Goal: Task Accomplishment & Management: Manage account settings

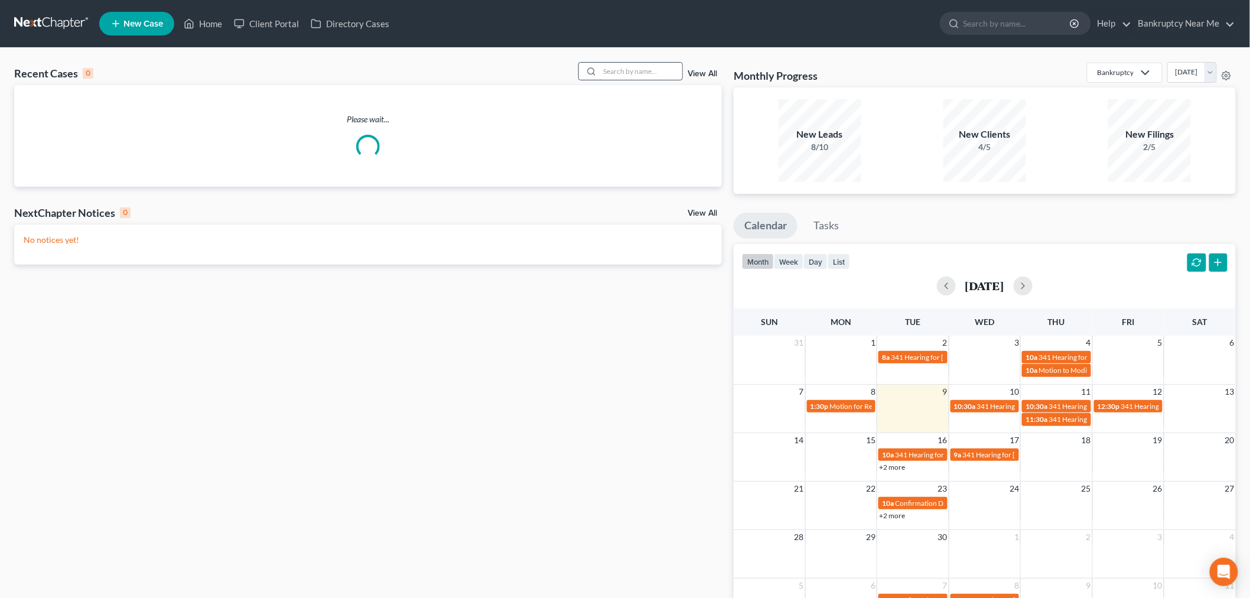
click at [612, 68] on input "search" at bounding box center [641, 71] width 83 height 17
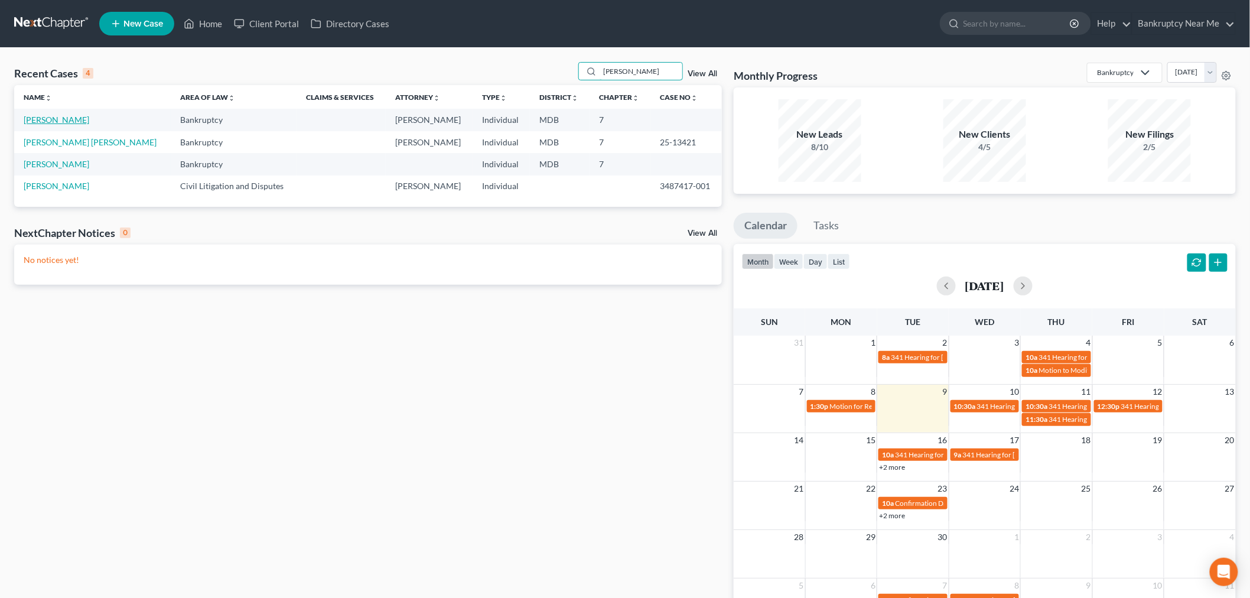
type input "andres"
click at [66, 116] on link "[PERSON_NAME]" at bounding box center [57, 120] width 66 height 10
select select "6"
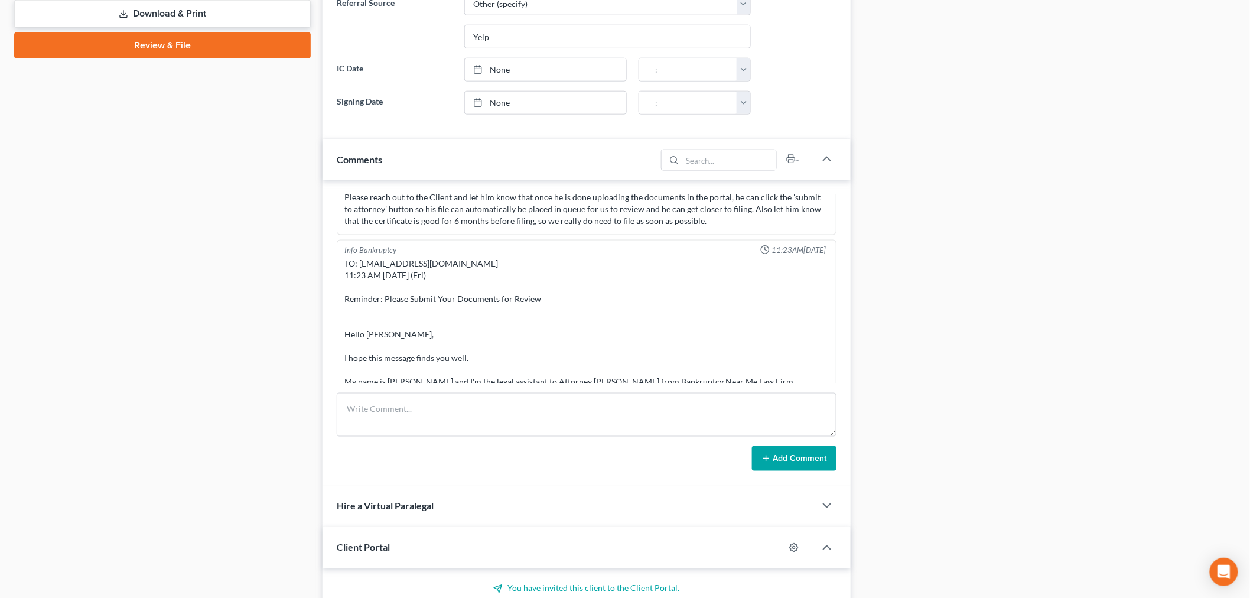
scroll to position [2884, 0]
drag, startPoint x: 662, startPoint y: 427, endPoint x: 681, endPoint y: 427, distance: 18.3
click at [662, 427] on textarea at bounding box center [587, 415] width 500 height 44
paste textarea "From: Andrés Antonio <aatesiano@gmail.com> Sent: Monday, September 01, 2025 9:0…"
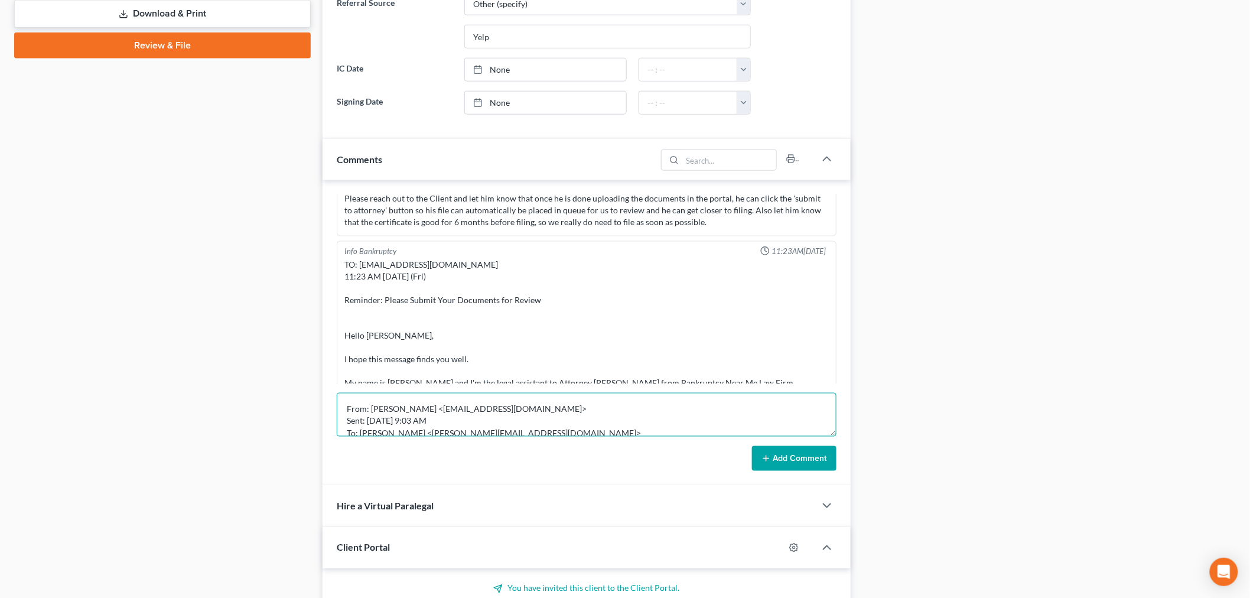
scroll to position [225, 0]
type textarea "From: Andrés Antonio <aatesiano@gmail.com> Sent: Monday, September 01, 2025 9:0…"
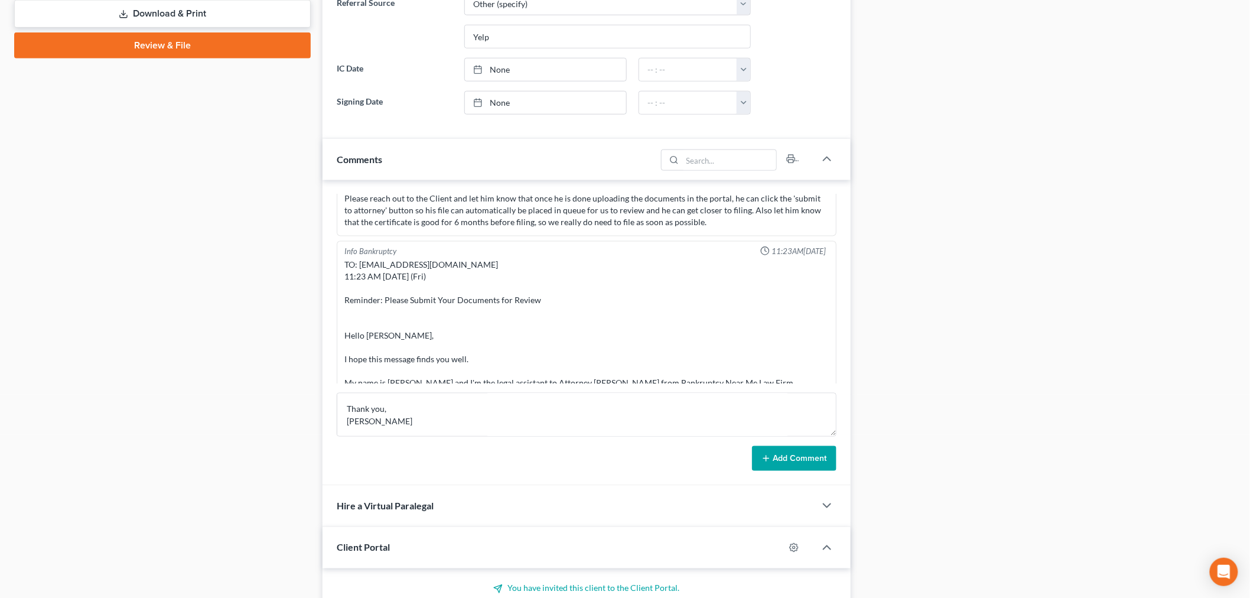
click at [795, 457] on button "Add Comment" at bounding box center [794, 458] width 84 height 25
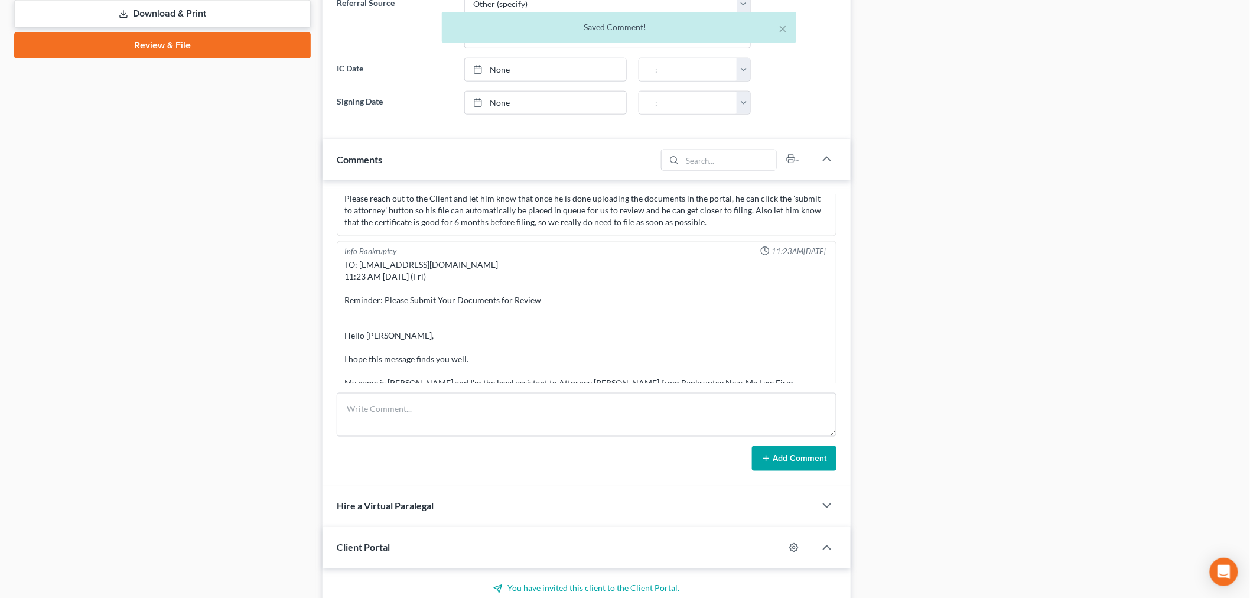
scroll to position [3282, 0]
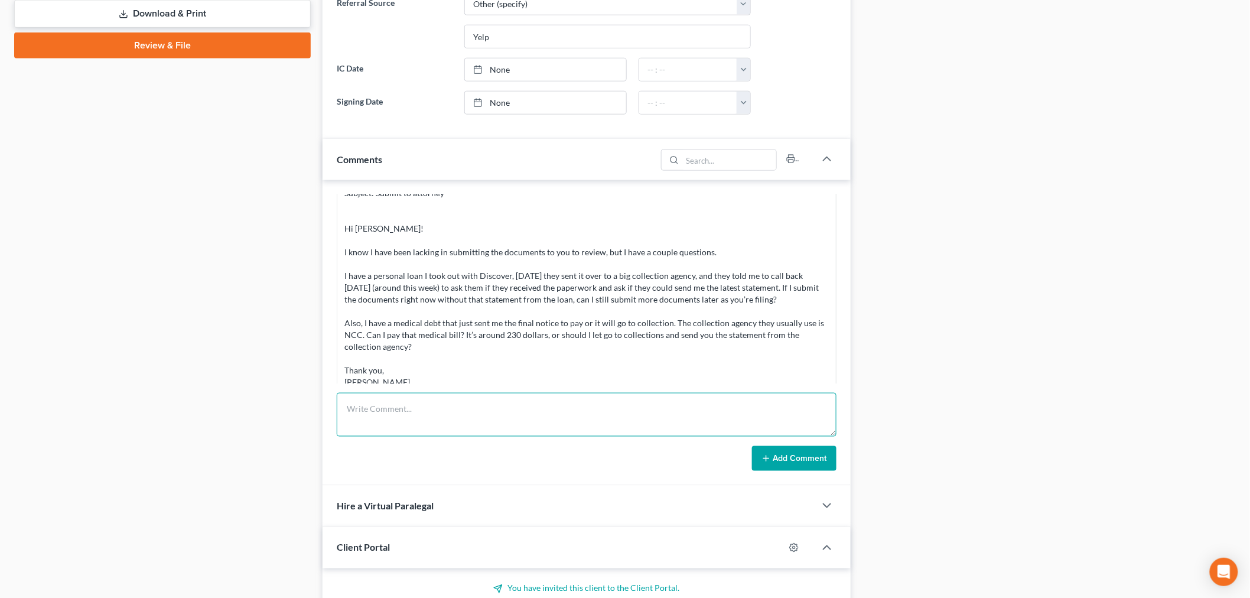
click at [642, 404] on textarea at bounding box center [587, 415] width 500 height 44
paste textarea "________________________________________ From: Iris Kwon <iris@bankruptcynearme…"
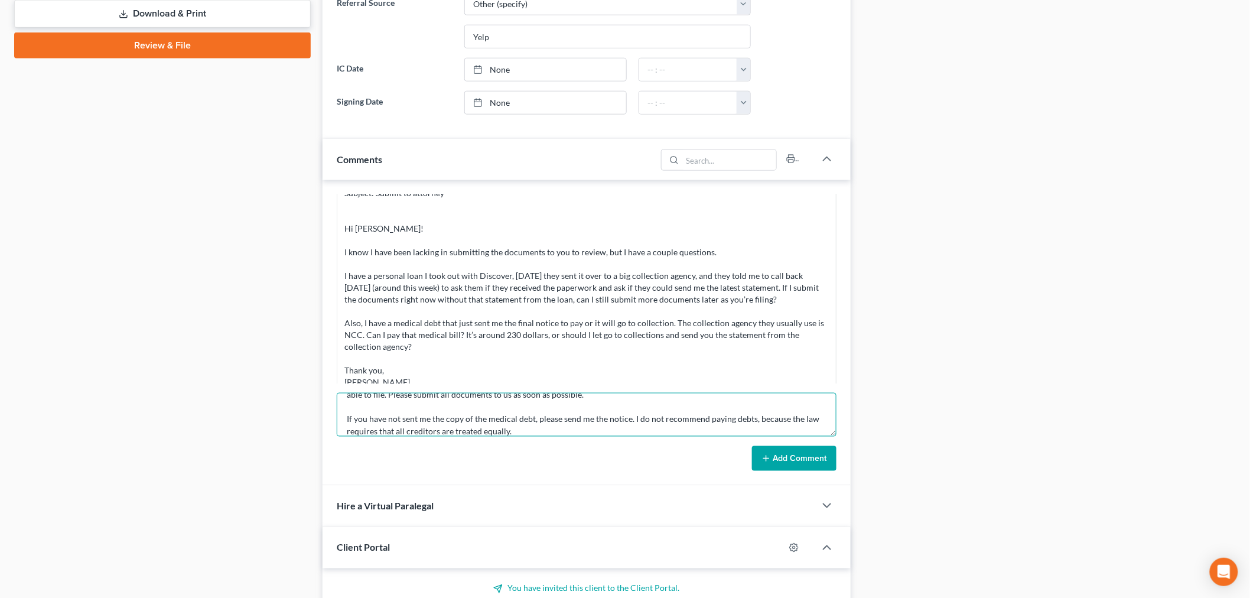
type textarea "________________________________________ From: Iris Kwon <iris@bankruptcynearme…"
click at [760, 447] on button "Add Comment" at bounding box center [794, 458] width 84 height 25
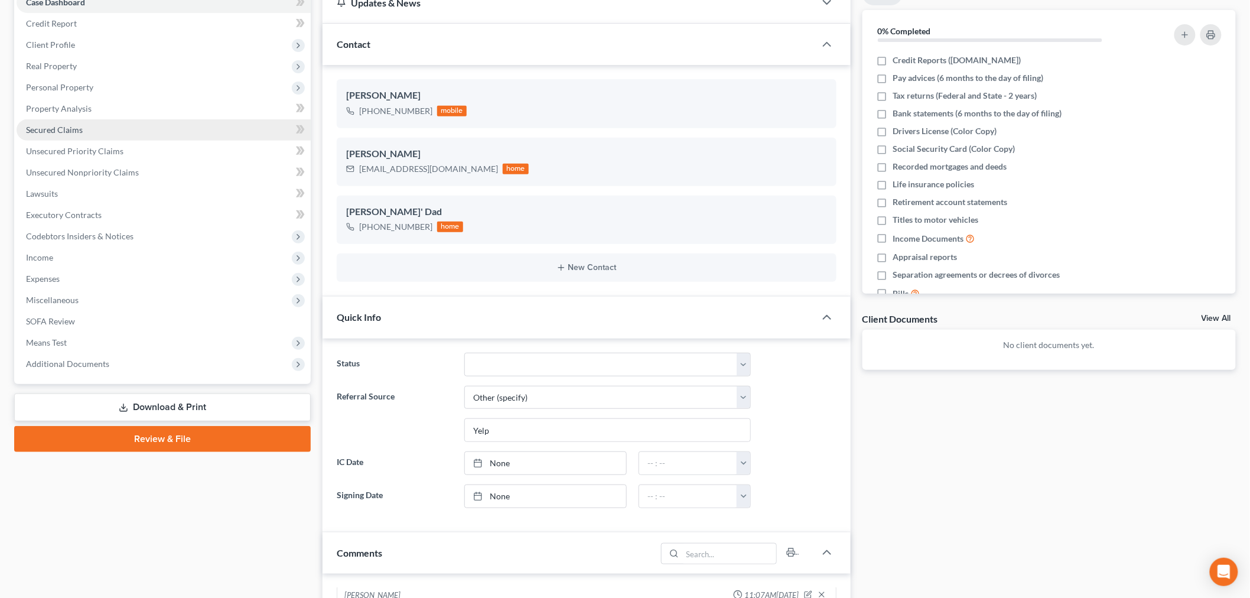
scroll to position [0, 0]
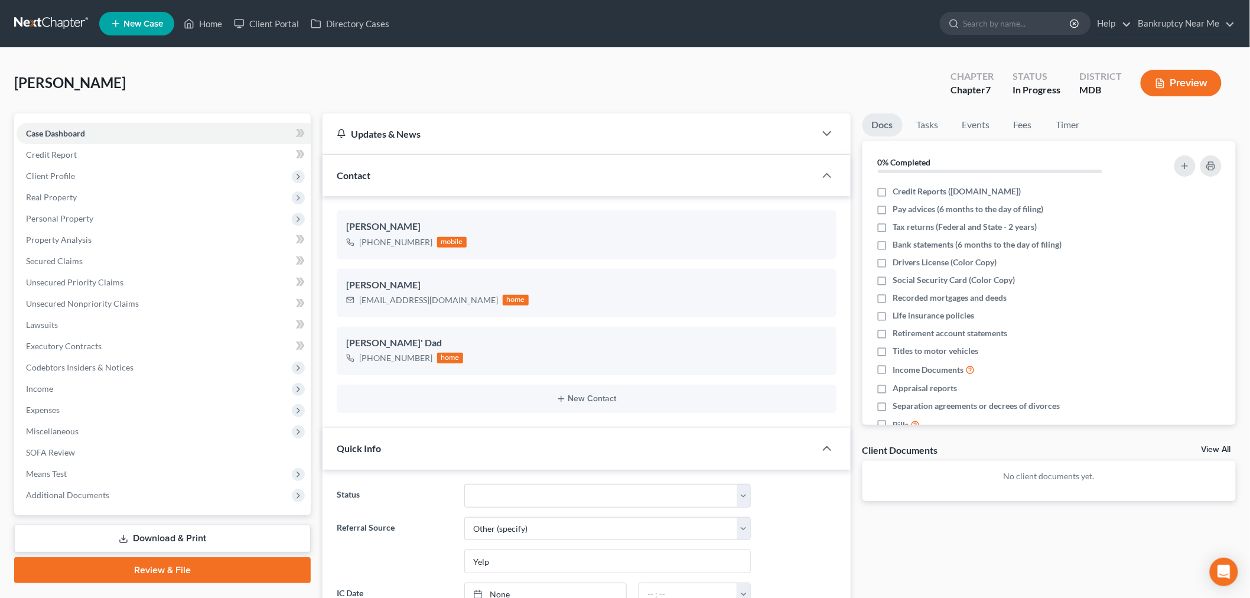
click at [41, 26] on link at bounding box center [52, 23] width 76 height 21
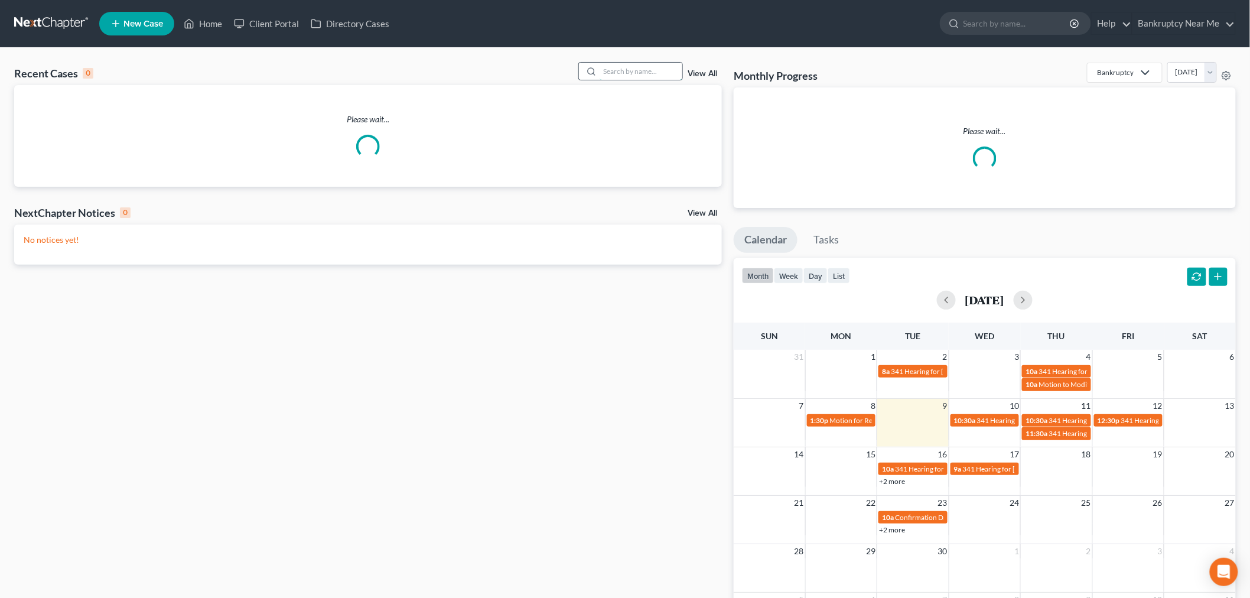
click at [648, 68] on input "search" at bounding box center [641, 71] width 83 height 17
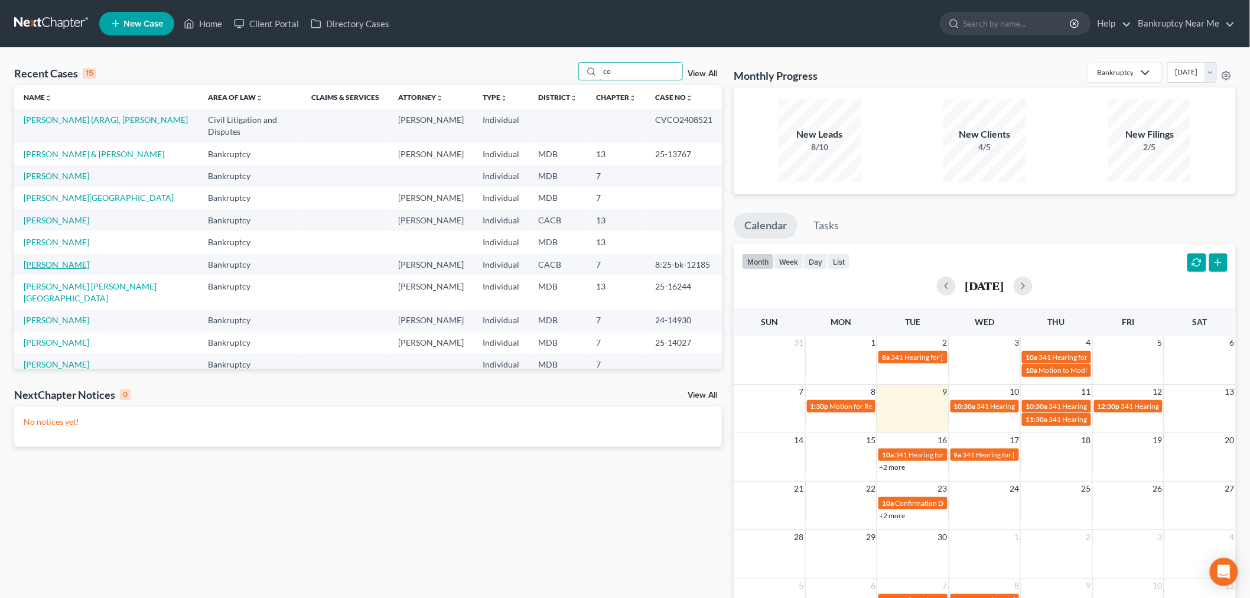
type input "co"
click at [60, 259] on link "[PERSON_NAME]" at bounding box center [57, 264] width 66 height 10
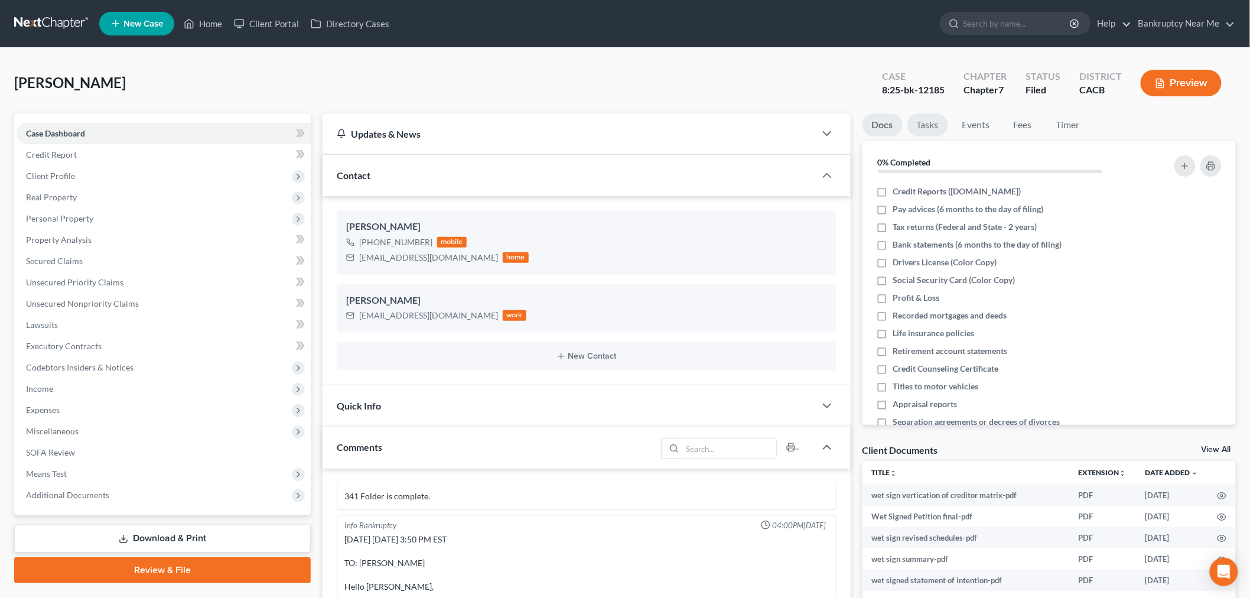
click at [919, 119] on link "Tasks" at bounding box center [927, 124] width 41 height 23
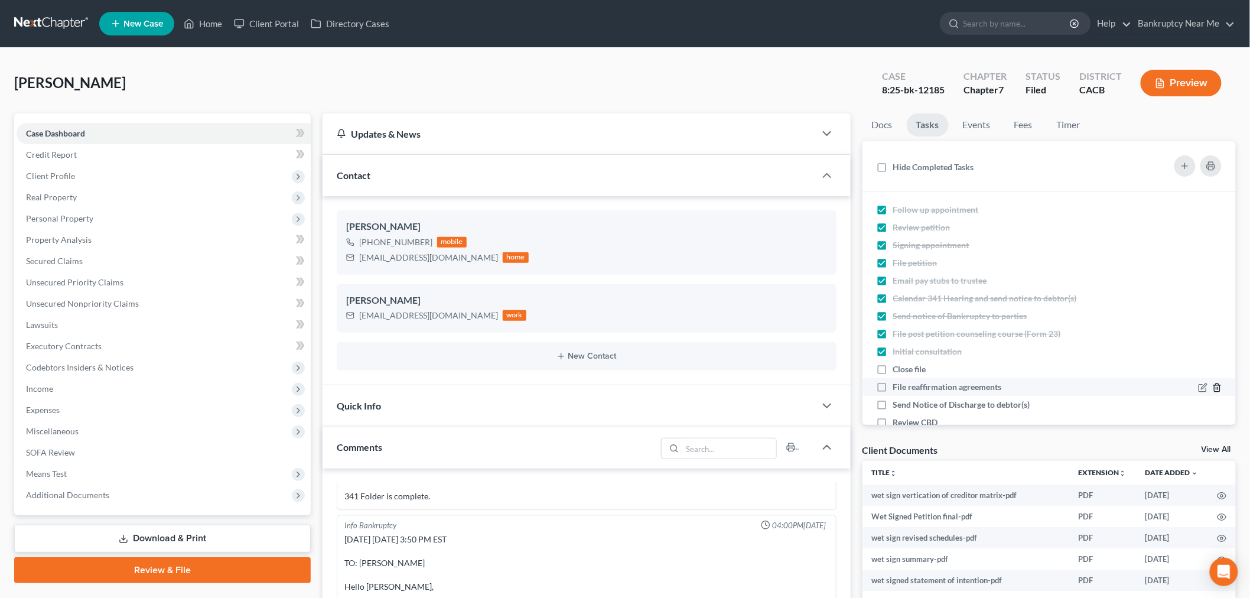
click at [1213, 385] on polyline "button" at bounding box center [1216, 385] width 7 height 0
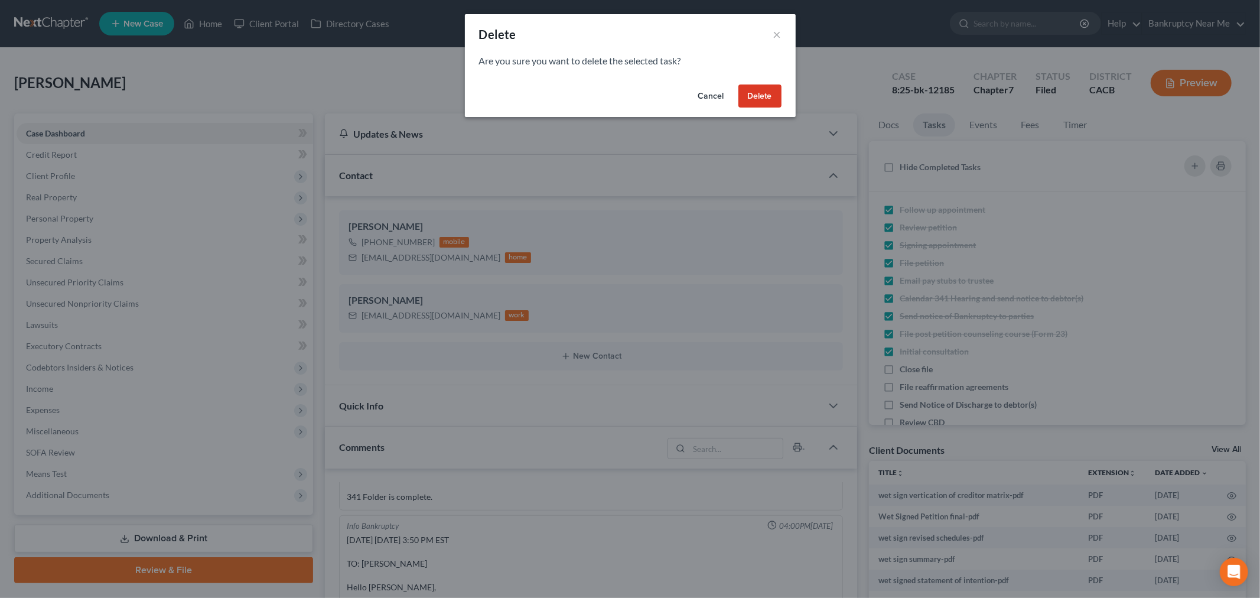
click at [766, 93] on button "Delete" at bounding box center [759, 96] width 43 height 24
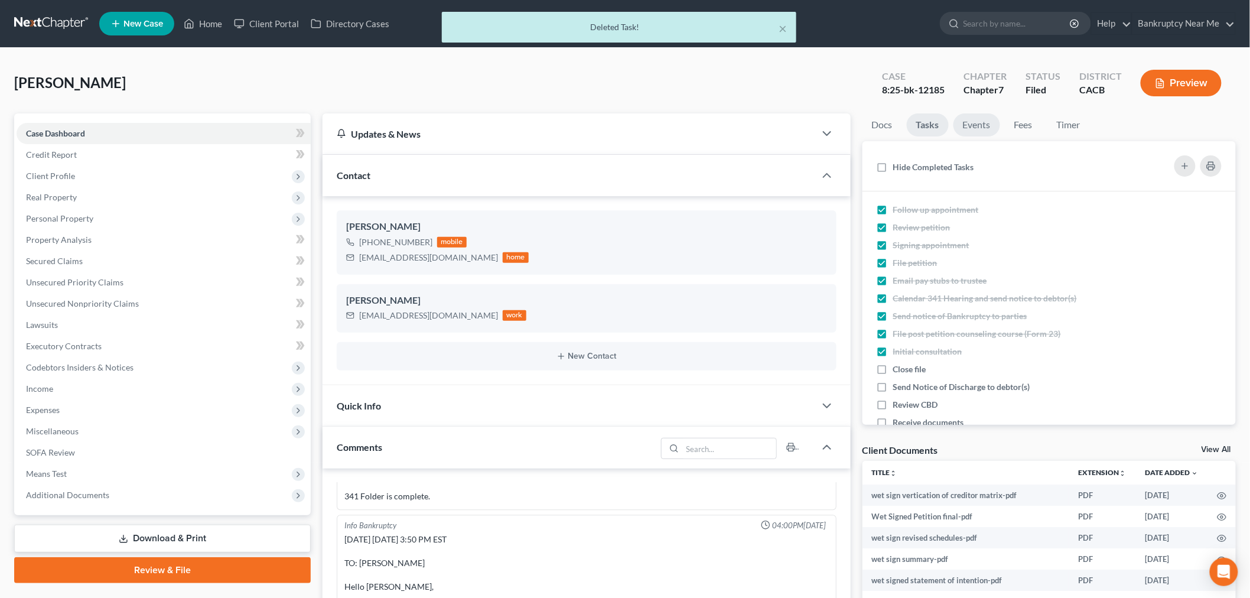
click at [978, 128] on link "Events" at bounding box center [977, 124] width 47 height 23
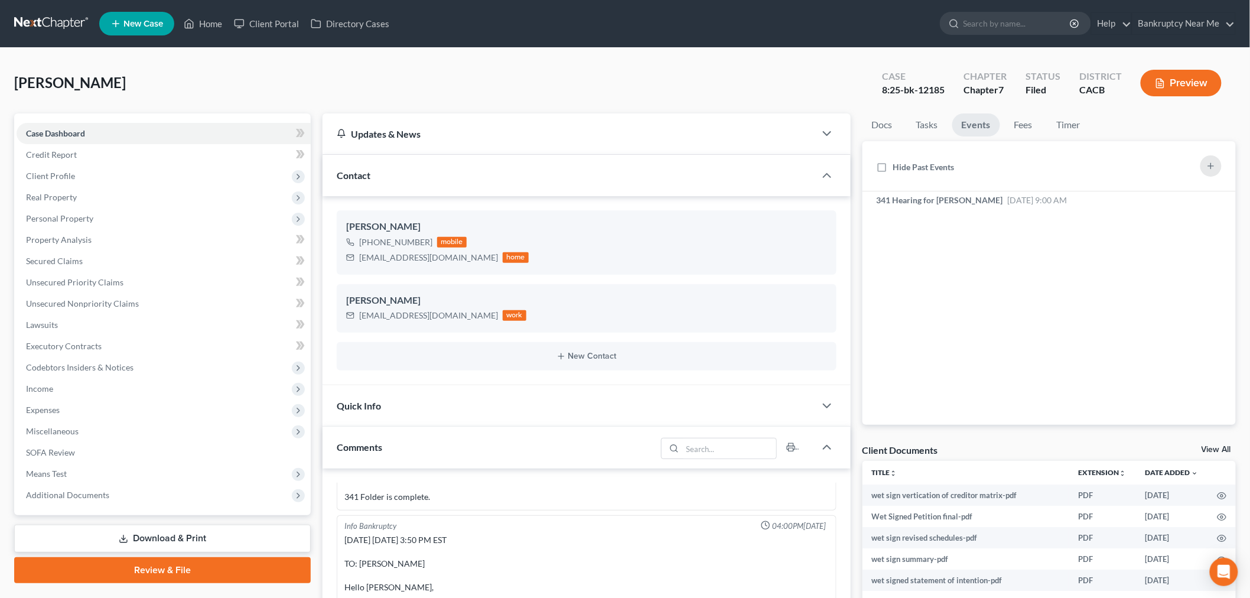
click at [30, 15] on link at bounding box center [52, 23] width 76 height 21
click at [61, 21] on link at bounding box center [52, 23] width 76 height 21
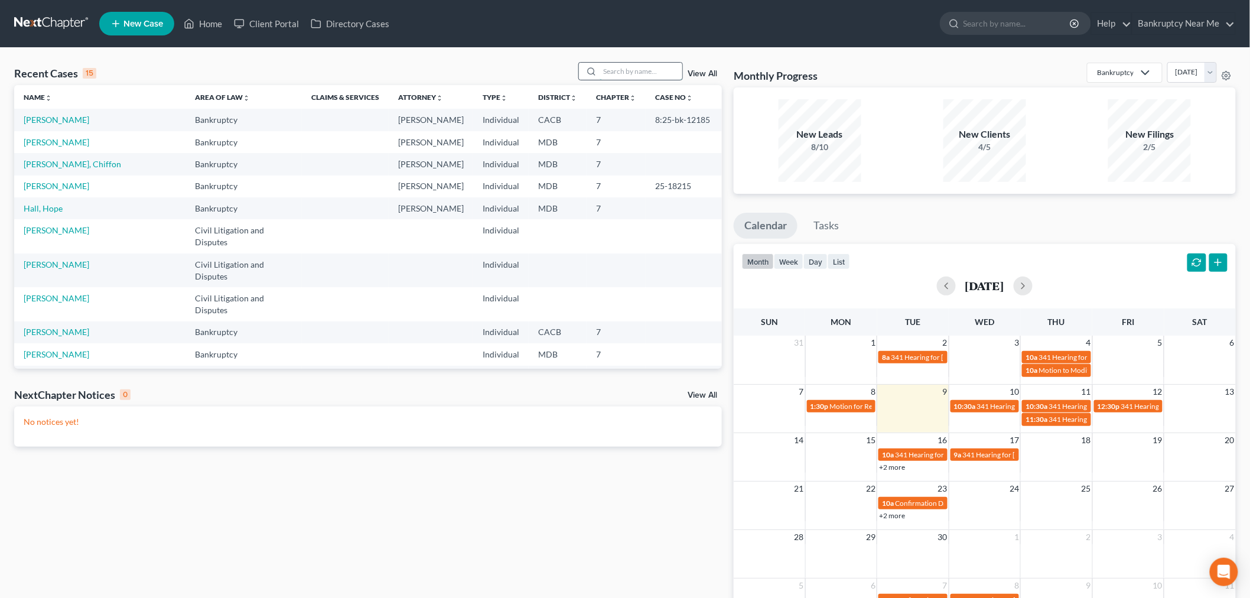
click at [609, 79] on input "search" at bounding box center [641, 71] width 83 height 17
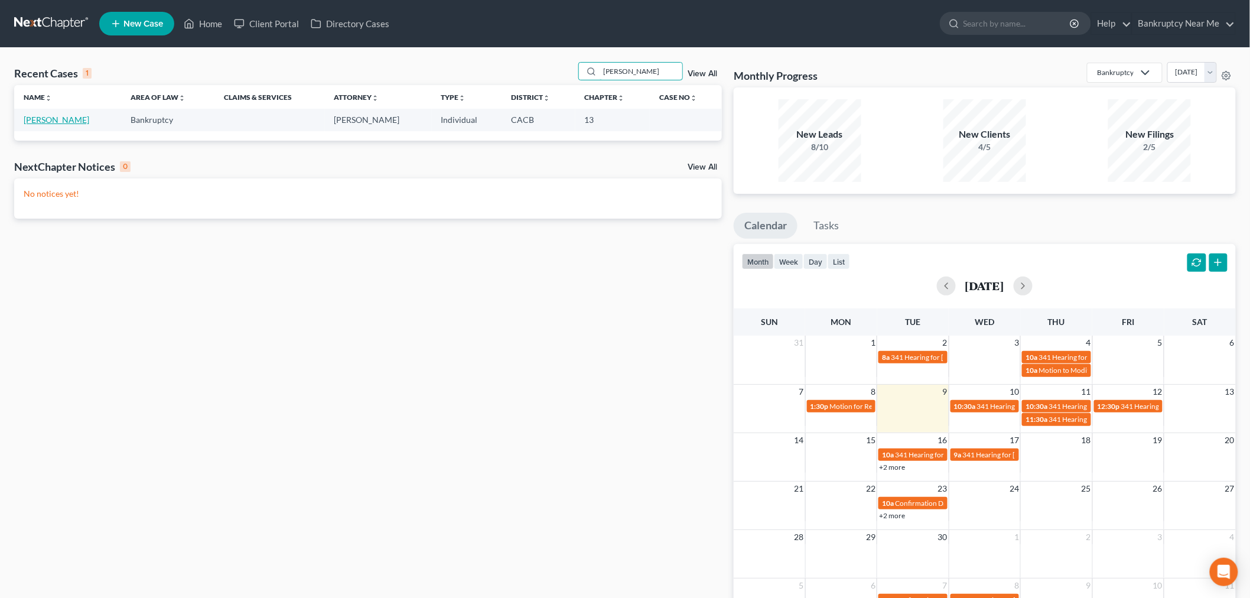
type input "[PERSON_NAME]"
click at [48, 117] on link "[PERSON_NAME]" at bounding box center [57, 120] width 66 height 10
select select "6"
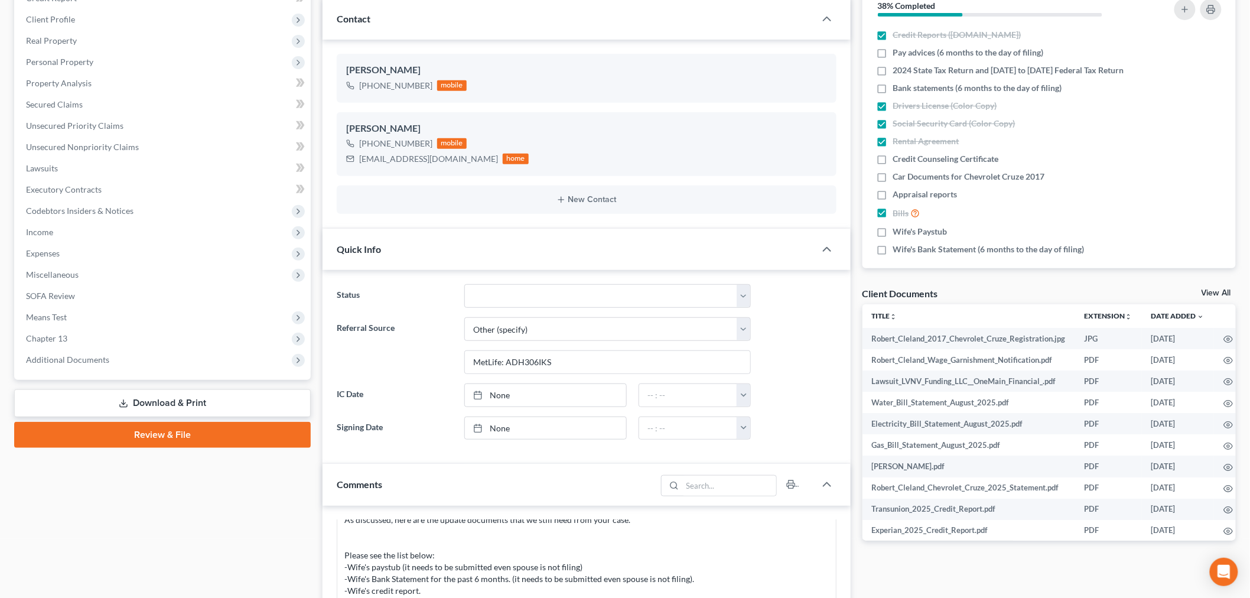
scroll to position [525, 0]
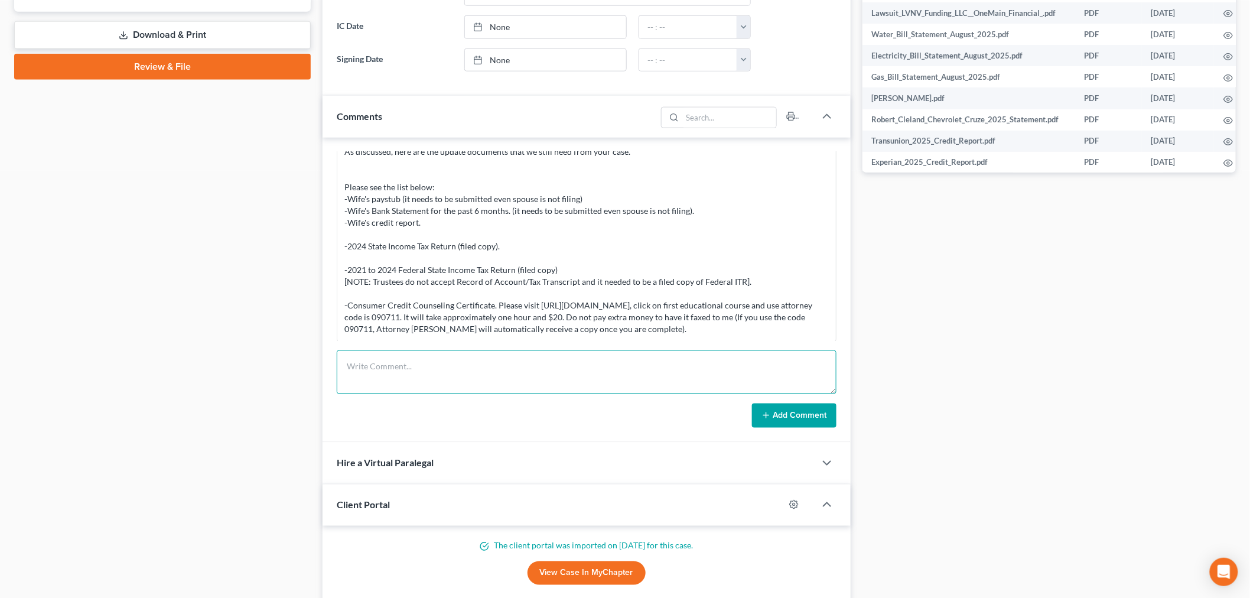
click at [536, 375] on textarea at bounding box center [587, 372] width 500 height 44
paste textarea "________________________________________ From: [PERSON_NAME] <[EMAIL_ADDRESS][D…"
type textarea "________________________________________ From: [PERSON_NAME] <[EMAIL_ADDRESS][D…"
click at [782, 427] on button "Add Comment" at bounding box center [794, 416] width 84 height 25
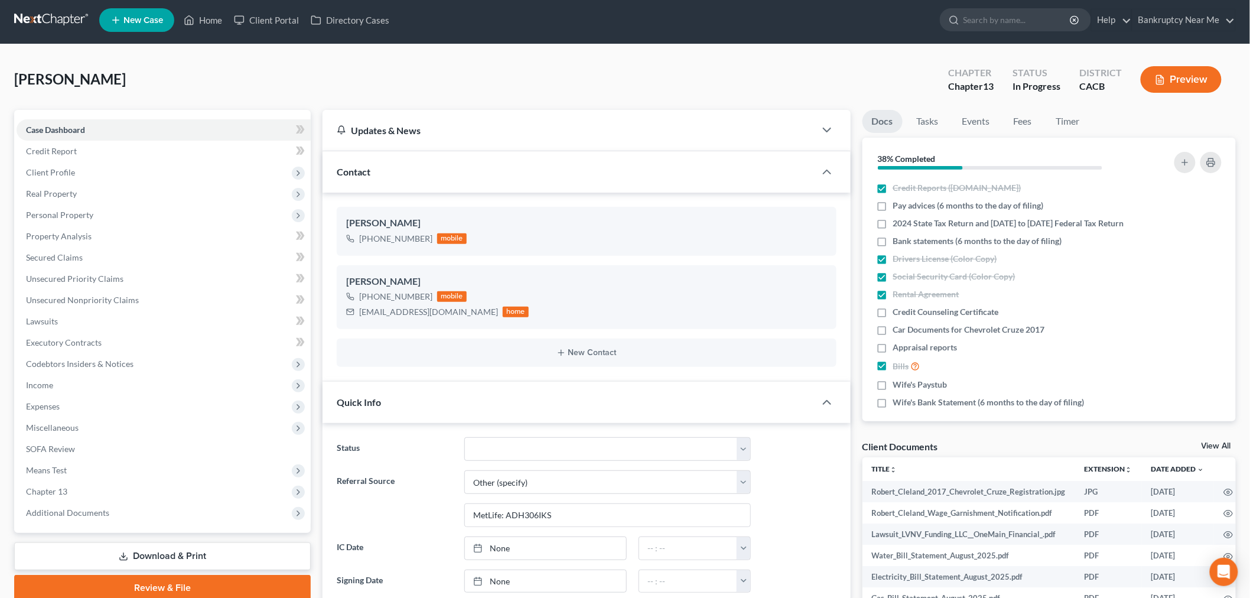
scroll to position [0, 0]
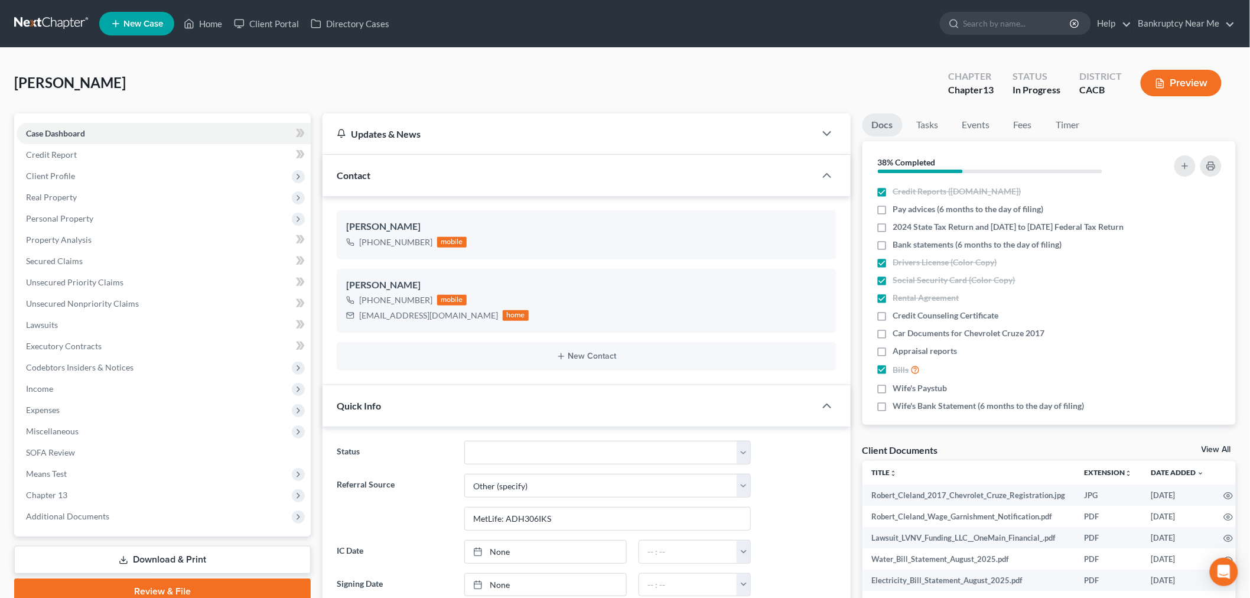
click at [34, 19] on link at bounding box center [52, 23] width 76 height 21
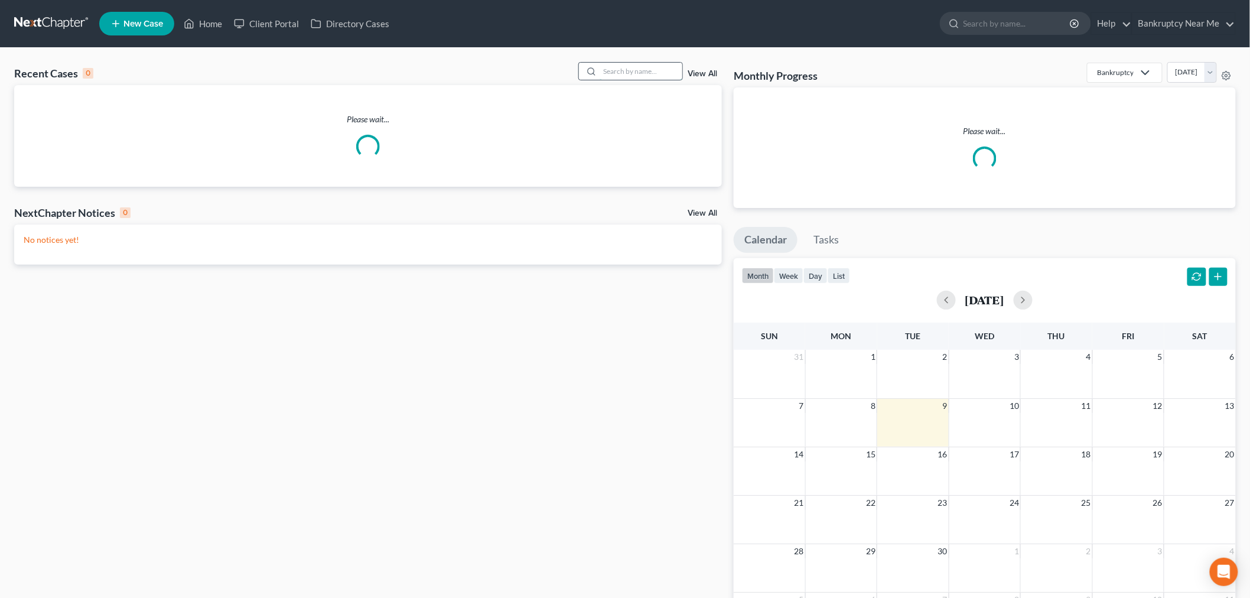
click at [607, 75] on input "search" at bounding box center [641, 71] width 83 height 17
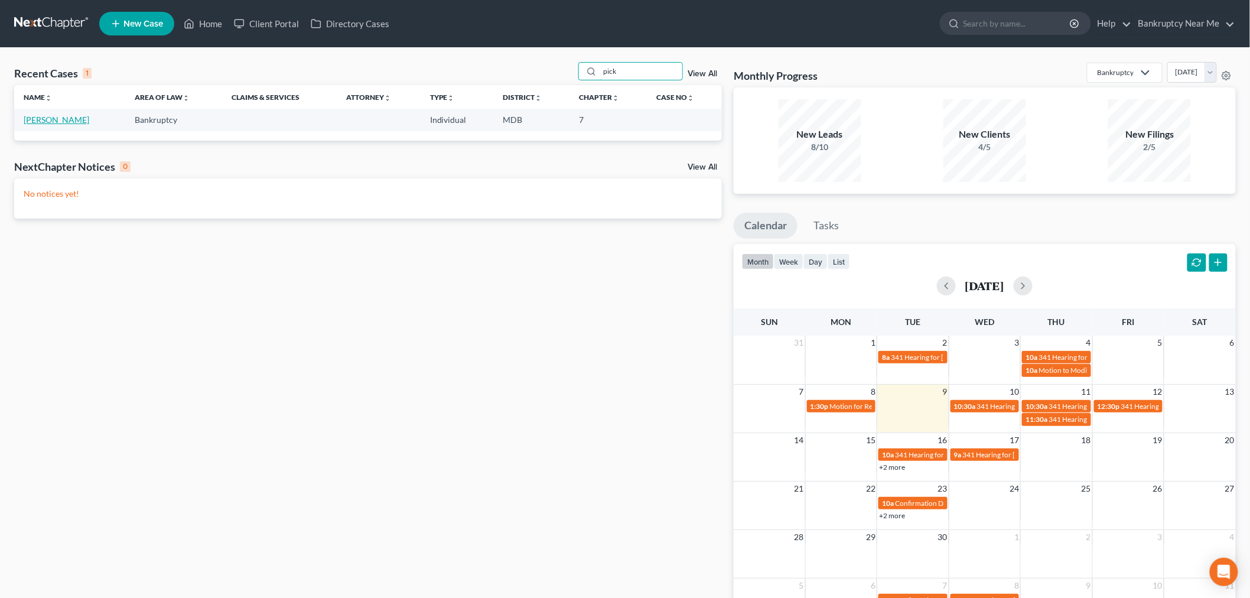
type input "pick"
click at [62, 119] on link "Pickett, Nikia" at bounding box center [57, 120] width 66 height 10
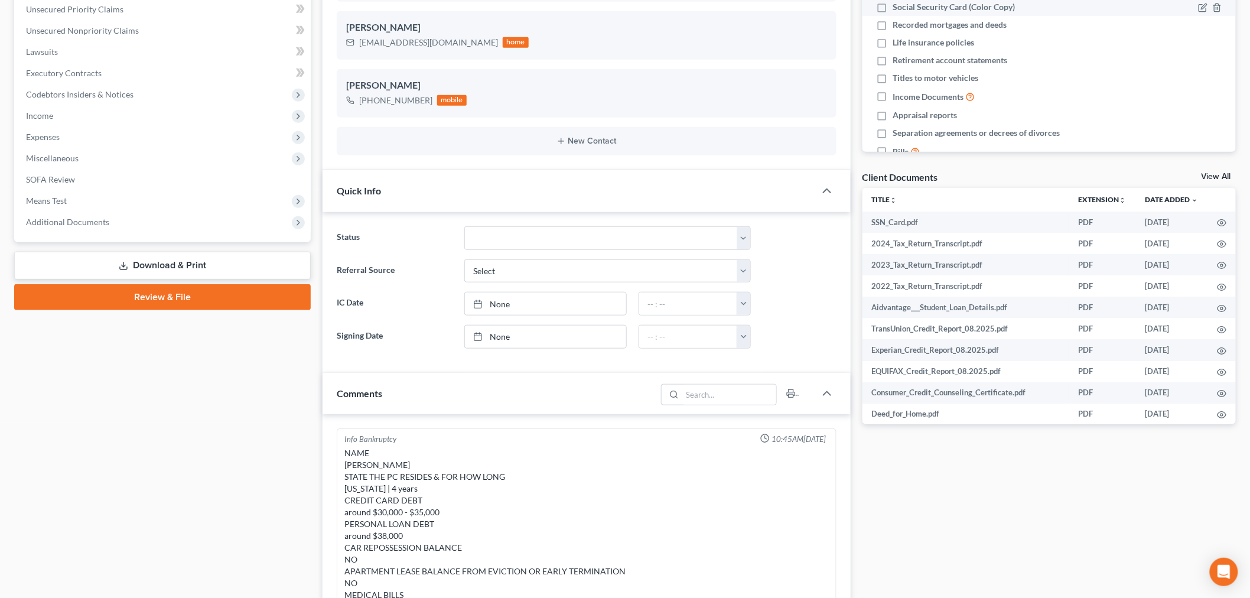
scroll to position [66, 0]
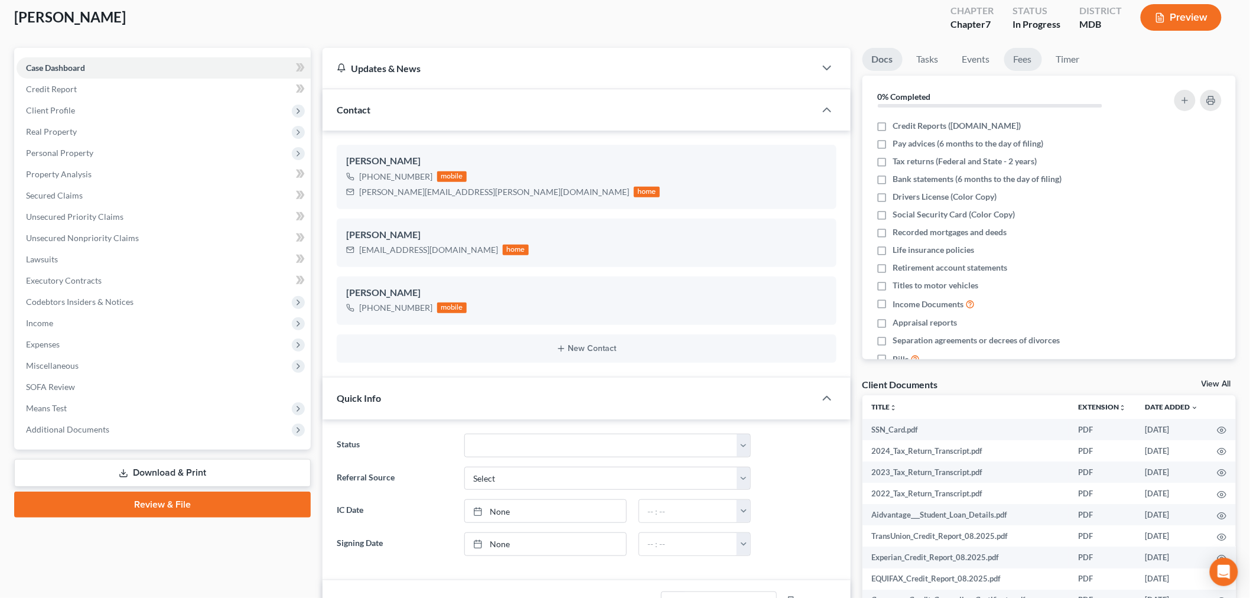
click at [1012, 48] on link "Fees" at bounding box center [1023, 59] width 38 height 23
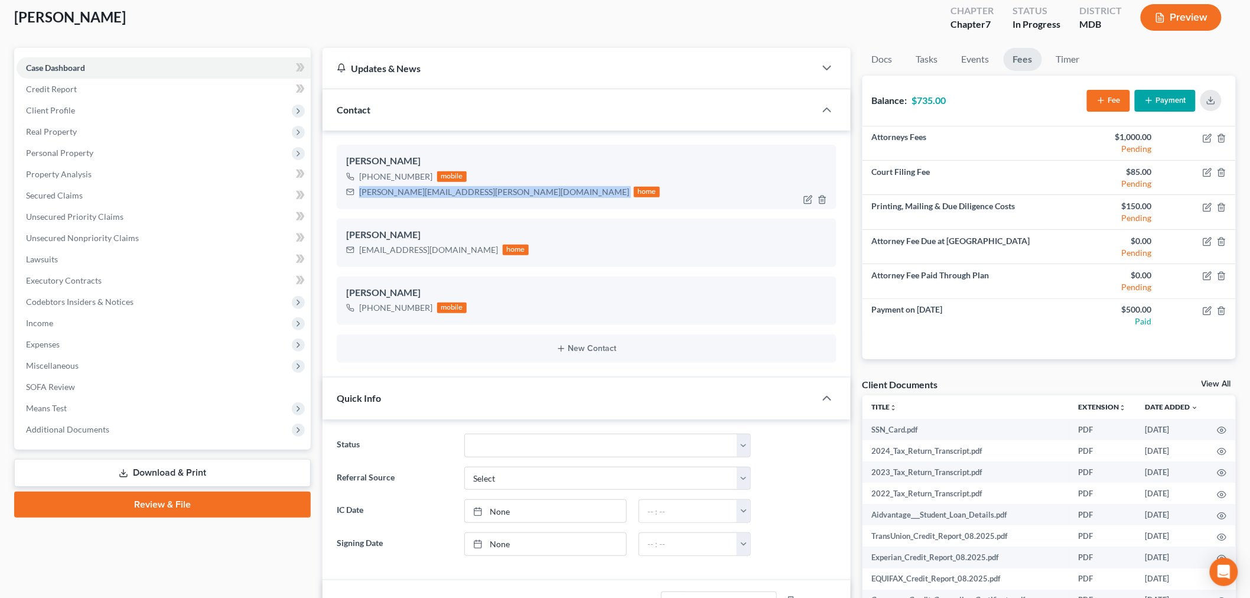
drag, startPoint x: 450, startPoint y: 194, endPoint x: 361, endPoint y: 198, distance: 88.7
click at [357, 199] on div "nikia.pickett@gmail.com home" at bounding box center [503, 191] width 314 height 15
click at [1207, 173] on icon "button" at bounding box center [1207, 172] width 9 height 9
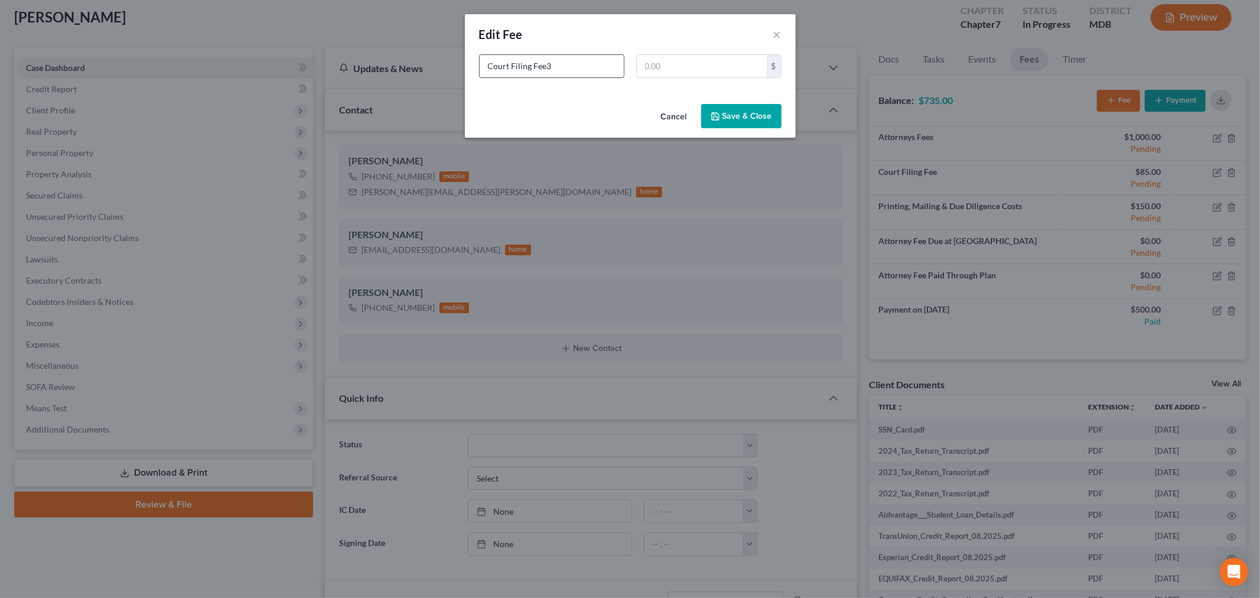
type input "Court Filing Fee"
click at [716, 67] on input "text" at bounding box center [702, 66] width 130 height 22
type input "338"
click at [736, 119] on button "Save & Close" at bounding box center [741, 116] width 80 height 25
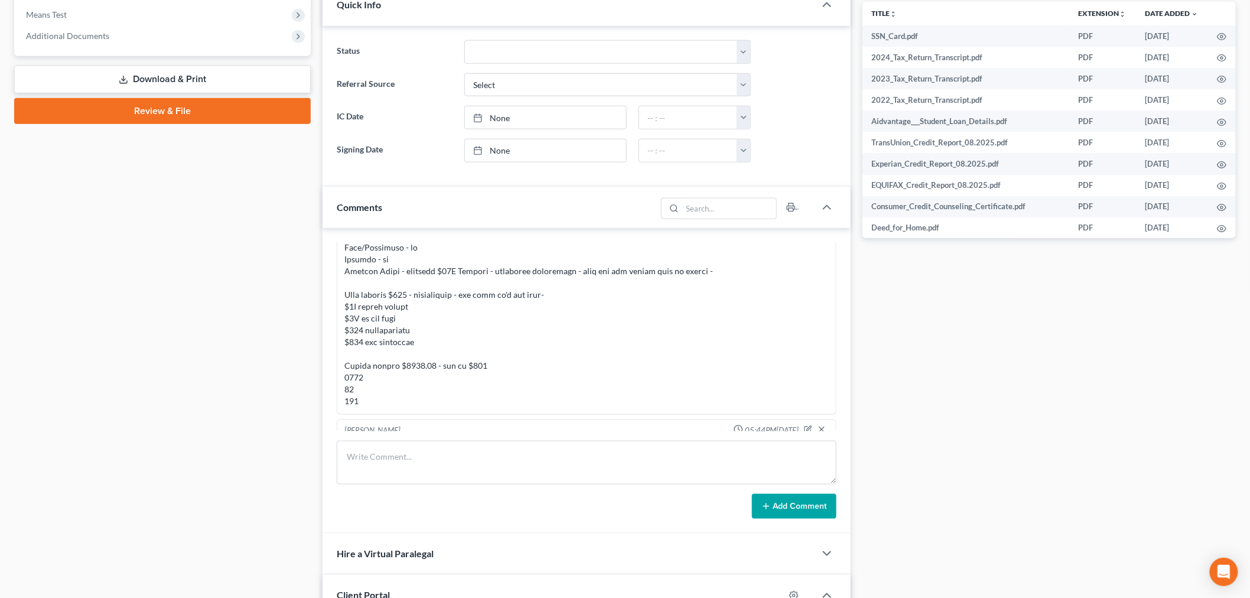
scroll to position [991, 0]
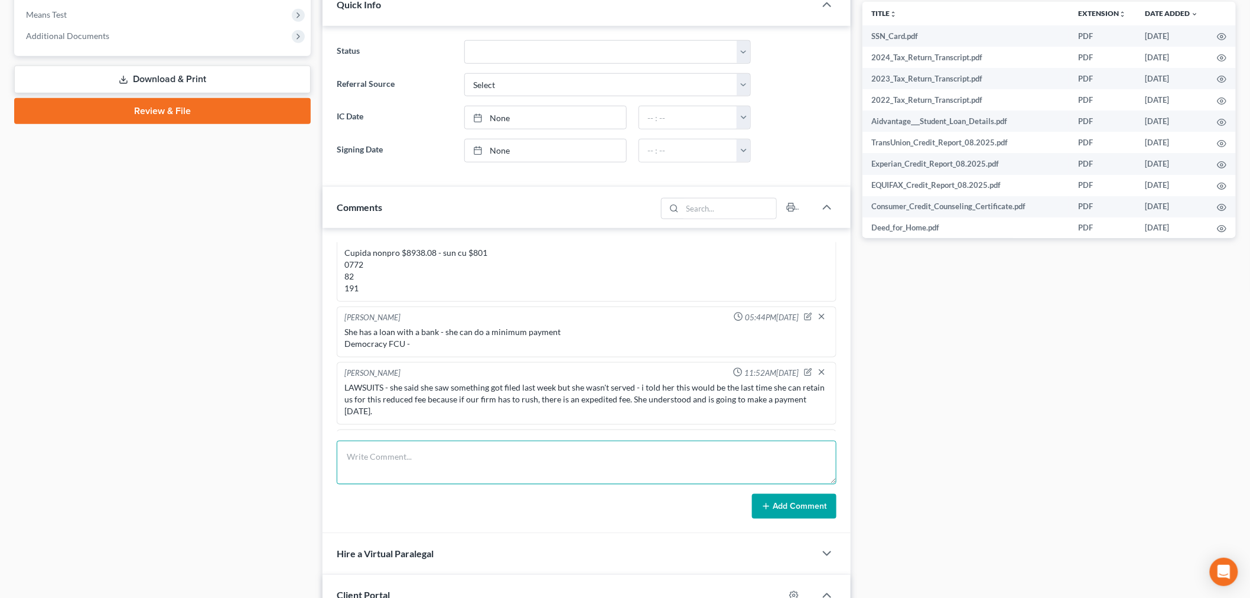
drag, startPoint x: 538, startPoint y: 473, endPoint x: 597, endPoint y: 474, distance: 58.5
click at [538, 473] on textarea at bounding box center [587, 463] width 500 height 44
paste textarea "Hello, Thank you for submitting the documents. They have been reviewed. Please …"
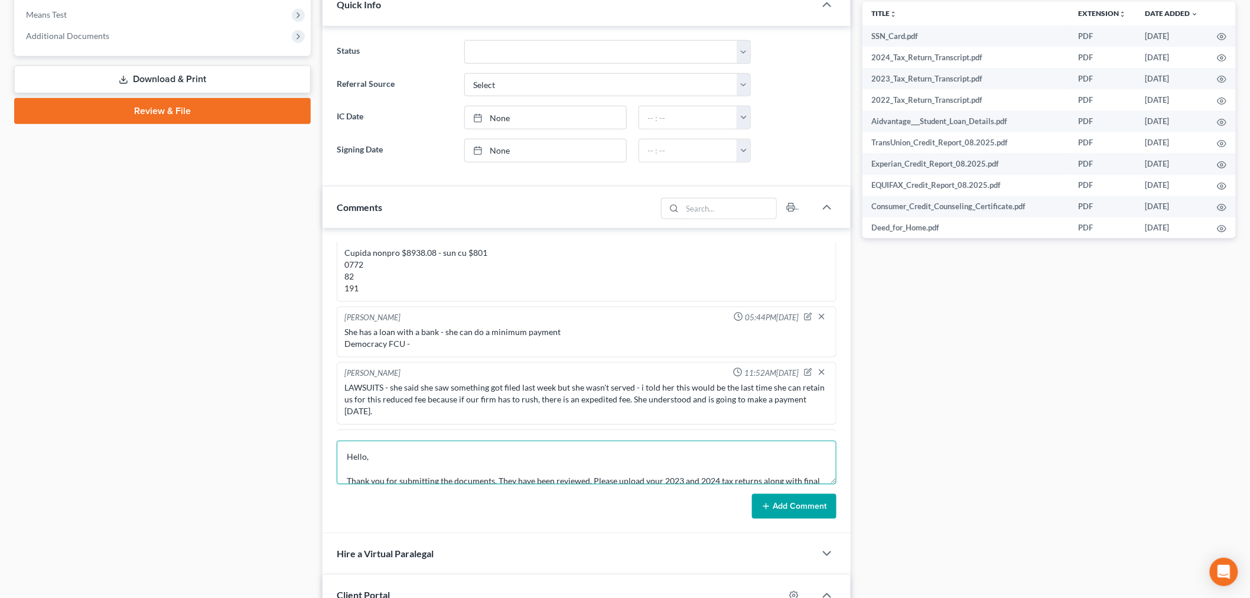
scroll to position [14, 0]
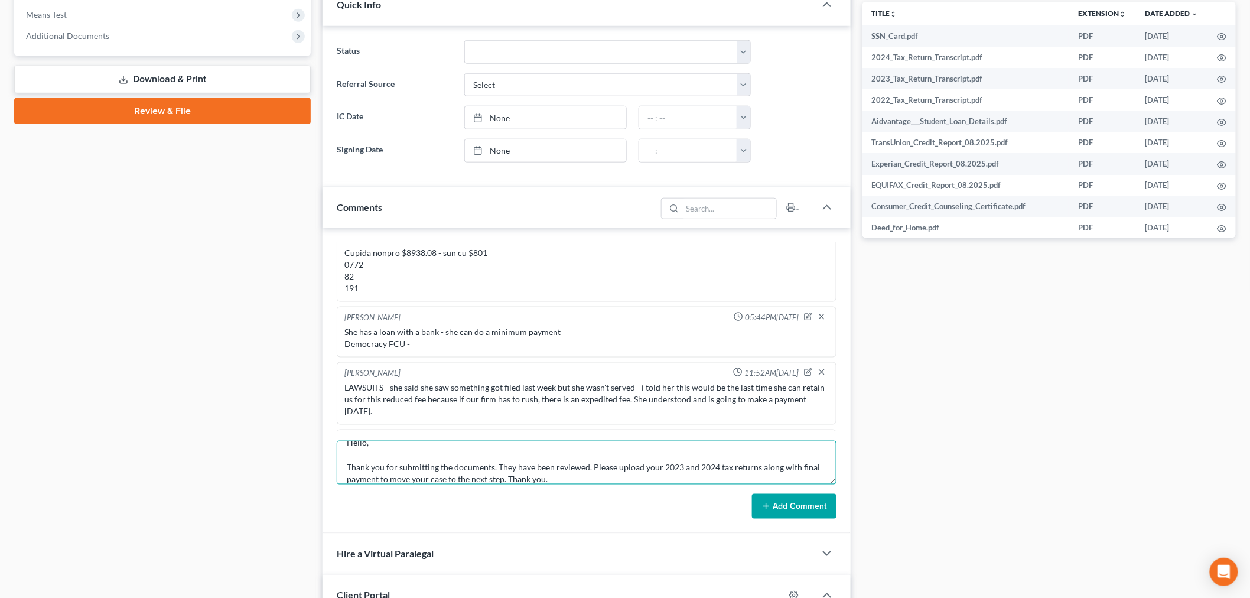
type textarea "Hello, Thank you for submitting the documents. They have been reviewed. Please …"
drag, startPoint x: 780, startPoint y: 503, endPoint x: 799, endPoint y: 501, distance: 18.5
click at [780, 504] on button "Add Comment" at bounding box center [794, 506] width 84 height 25
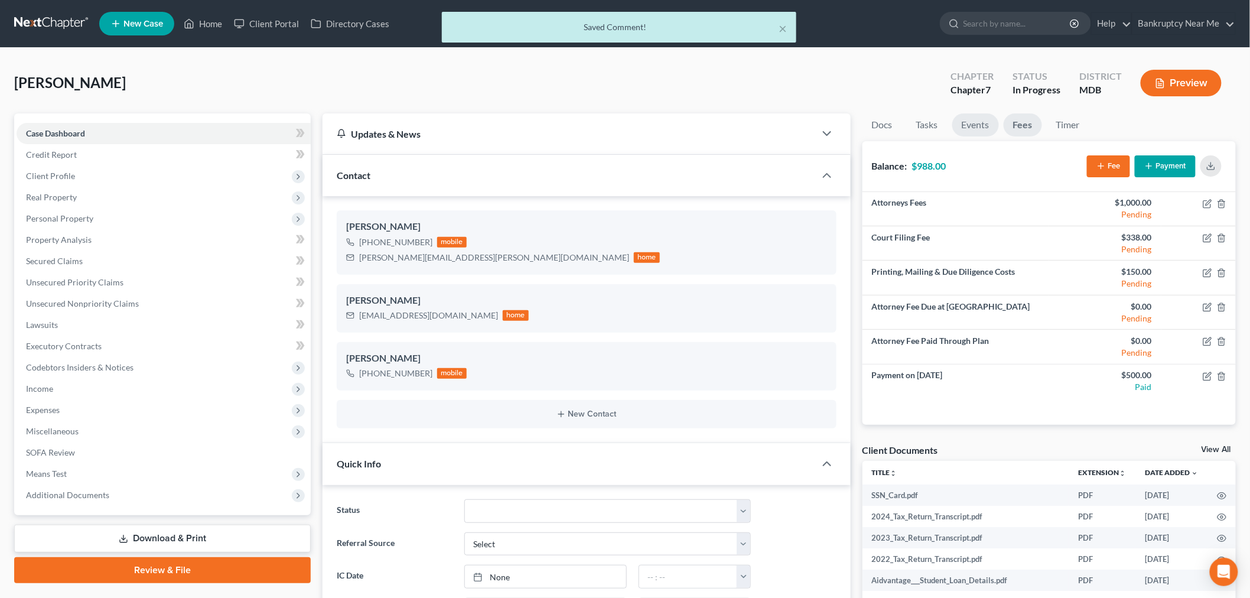
scroll to position [1715, 0]
click at [874, 134] on link "Docs" at bounding box center [883, 124] width 40 height 23
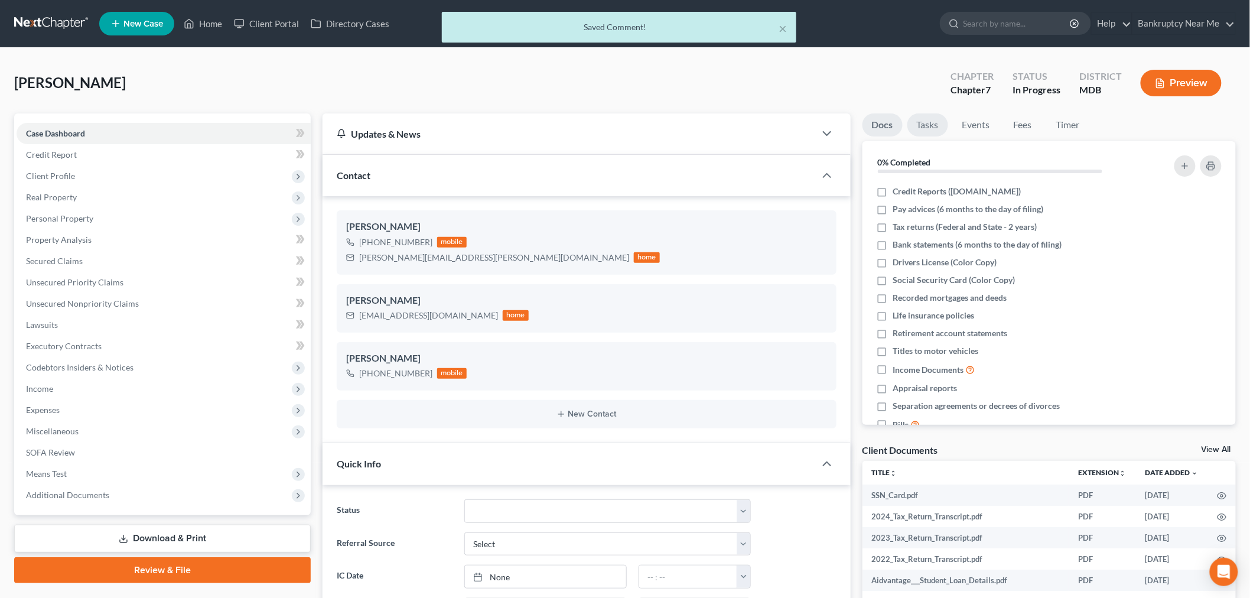
click at [926, 126] on link "Tasks" at bounding box center [927, 124] width 41 height 23
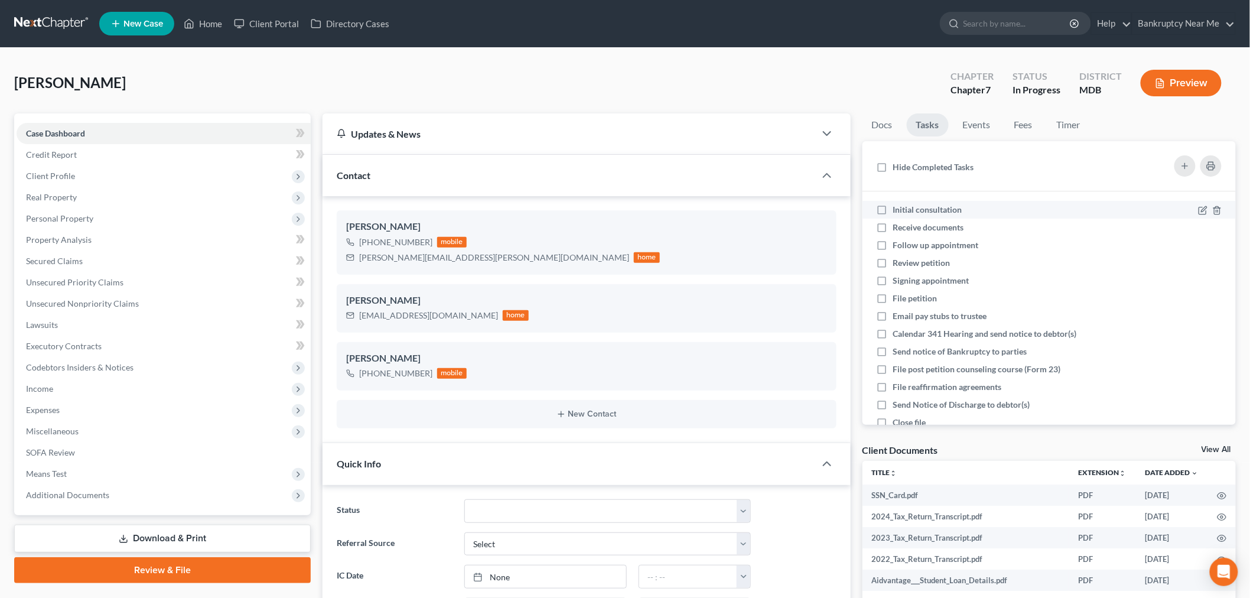
drag, startPoint x: 936, startPoint y: 207, endPoint x: 942, endPoint y: 210, distance: 6.4
click at [936, 207] on span "Initial consultation" at bounding box center [927, 209] width 69 height 10
click at [906, 207] on input "Initial consultation" at bounding box center [902, 208] width 8 height 8
checkbox input "true"
click at [907, 224] on span "Receive documents" at bounding box center [928, 227] width 71 height 10
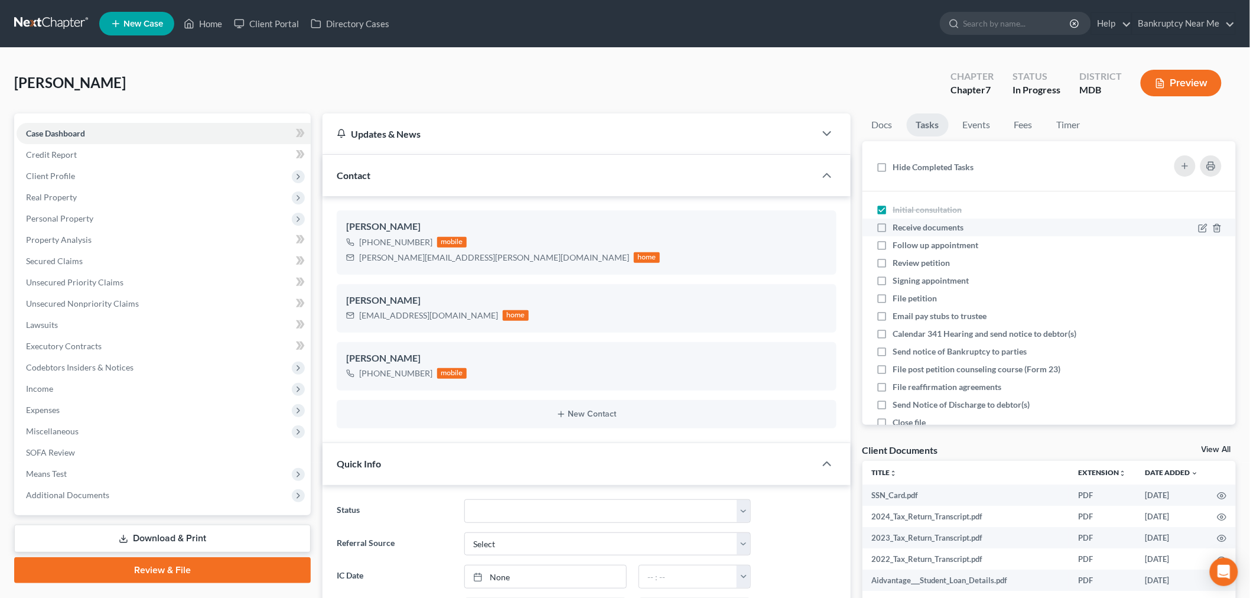
click at [906, 224] on input "Receive documents" at bounding box center [902, 226] width 8 height 8
checkbox input "true"
click at [936, 245] on span "Follow up appointment" at bounding box center [936, 245] width 86 height 10
click at [906, 245] on input "Follow up appointment" at bounding box center [902, 243] width 8 height 8
checkbox input "true"
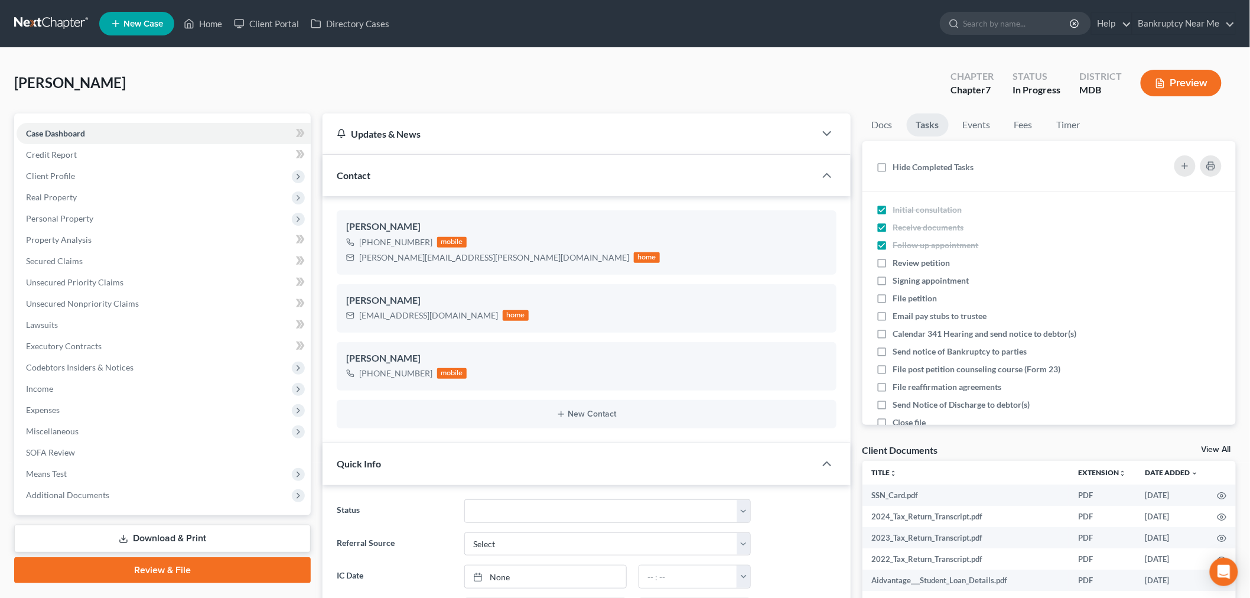
click at [56, 27] on link at bounding box center [52, 23] width 76 height 21
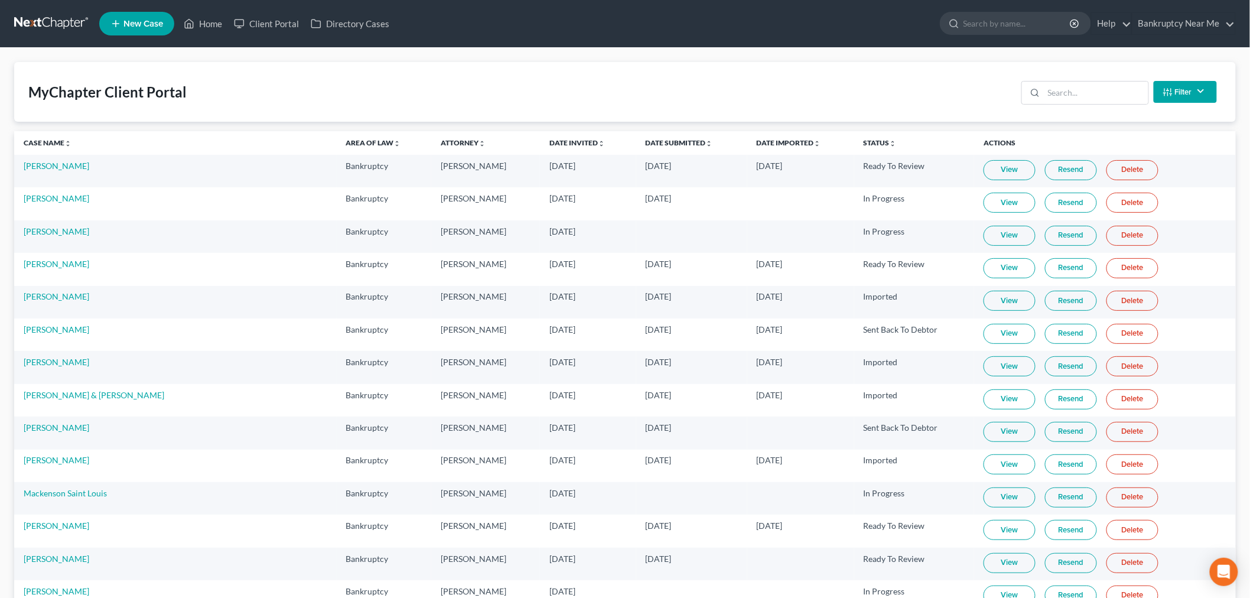
click at [545, 93] on div "MyChapter Client Portal Filter Status Filter... Invited In Progress Ready To Re…" at bounding box center [625, 92] width 1222 height 60
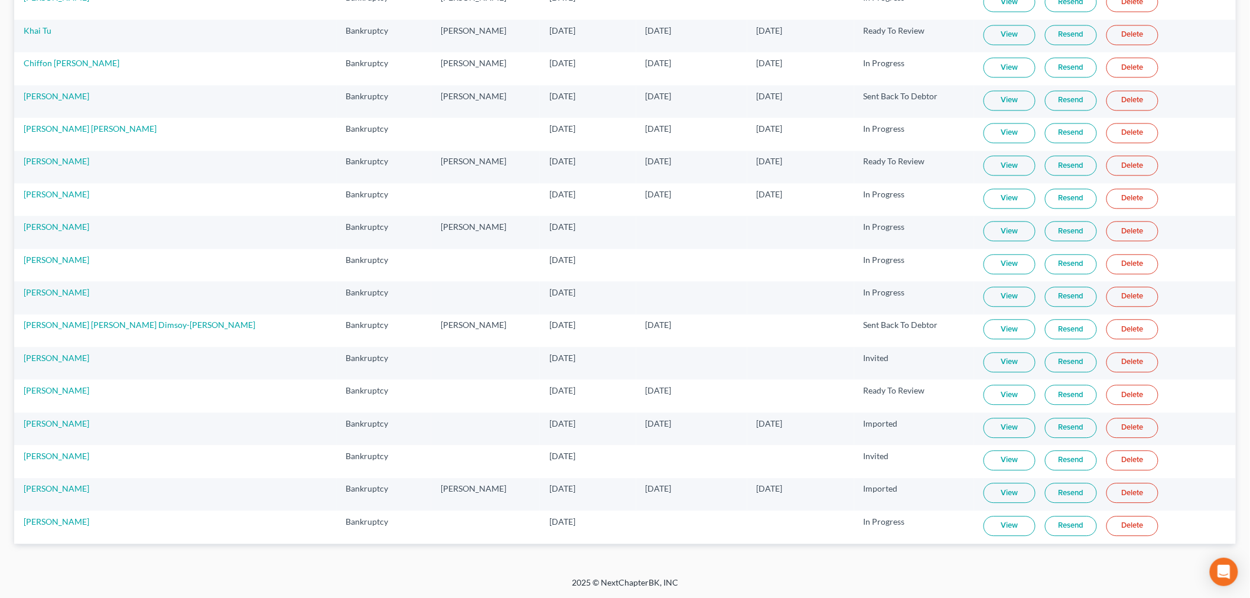
drag, startPoint x: 961, startPoint y: 440, endPoint x: 964, endPoint y: 428, distance: 11.6
click at [974, 440] on td "View Resend Delete" at bounding box center [1105, 428] width 262 height 32
click at [984, 429] on link "View" at bounding box center [1010, 428] width 52 height 20
click at [54, 485] on link "[PERSON_NAME]" at bounding box center [57, 488] width 66 height 10
select select "6"
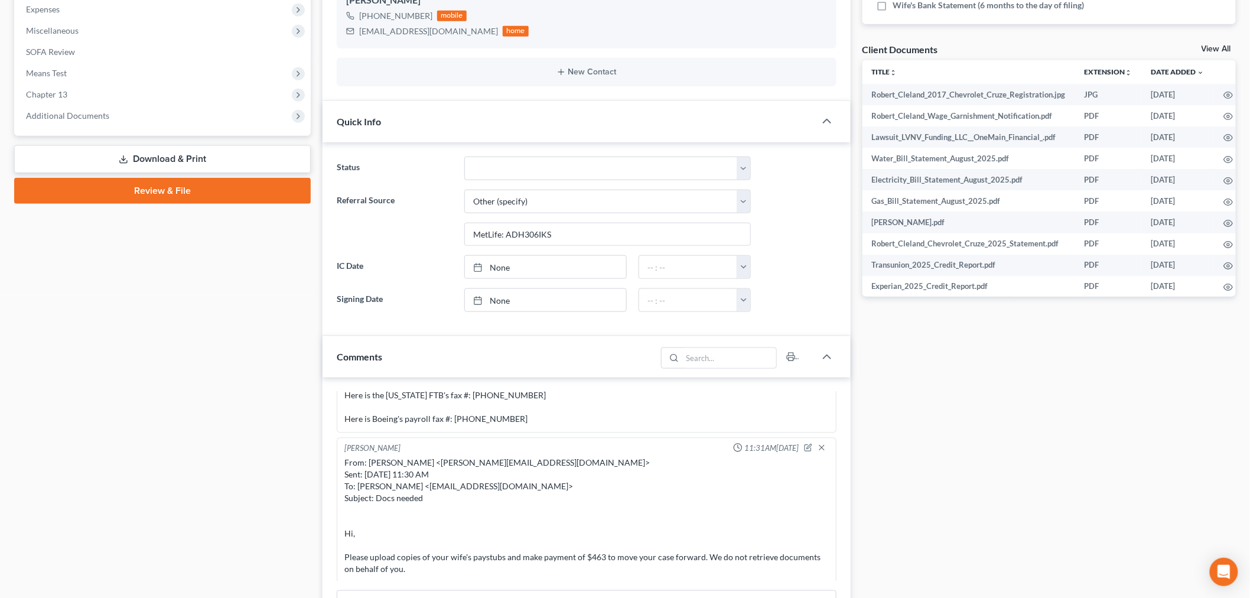
scroll to position [73, 0]
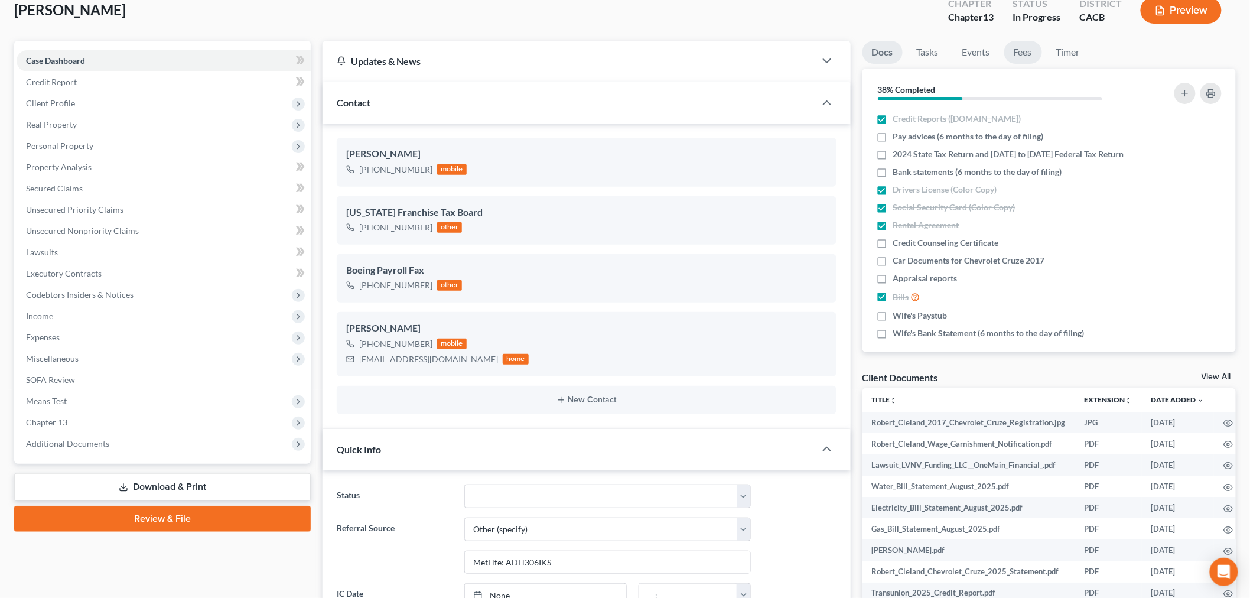
click at [1023, 59] on link "Fees" at bounding box center [1023, 52] width 38 height 23
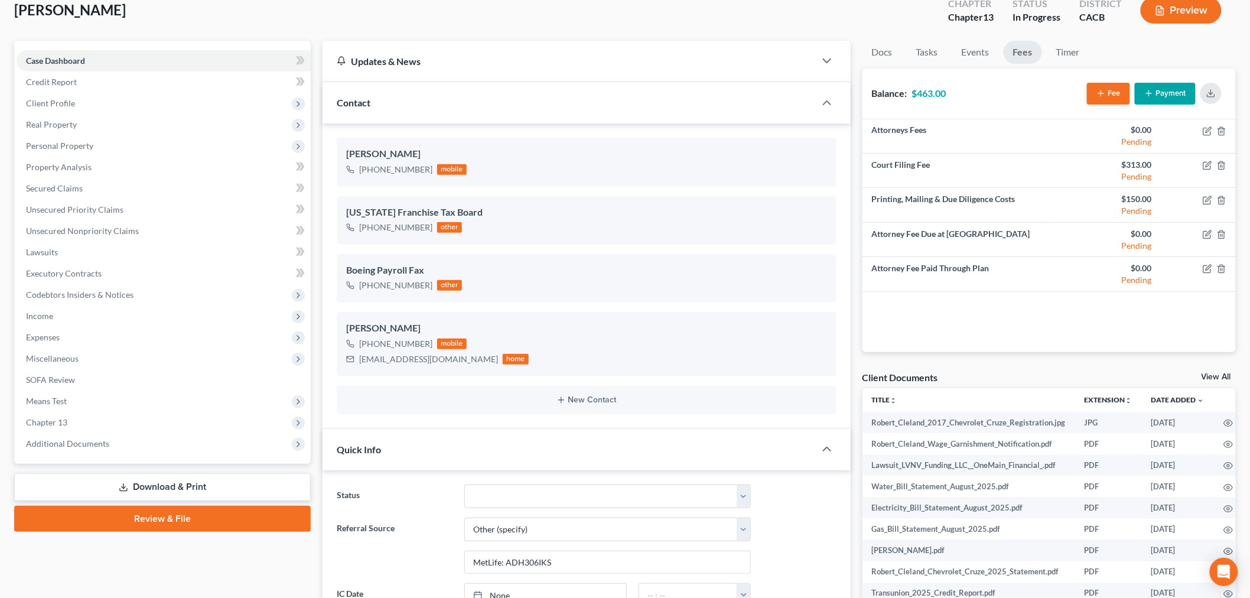
click at [1180, 86] on button "Payment" at bounding box center [1165, 94] width 61 height 22
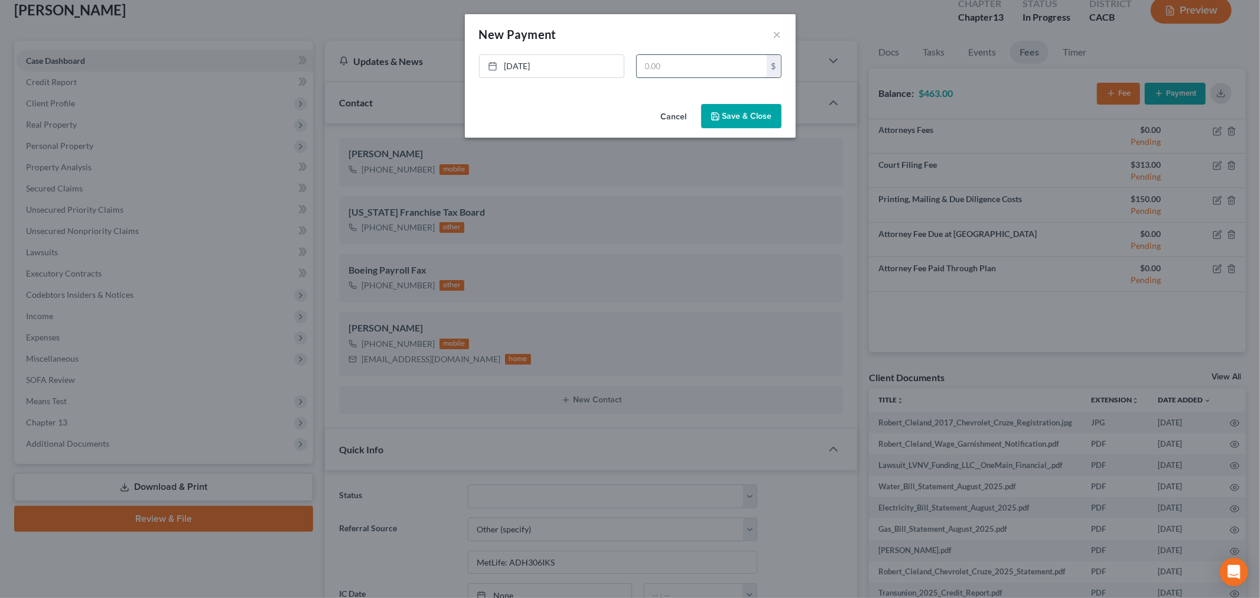
click at [761, 62] on input "text" at bounding box center [702, 66] width 130 height 22
type input "463"
click at [731, 115] on button "Save & Close" at bounding box center [741, 116] width 80 height 25
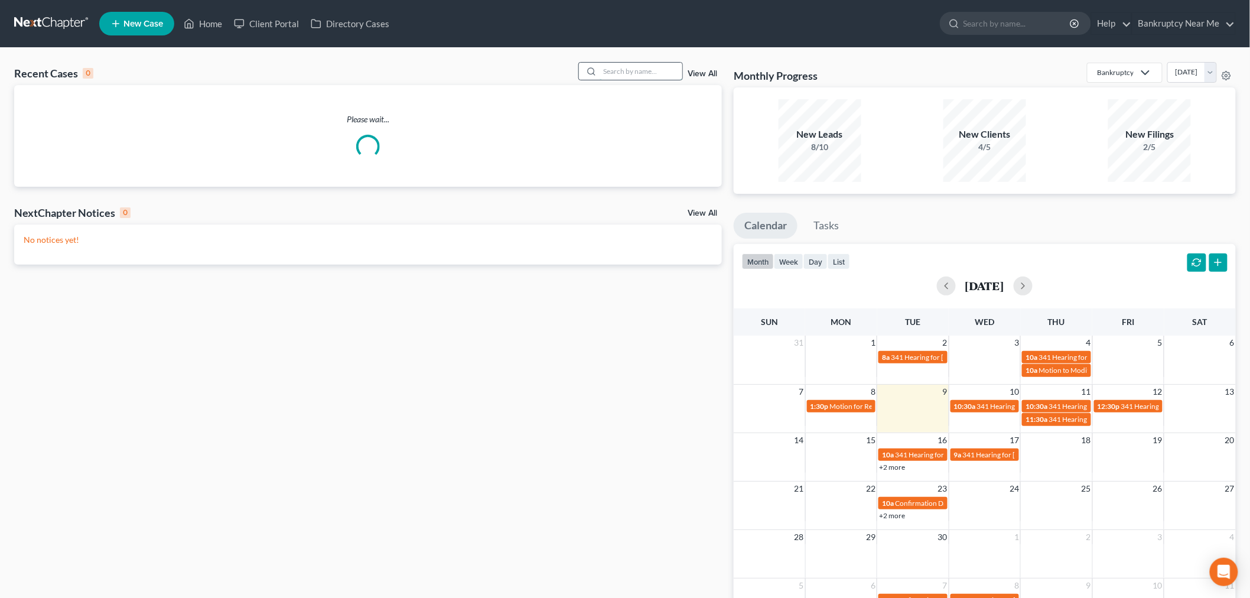
click at [610, 77] on input "search" at bounding box center [641, 71] width 83 height 17
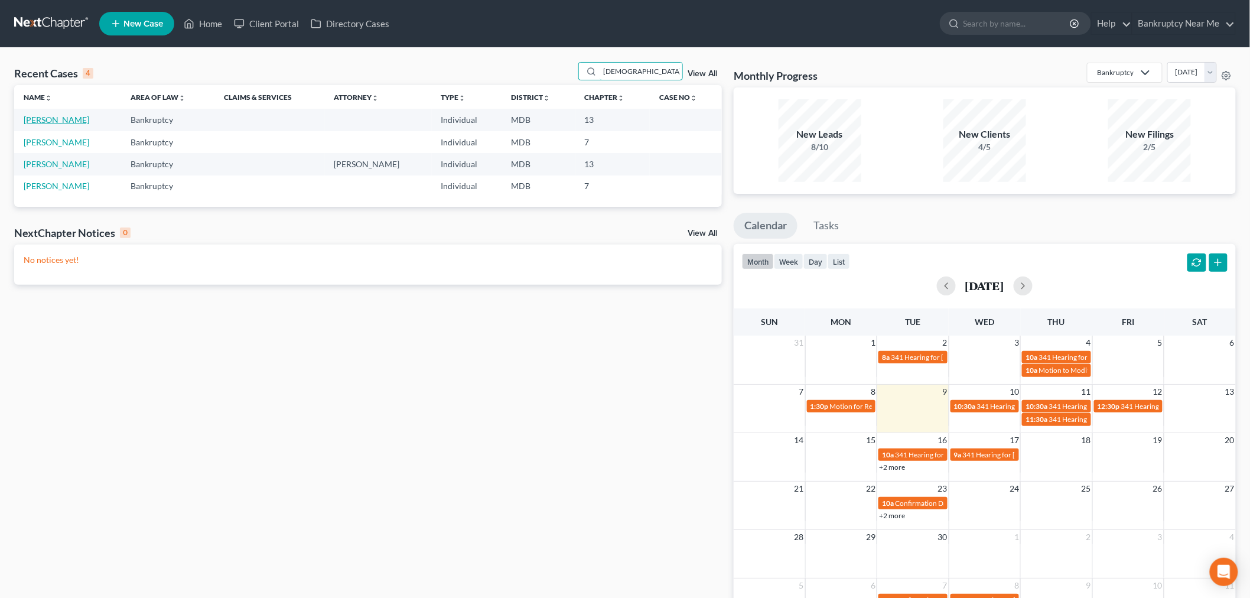
type input "kath"
click at [74, 121] on link "[PERSON_NAME]" at bounding box center [57, 120] width 66 height 10
select select "6"
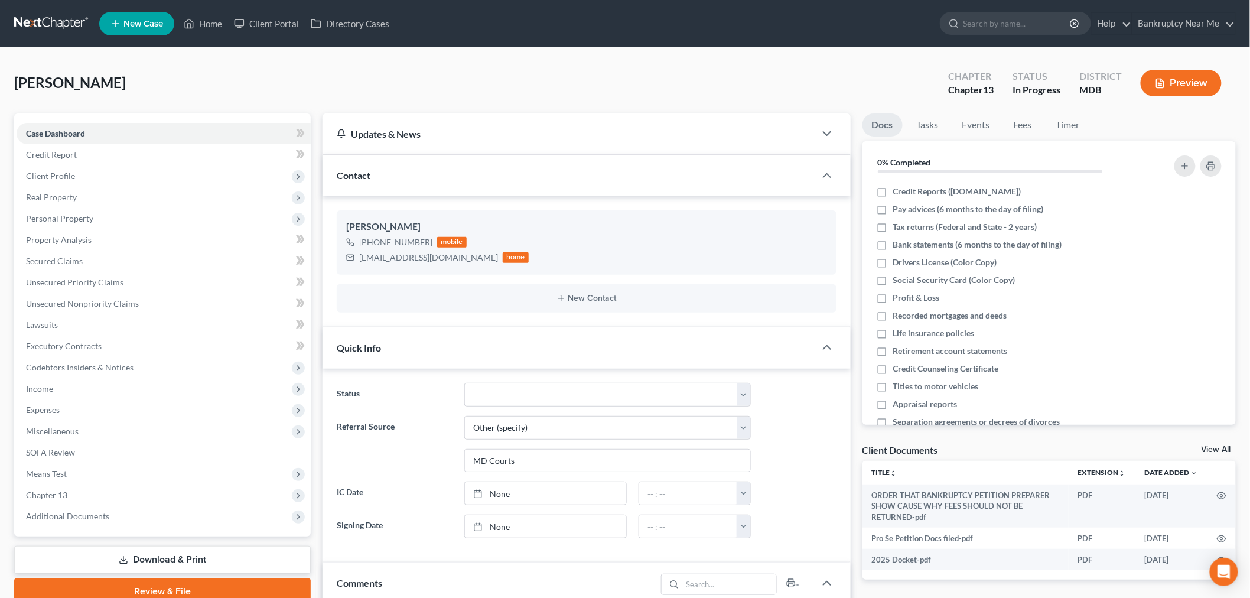
drag, startPoint x: 37, startPoint y: 6, endPoint x: 31, endPoint y: 18, distance: 13.2
click at [37, 6] on nav "Home New Case Client Portal Directory Cases Bankruptcy Near Me iris@bankruptcyn…" at bounding box center [625, 23] width 1250 height 47
click at [31, 18] on link at bounding box center [52, 23] width 76 height 21
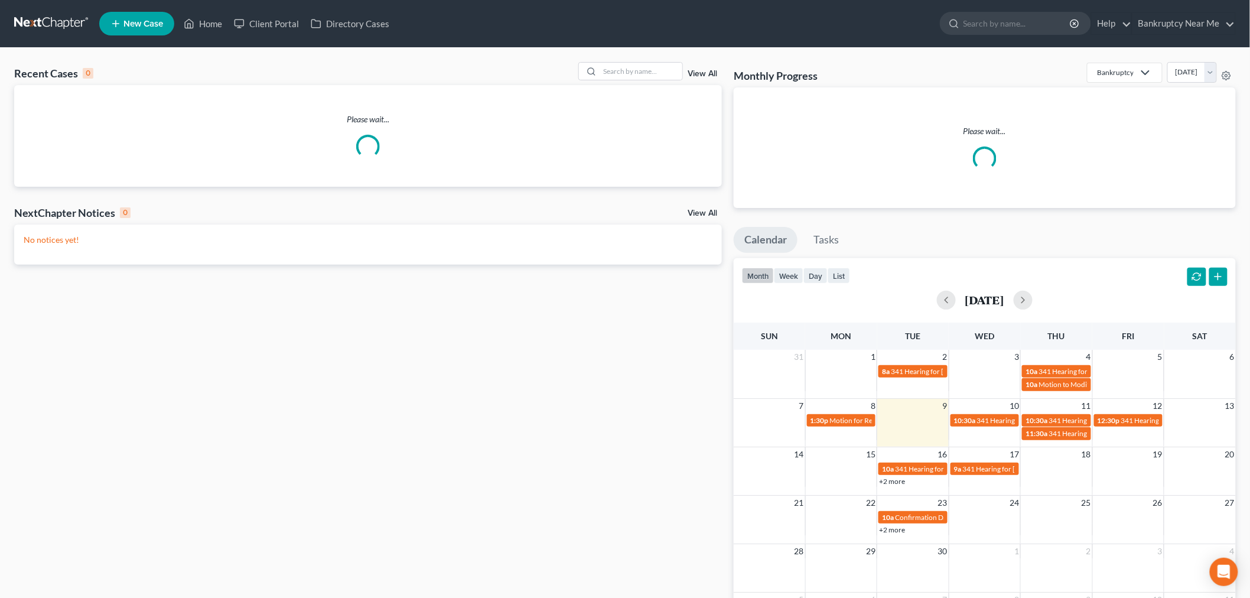
click at [649, 82] on div "Recent Cases 0 View All" at bounding box center [368, 73] width 708 height 23
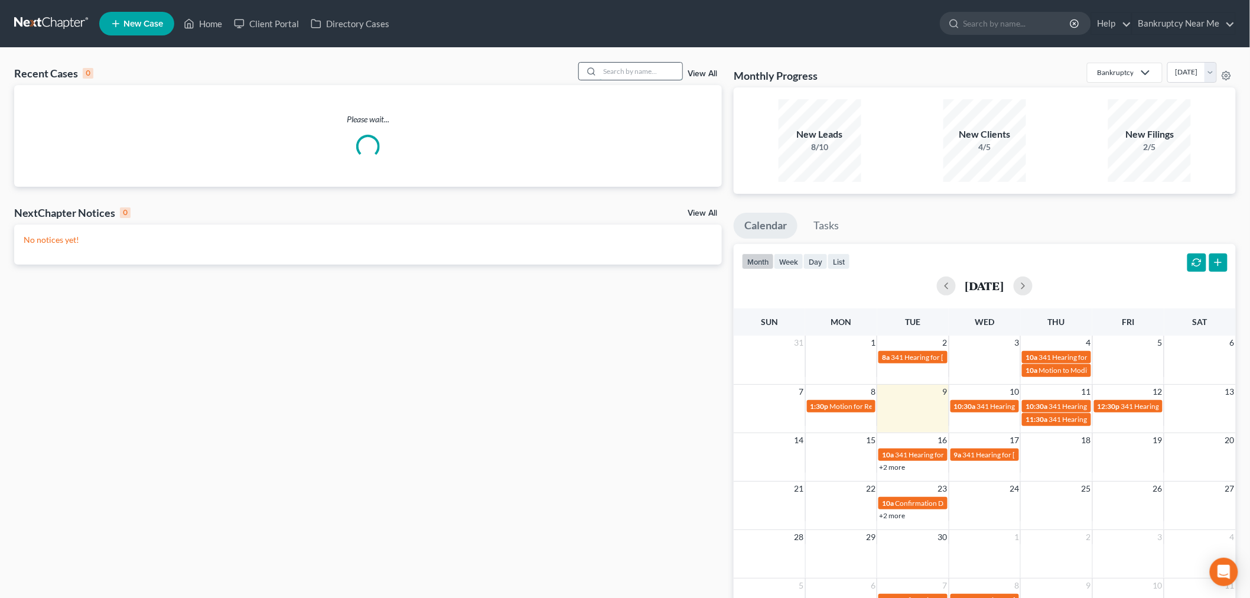
click at [653, 76] on input "search" at bounding box center [641, 71] width 83 height 17
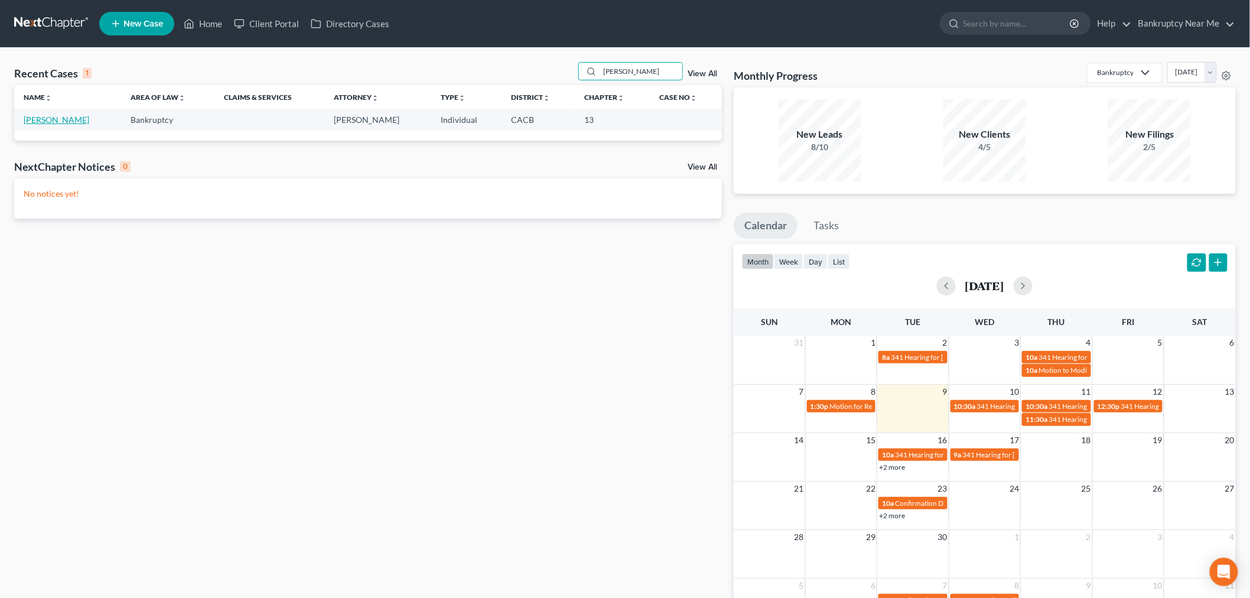
type input "cleland"
click at [59, 121] on link "[PERSON_NAME]" at bounding box center [57, 120] width 66 height 10
select select "6"
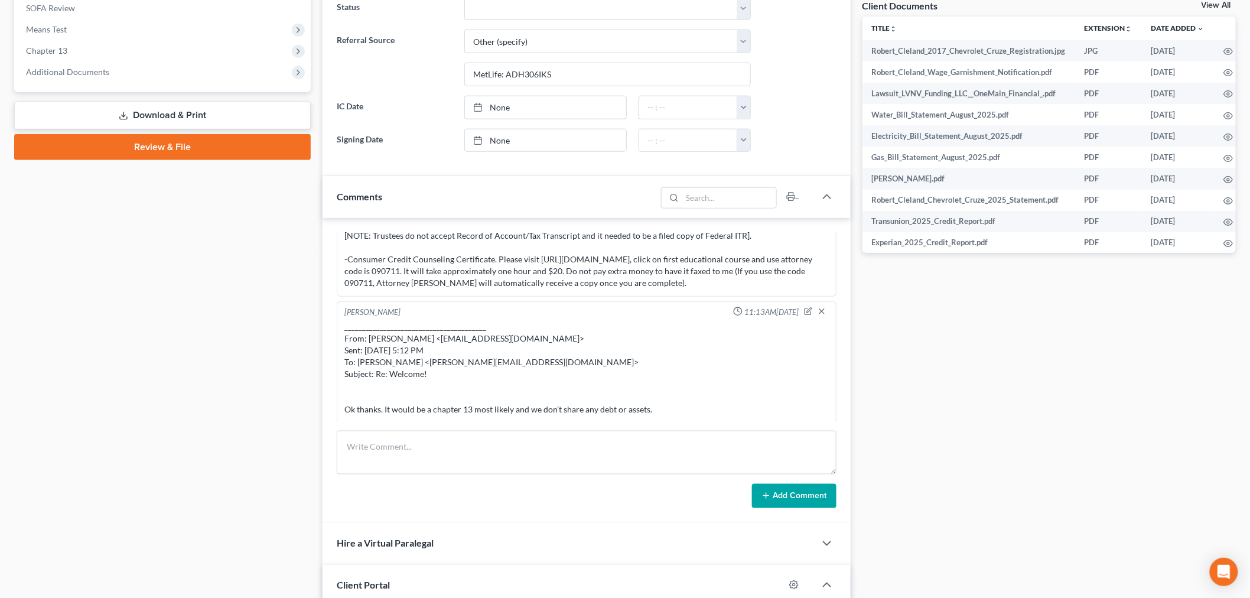
scroll to position [459, 0]
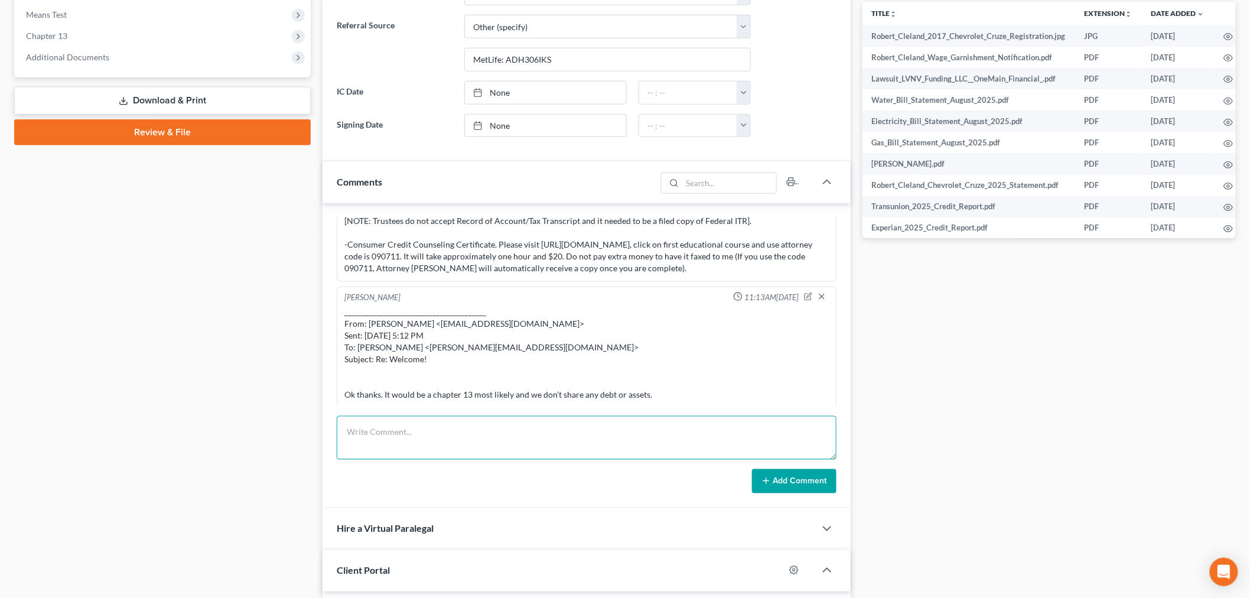
click at [367, 440] on textarea at bounding box center [587, 438] width 500 height 44
paste textarea "From: Timo Cleland <tcleland47@gmail.com> Sent: Tuesday, September 02, 2025 4:1…"
type textarea "From: Timo Cleland <tcleland47@gmail.com> Sent: Tuesday, September 02, 2025 4:1…"
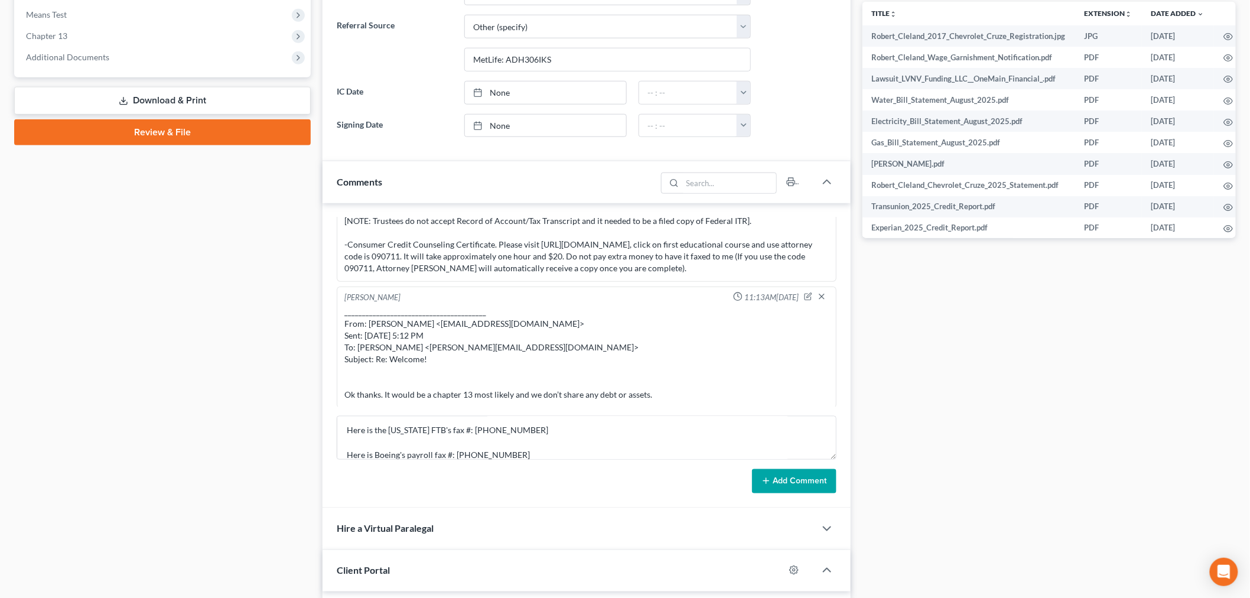
click at [792, 483] on button "Add Comment" at bounding box center [794, 481] width 84 height 25
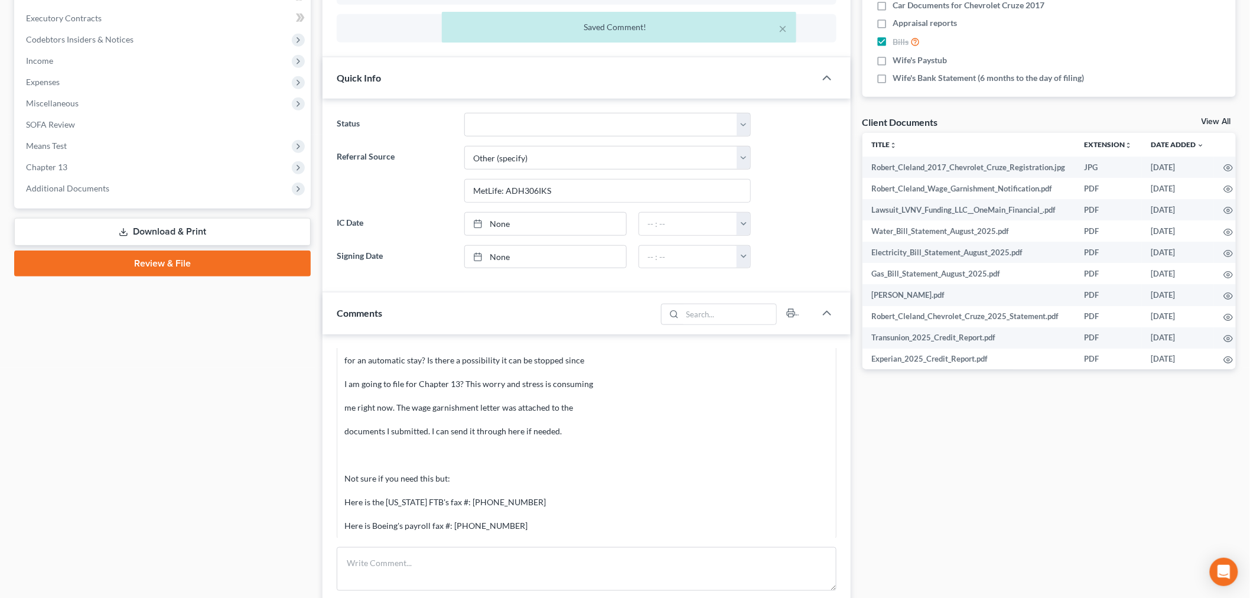
scroll to position [66, 0]
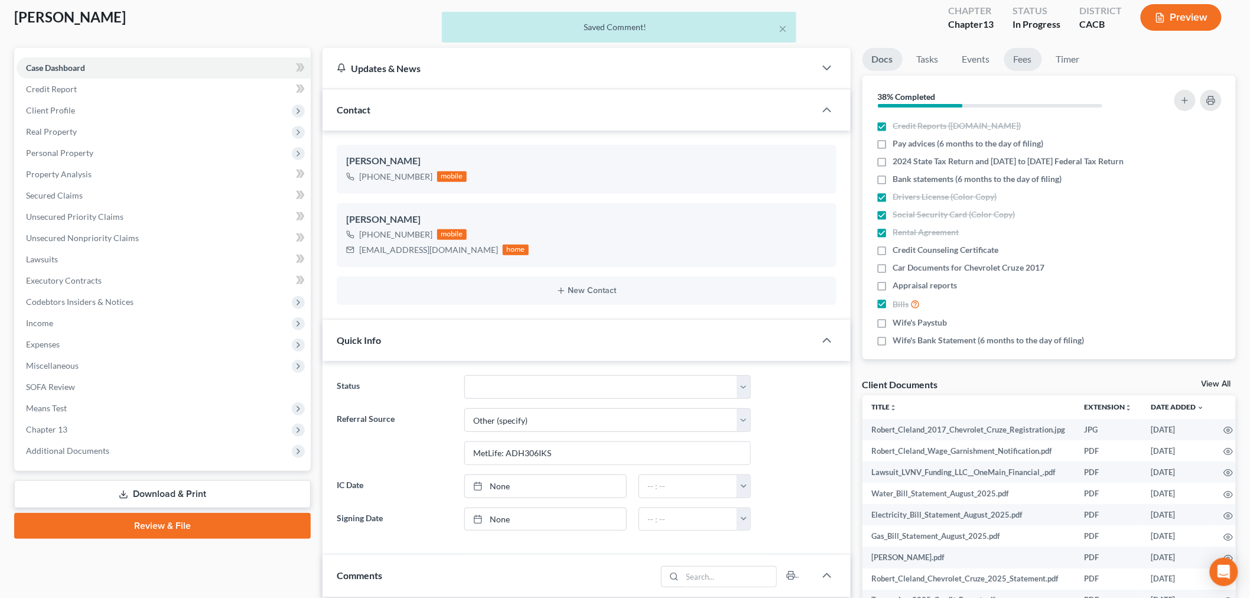
click at [1015, 54] on link "Fees" at bounding box center [1023, 59] width 38 height 23
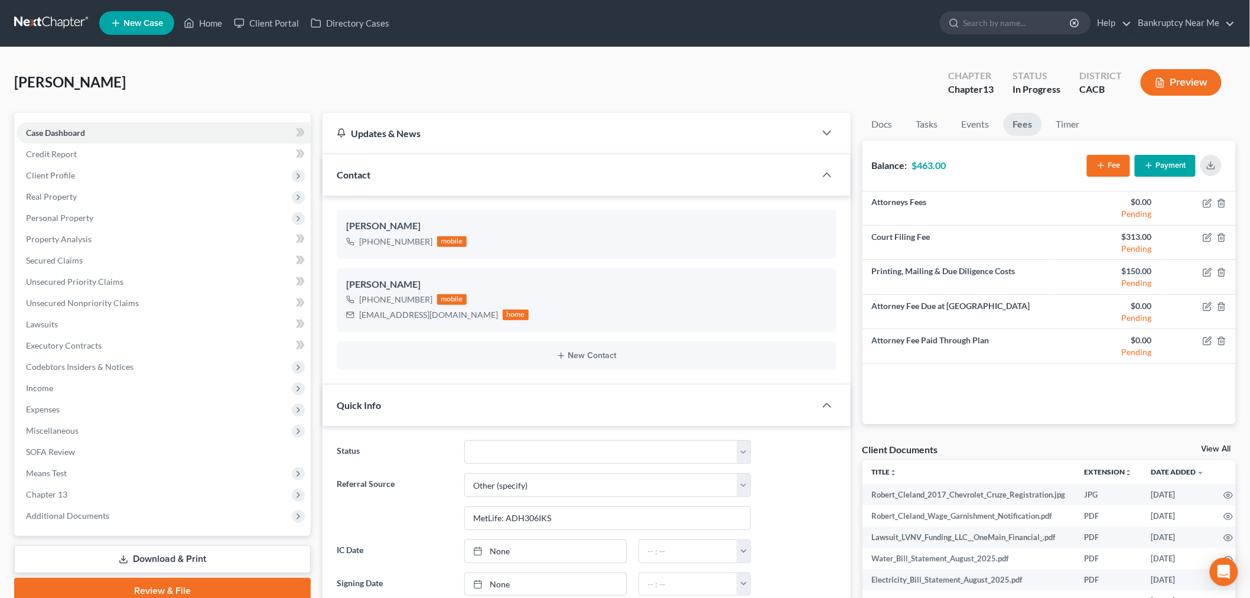
scroll to position [0, 0]
drag, startPoint x: 279, startPoint y: 25, endPoint x: 302, endPoint y: 32, distance: 24.5
click at [302, 32] on link "Client Portal" at bounding box center [266, 23] width 77 height 21
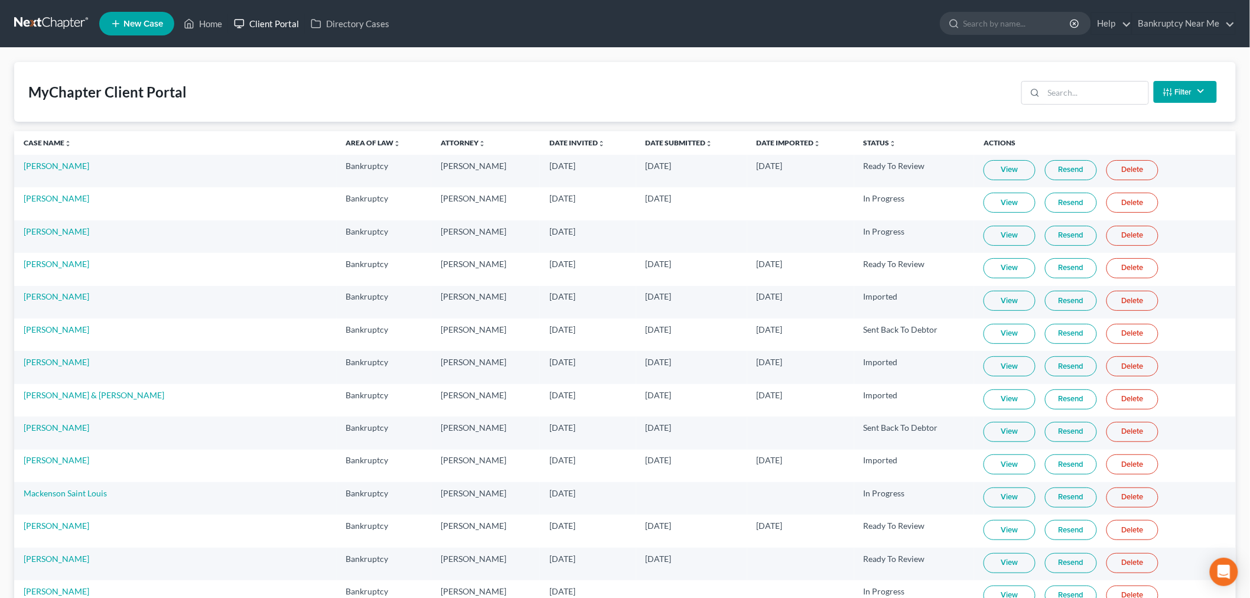
select select "6"
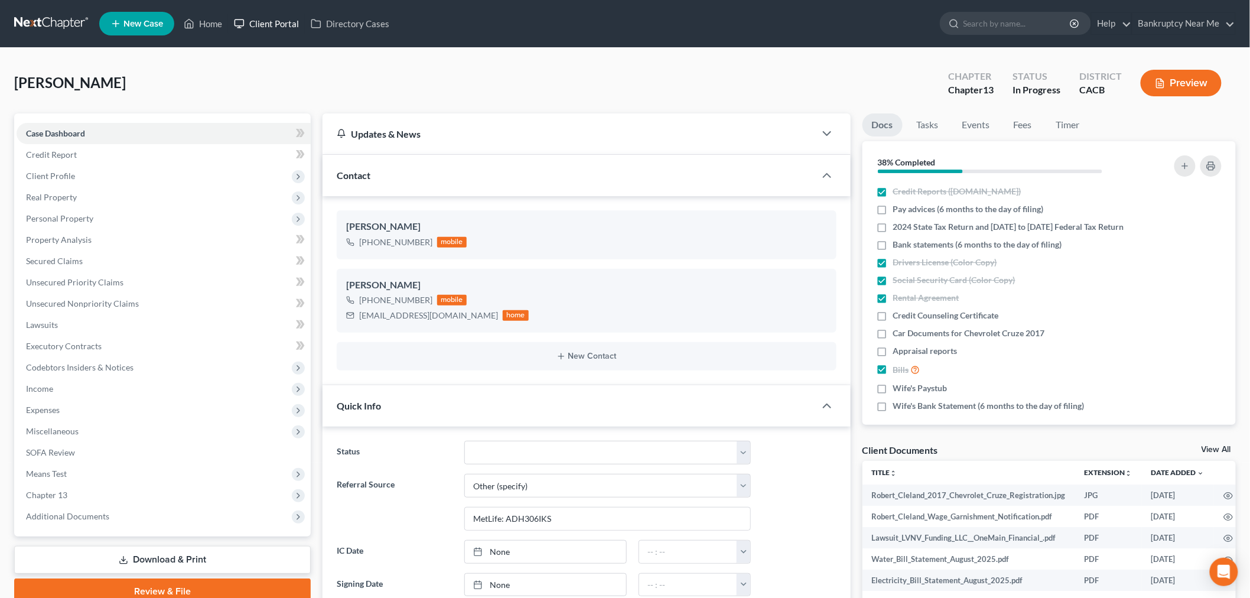
scroll to position [4743, 0]
click at [266, 25] on link "Client Portal" at bounding box center [266, 23] width 77 height 21
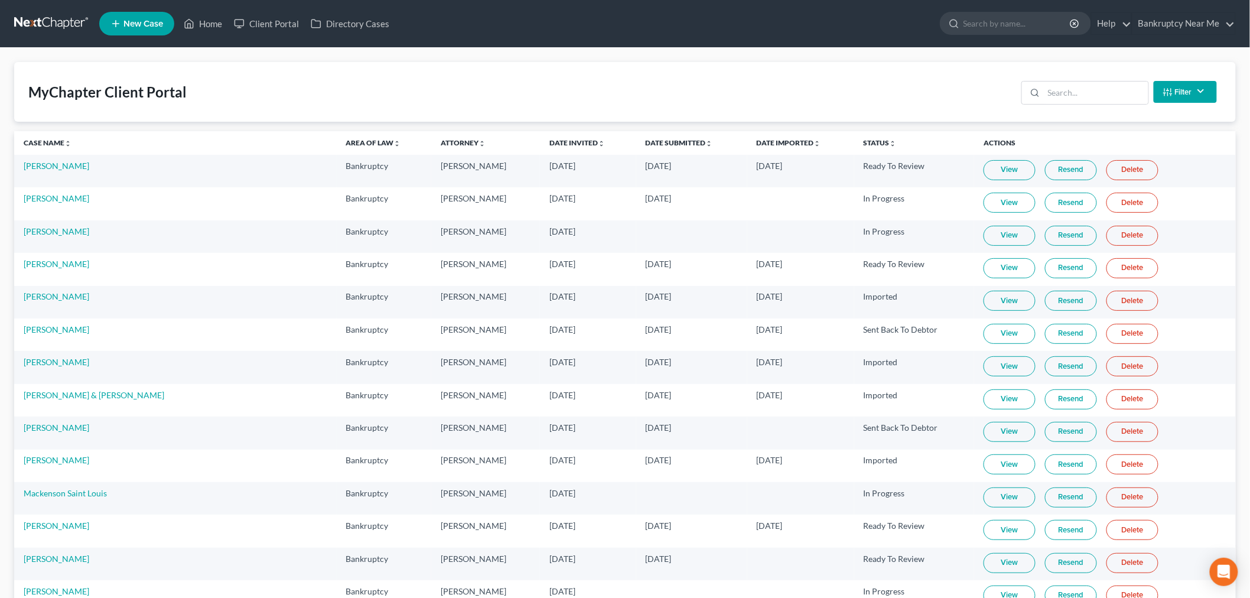
click at [507, 90] on div "MyChapter Client Portal Filter Status Filter... Invited In Progress Ready To Re…" at bounding box center [625, 92] width 1222 height 60
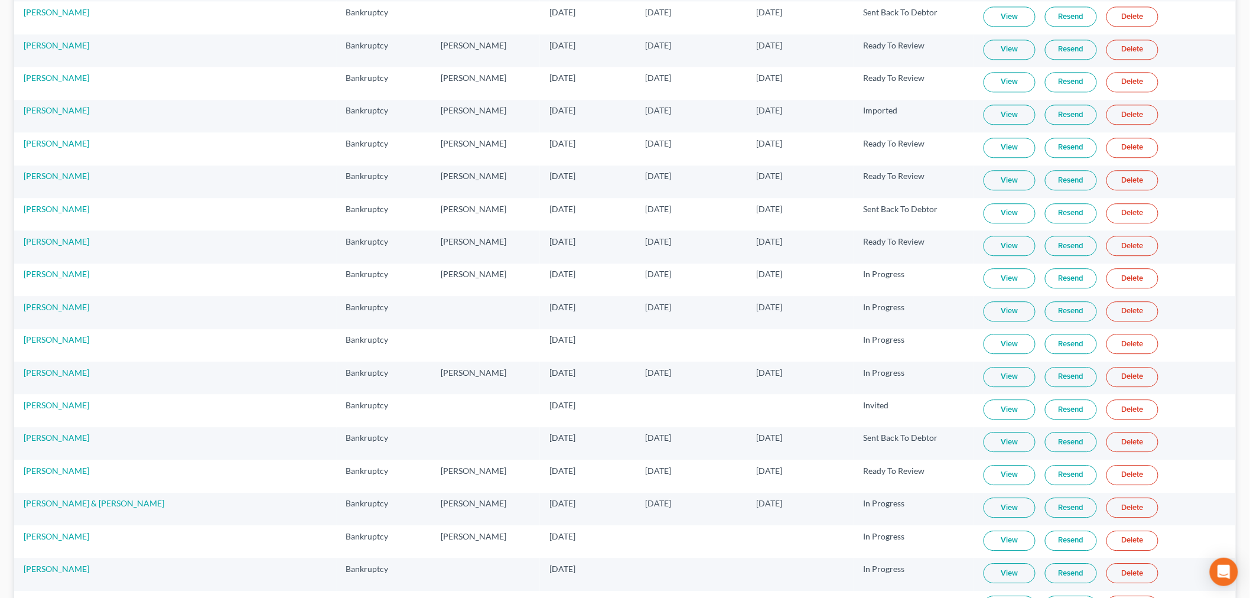
scroll to position [8546, 0]
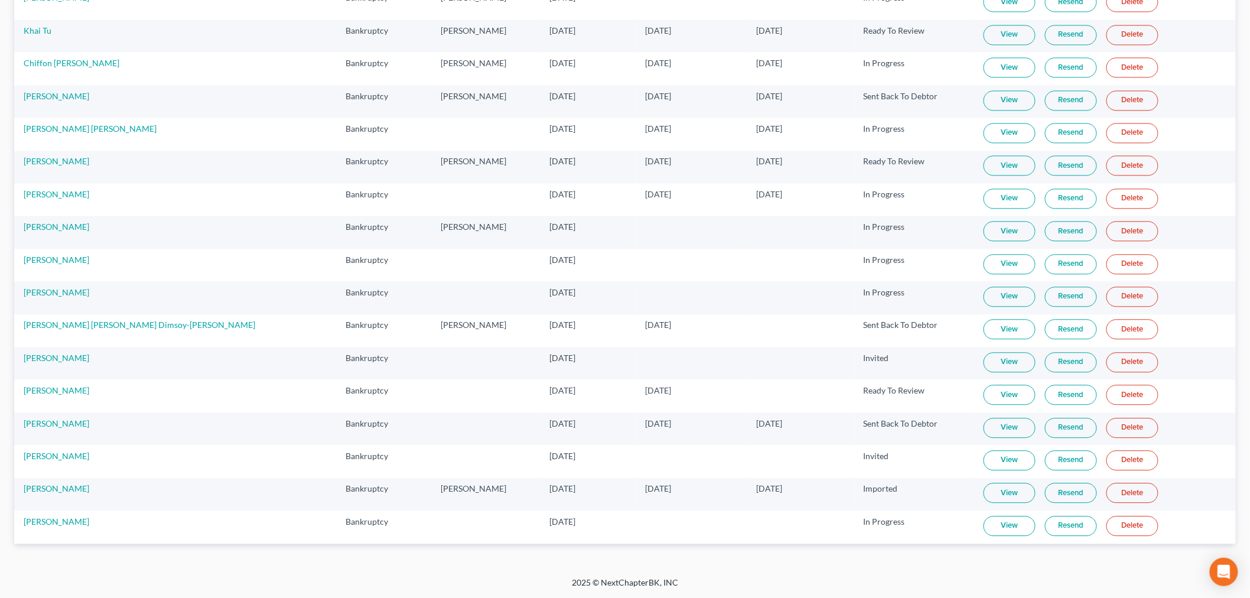
click at [984, 493] on link "View" at bounding box center [1010, 493] width 52 height 20
click at [59, 481] on td "Robert Cleland Jr" at bounding box center [175, 494] width 323 height 32
click at [60, 489] on link "Robert Cleland Jr" at bounding box center [57, 488] width 66 height 10
select select "6"
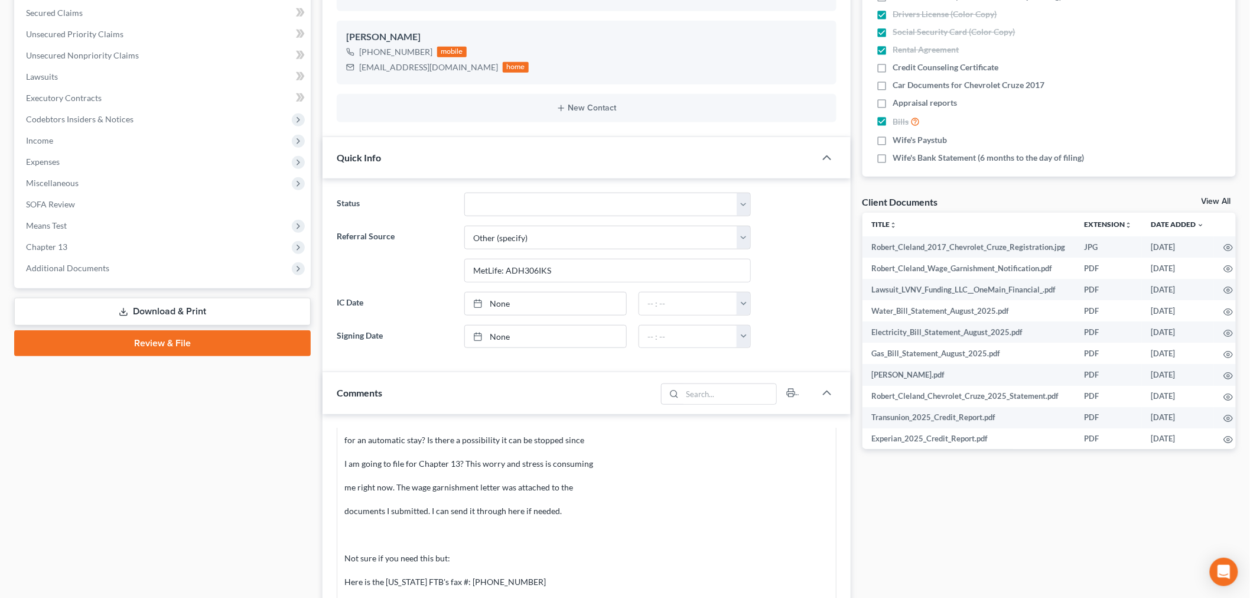
scroll to position [525, 0]
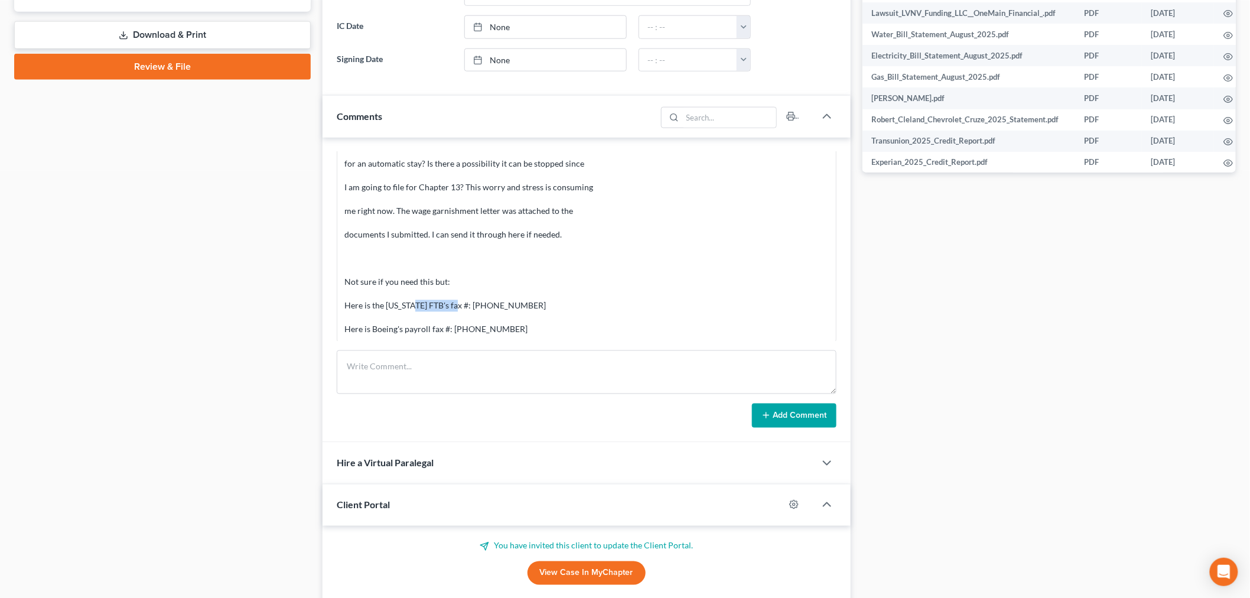
drag, startPoint x: 518, startPoint y: 303, endPoint x: 465, endPoint y: 305, distance: 52.6
click at [465, 305] on div "From: Timo Cleland <tcleland47@gmail.com> Sent: Tuesday, September 02, 2025 4:1…" at bounding box center [586, 129] width 484 height 414
copy div "916-845-9481"
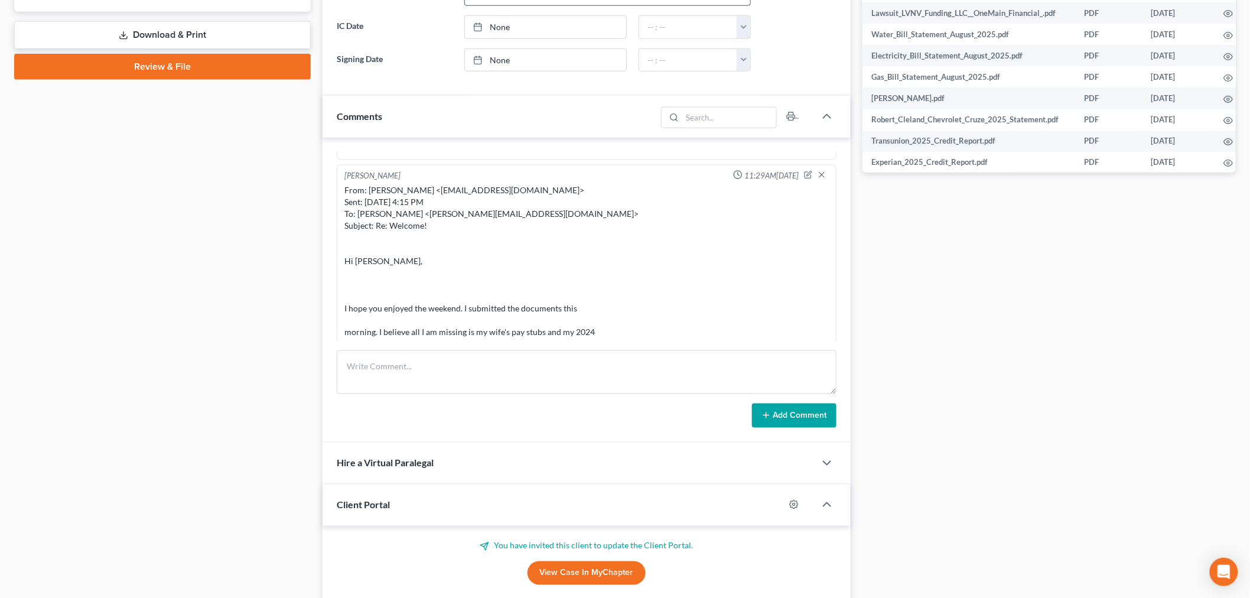
scroll to position [197, 0]
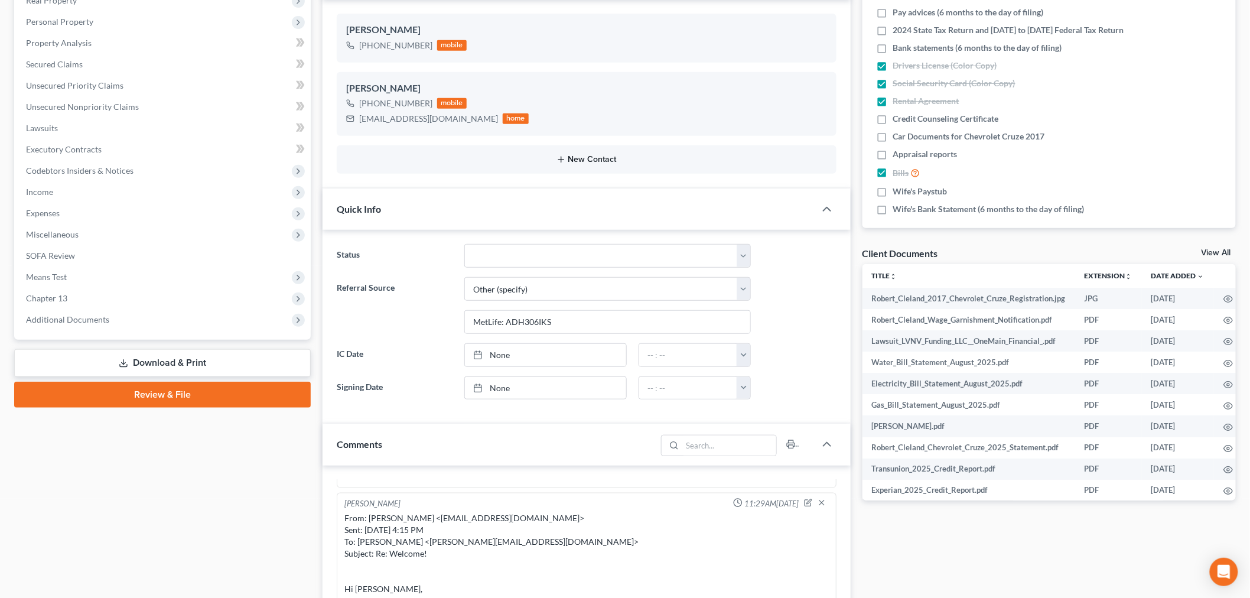
click at [576, 158] on button "New Contact" at bounding box center [586, 159] width 481 height 9
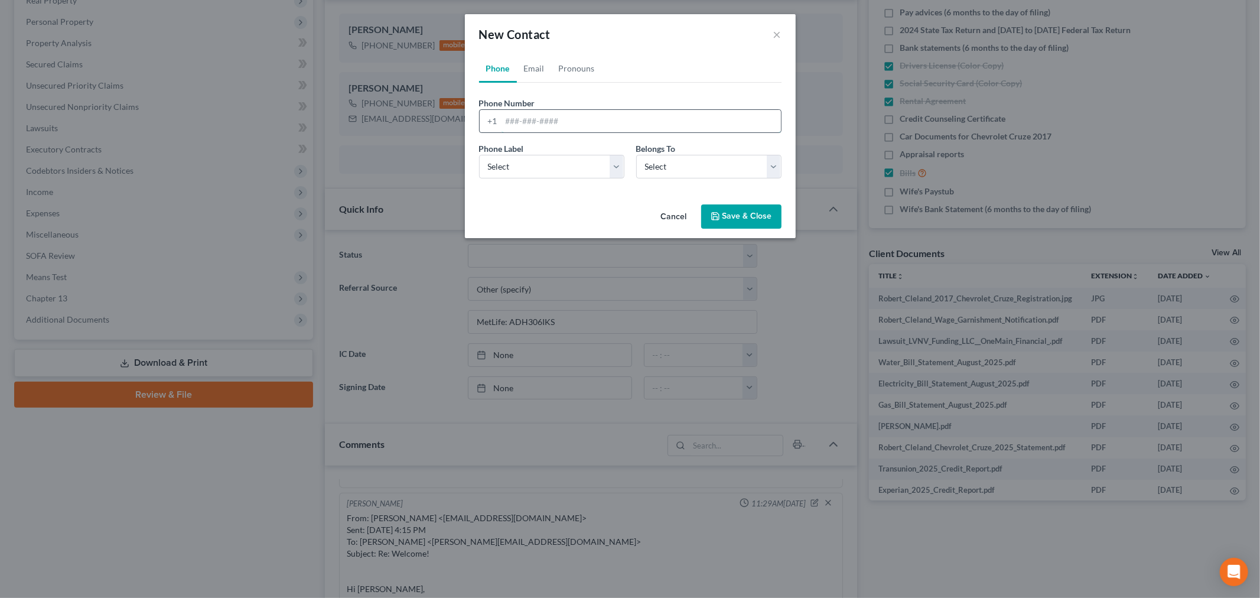
drag, startPoint x: 519, startPoint y: 122, endPoint x: 526, endPoint y: 121, distance: 7.9
click at [519, 122] on input "tel" at bounding box center [641, 121] width 279 height 22
paste input "916-845-9481"
type input "916-845-9481"
drag, startPoint x: 568, startPoint y: 171, endPoint x: 574, endPoint y: 177, distance: 7.9
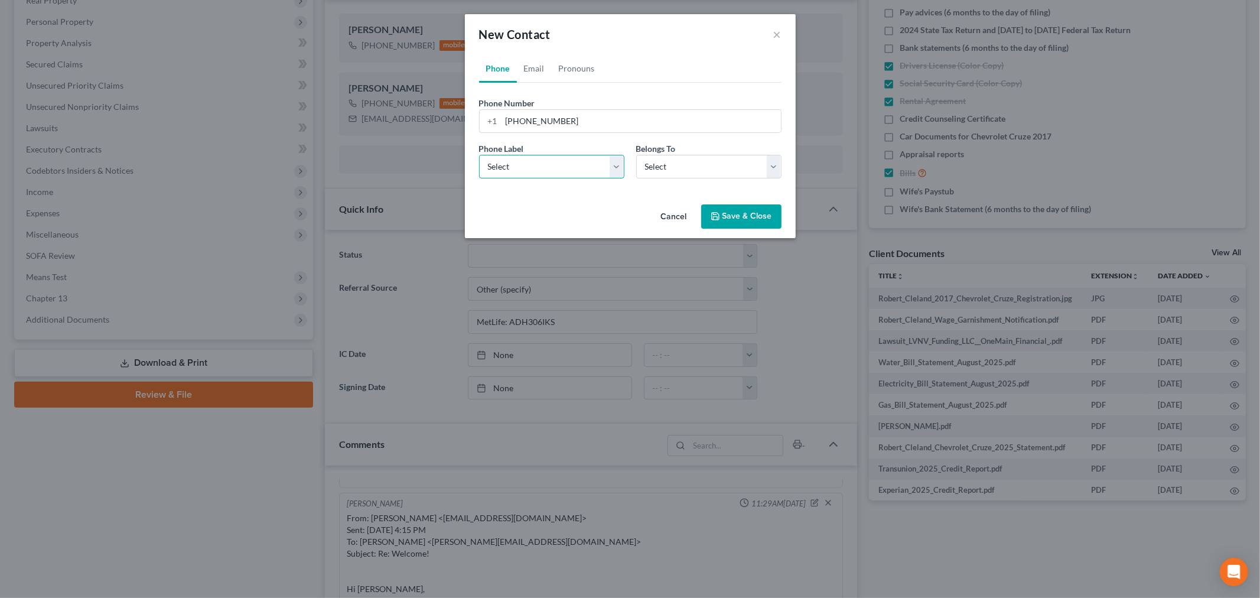
click at [568, 171] on select "Select Mobile Home Work Other" at bounding box center [551, 167] width 145 height 24
select select "3"
click at [479, 155] on select "Select Mobile Home Work Other" at bounding box center [551, 167] width 145 height 24
click at [668, 155] on div "Belongs To * Select Client Other" at bounding box center [708, 160] width 157 height 36
click at [668, 162] on select "Select Client Other" at bounding box center [708, 167] width 145 height 24
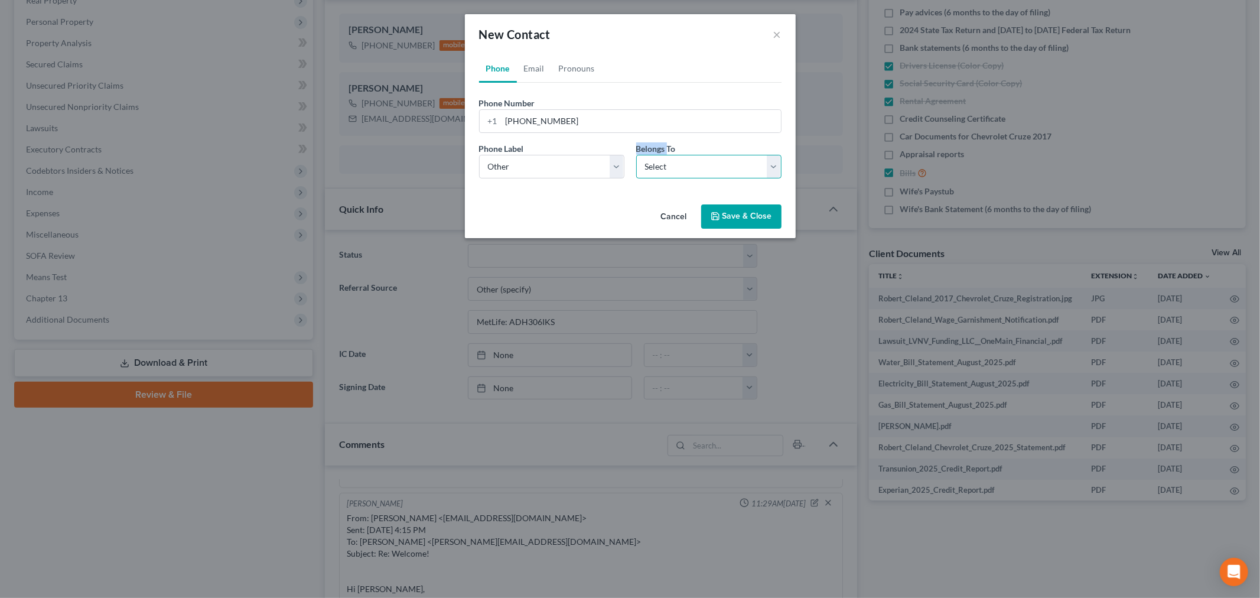
select select "1"
click at [636, 155] on select "Select Client Other" at bounding box center [708, 167] width 145 height 24
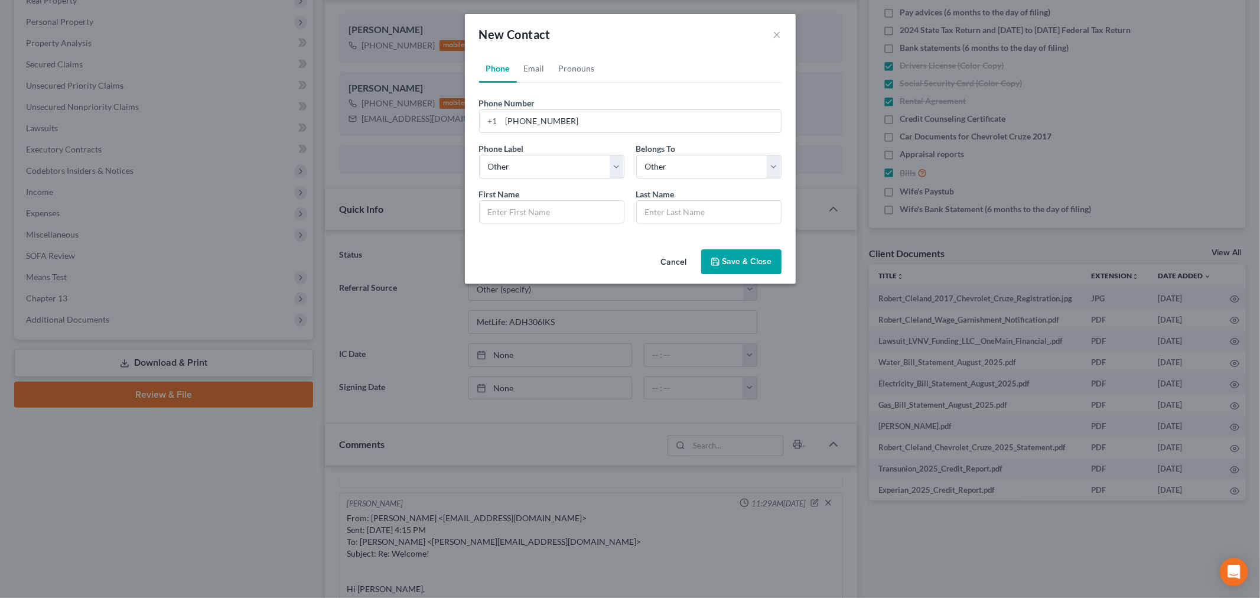
click at [556, 227] on div "First Name * Last Name *" at bounding box center [630, 210] width 314 height 45
click at [562, 209] on input "text" at bounding box center [552, 212] width 144 height 22
type input "California"
click at [703, 222] on input "text" at bounding box center [709, 212] width 144 height 22
type input "Franchise Tax Board"
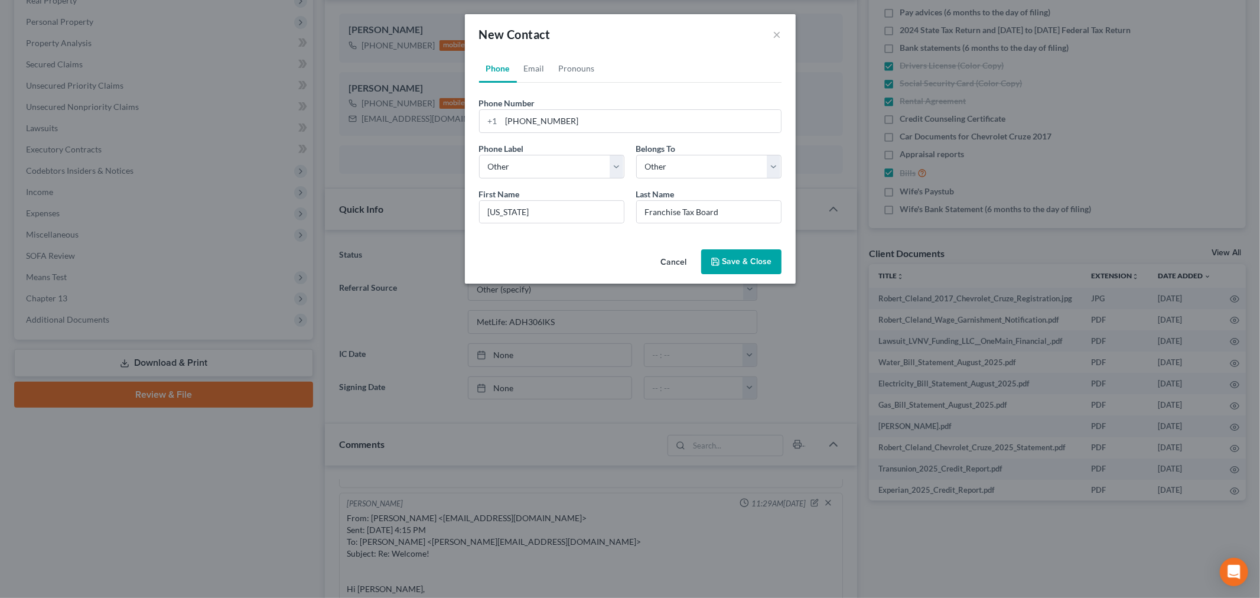
click at [723, 260] on button "Save & Close" at bounding box center [741, 261] width 80 height 25
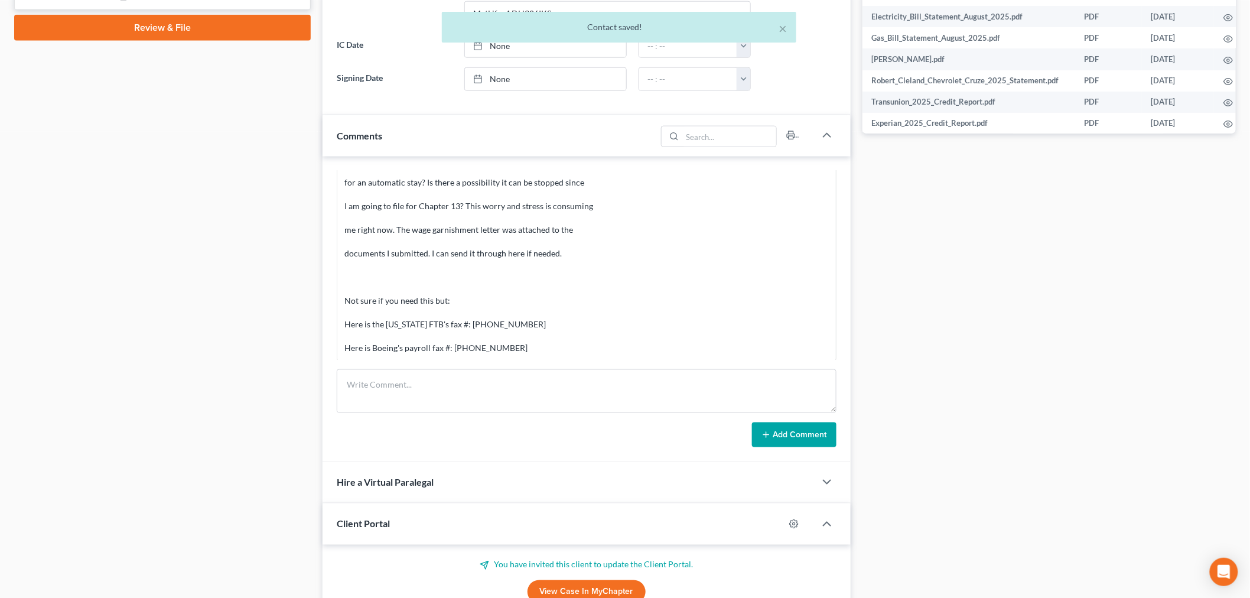
scroll to position [671, 0]
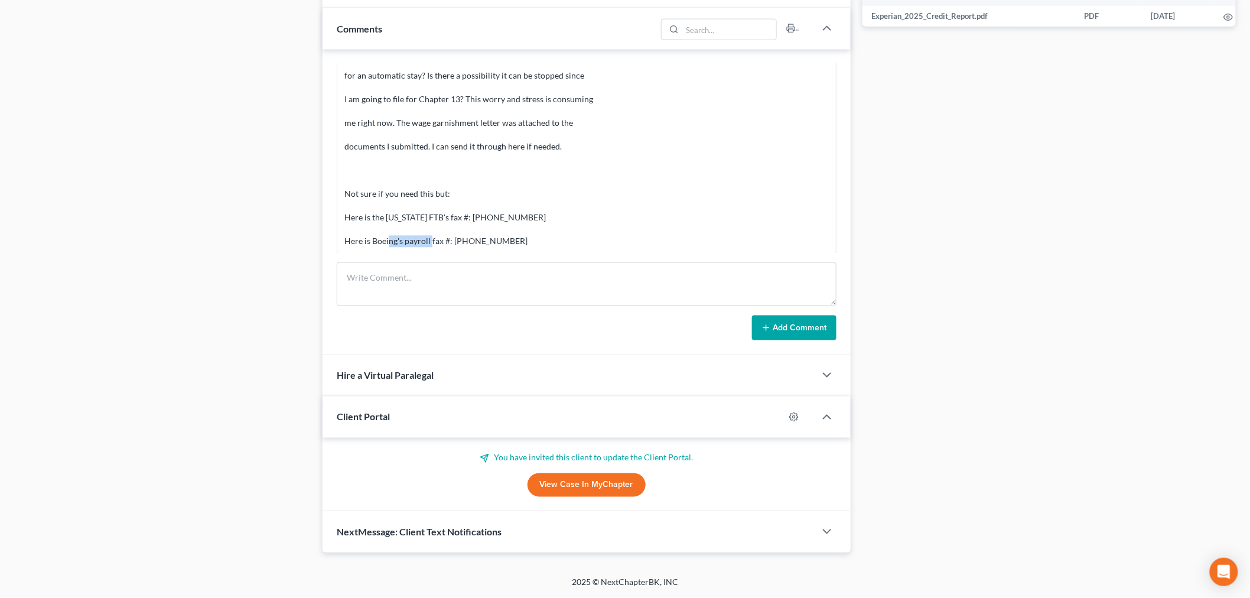
drag, startPoint x: 509, startPoint y: 233, endPoint x: 450, endPoint y: 239, distance: 59.3
click at [450, 239] on div "From: Timo Cleland <tcleland47@gmail.com> Sent: Tuesday, September 02, 2025 4:1…" at bounding box center [586, 41] width 484 height 414
click at [497, 237] on div "From: Timo Cleland <tcleland47@gmail.com> Sent: Tuesday, September 02, 2025 4:1…" at bounding box center [586, 41] width 484 height 414
drag, startPoint x: 515, startPoint y: 237, endPoint x: 453, endPoint y: 240, distance: 62.1
click at [453, 240] on div "From: Timo Cleland <tcleland47@gmail.com> Sent: Tuesday, September 02, 2025 4:1…" at bounding box center [586, 41] width 484 height 414
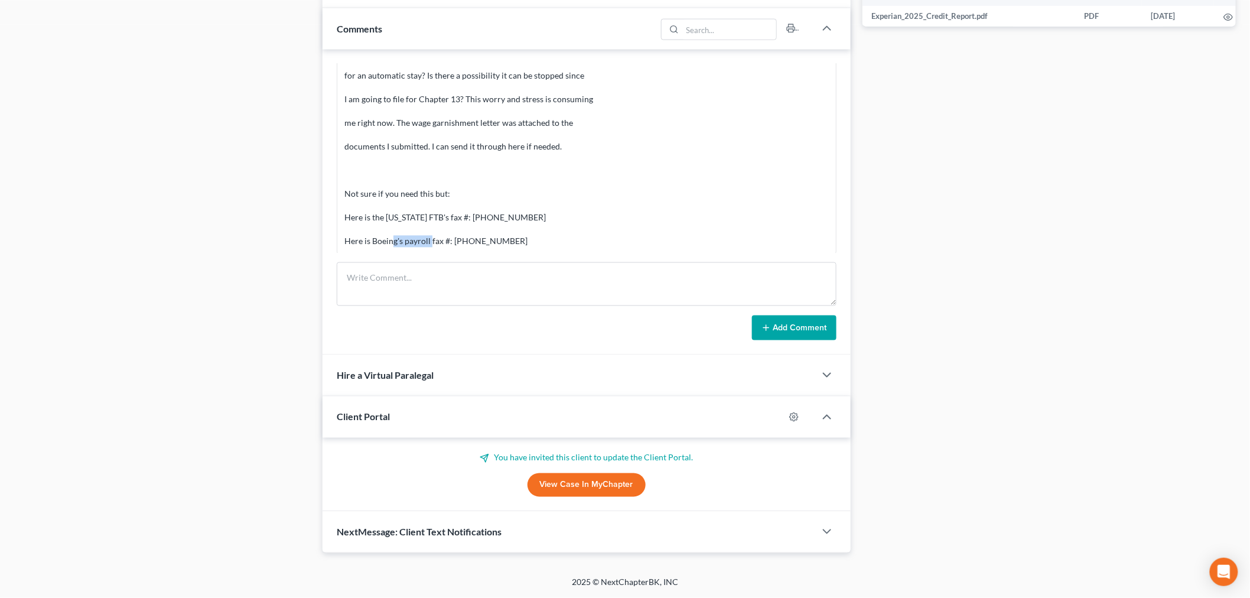
copy div "425-865-5756"
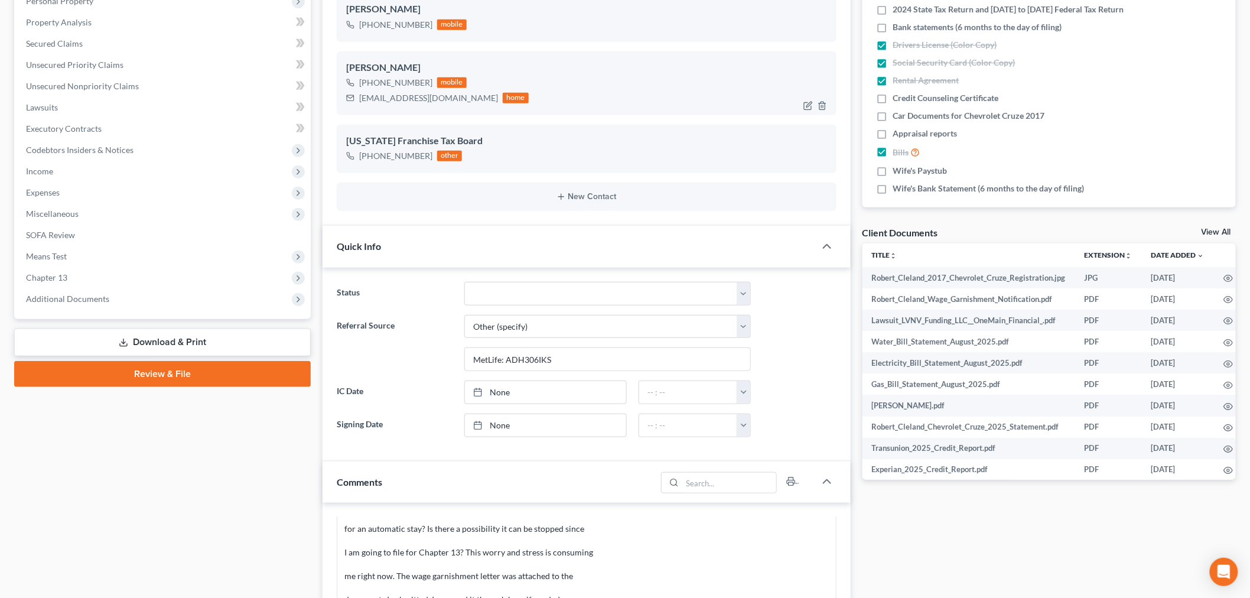
scroll to position [80, 0]
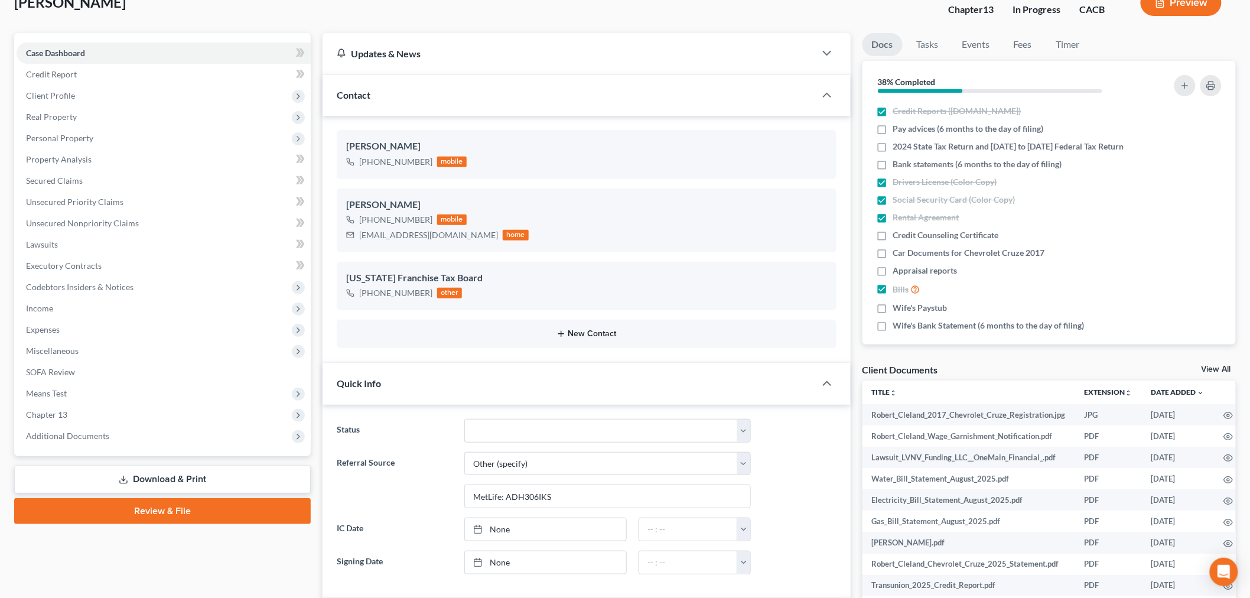
click at [574, 329] on button "New Contact" at bounding box center [586, 333] width 481 height 9
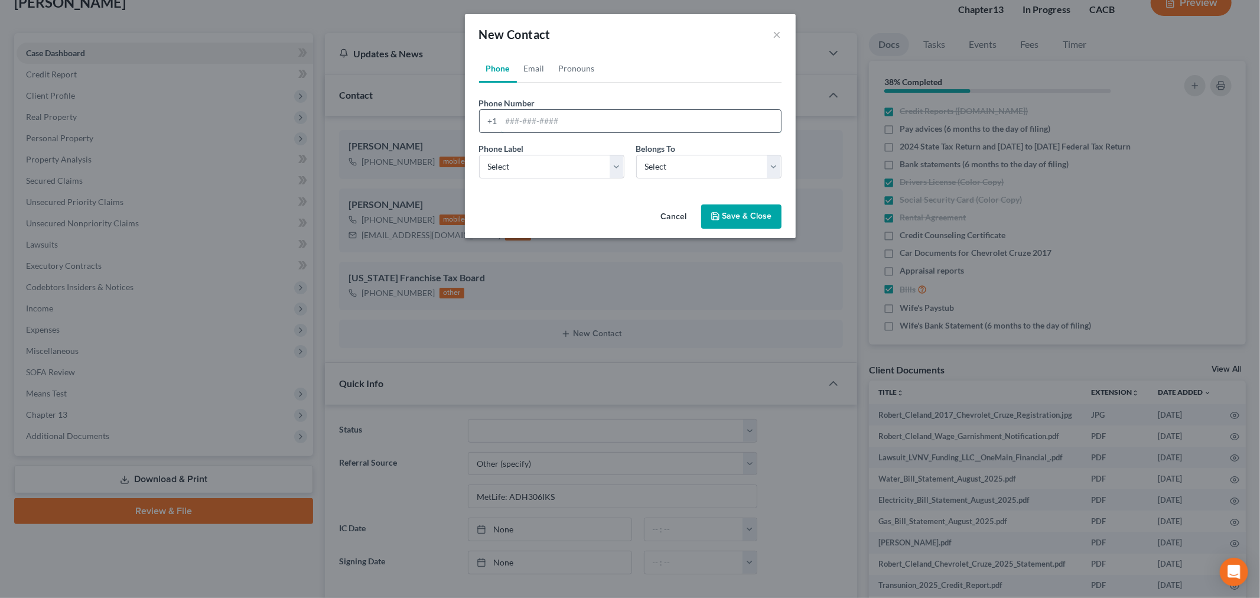
click at [506, 112] on input "tel" at bounding box center [641, 121] width 279 height 22
paste input "425-865-5756"
type input "425-865-5756"
click at [534, 180] on div "Phone Label * Select Mobile Home Work Other Belongs To * Select Client Other" at bounding box center [630, 164] width 314 height 45
click at [546, 158] on select "Select Mobile Home Work Other" at bounding box center [551, 167] width 145 height 24
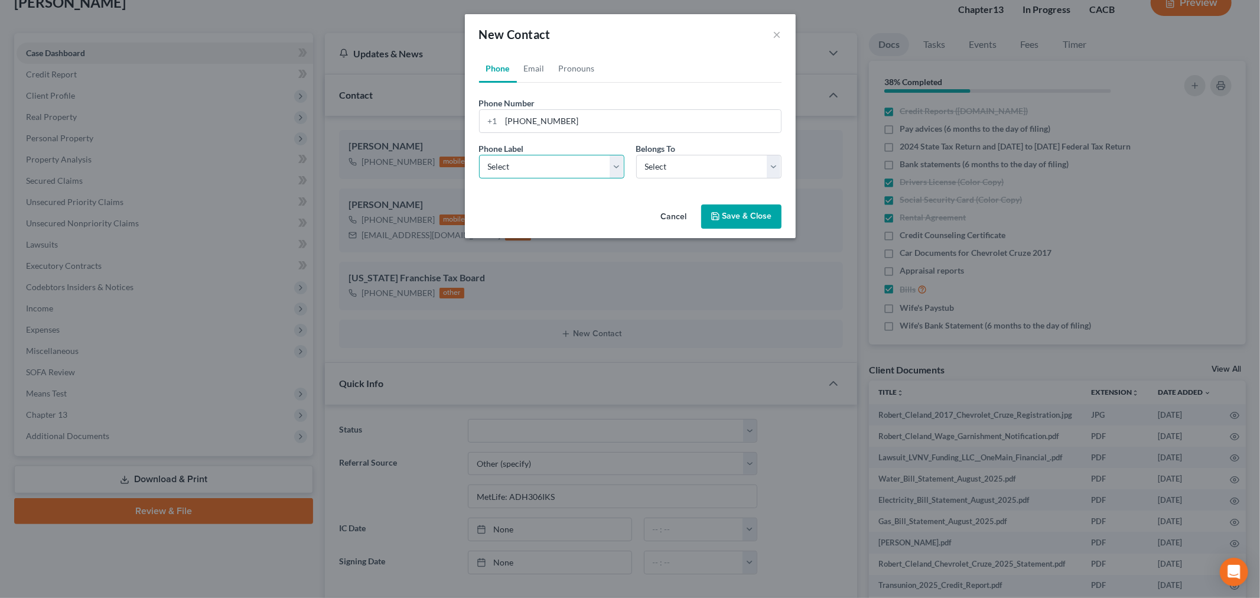
select select "3"
click at [479, 155] on select "Select Mobile Home Work Other" at bounding box center [551, 167] width 145 height 24
drag, startPoint x: 623, startPoint y: 177, endPoint x: 645, endPoint y: 174, distance: 22.1
click at [627, 177] on div "Phone Label * Select Mobile Home Work Other" at bounding box center [551, 160] width 157 height 36
click at [649, 173] on select "Select Client Other" at bounding box center [708, 167] width 145 height 24
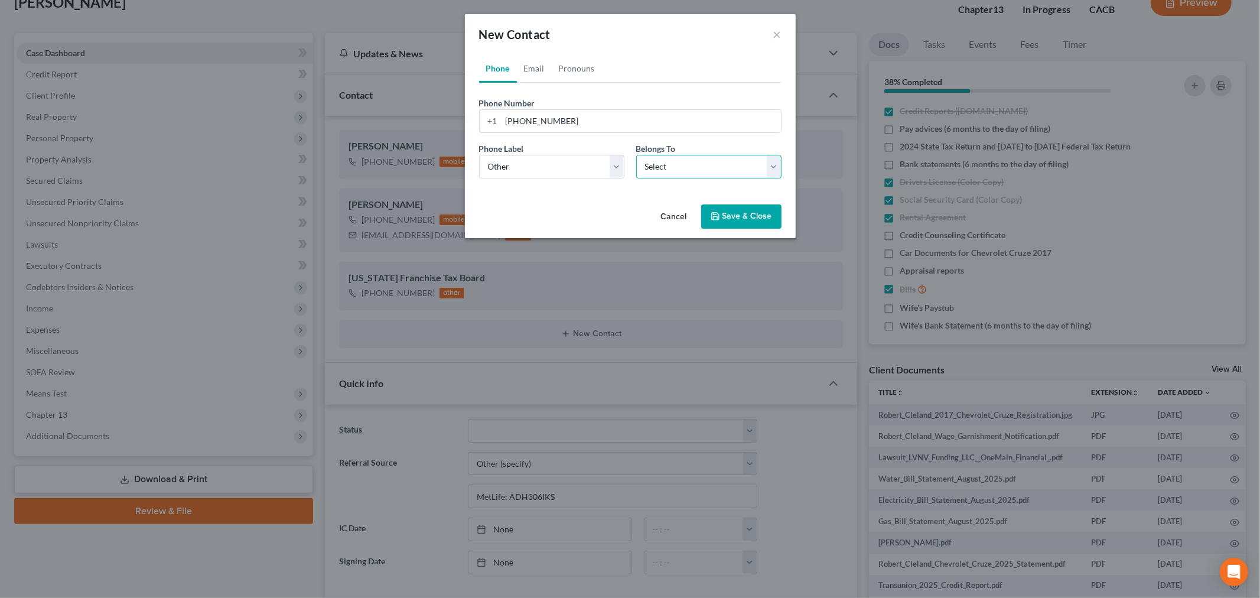
select select "1"
click at [636, 155] on select "Select Client Other" at bounding box center [708, 167] width 145 height 24
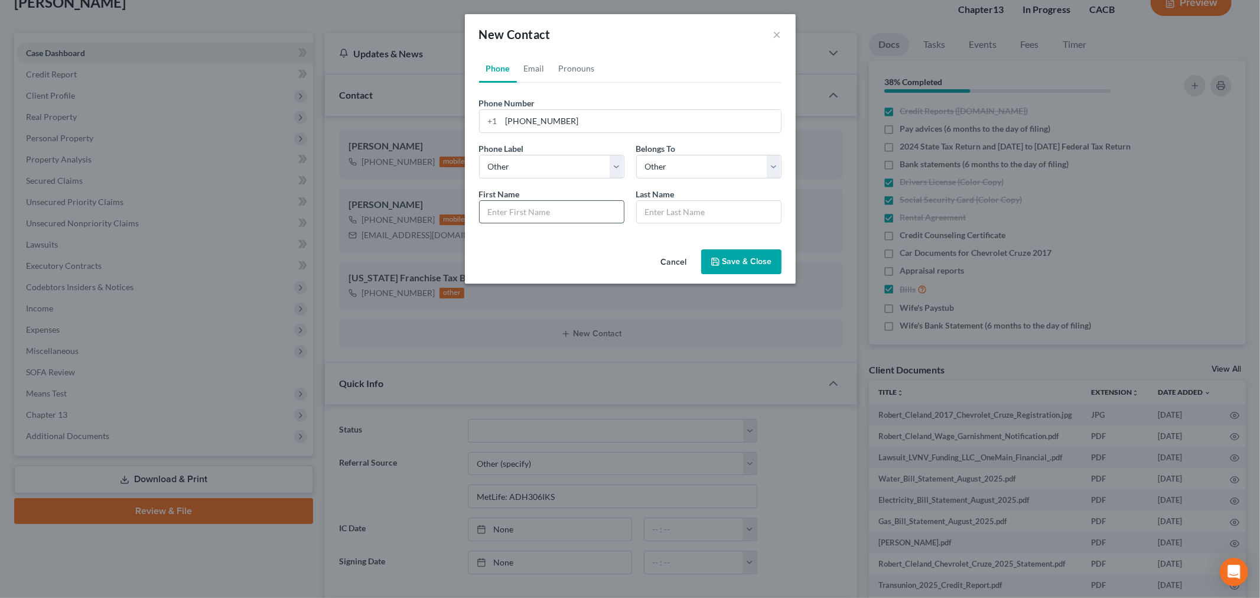
click at [557, 214] on input "text" at bounding box center [552, 212] width 144 height 22
type input "Boeing Payroll"
type input "Fax"
click at [733, 268] on button "Save & Close" at bounding box center [741, 261] width 80 height 25
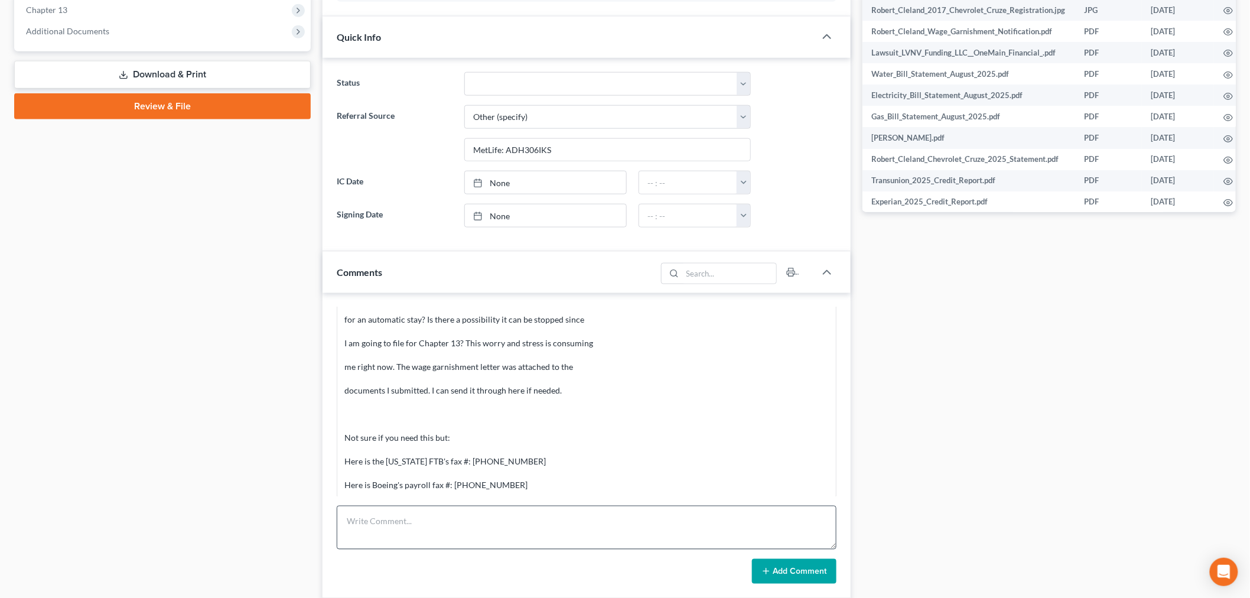
scroll to position [671, 0]
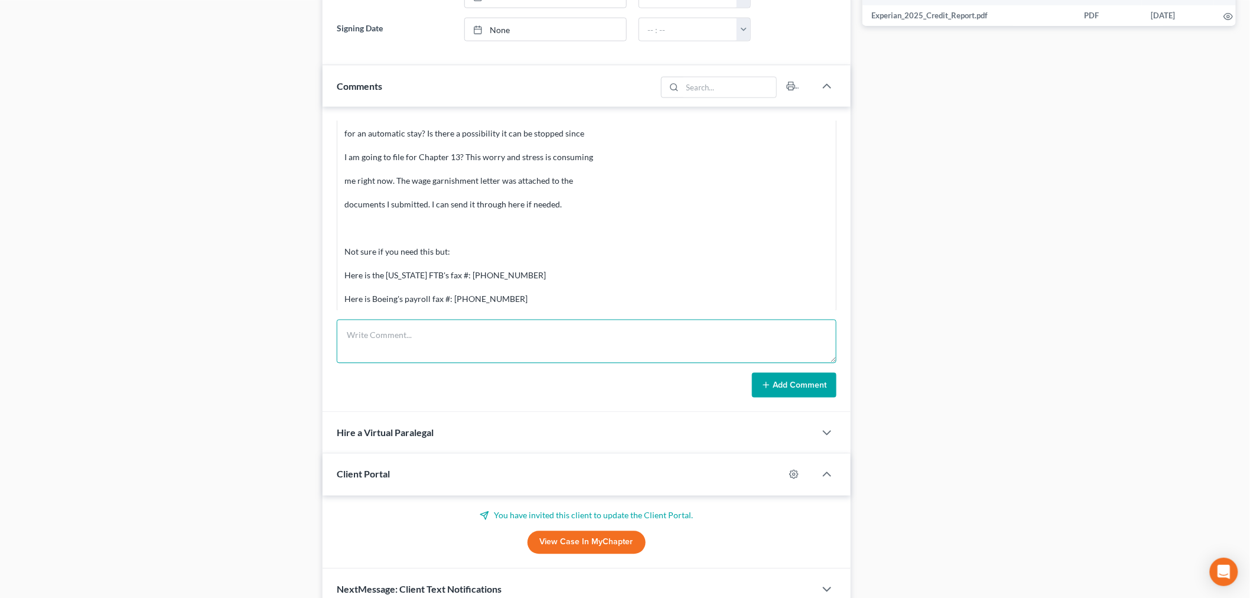
click at [718, 356] on textarea at bounding box center [587, 342] width 500 height 44
paste textarea "From: Iris Kwon <iris@bankruptcynearme.org> Sent: Tuesday, September 09, 2025 1…"
type textarea "From: Iris Kwon <iris@bankruptcynearme.org> Sent: Tuesday, September 09, 2025 1…"
click at [804, 382] on button "Add Comment" at bounding box center [794, 385] width 84 height 25
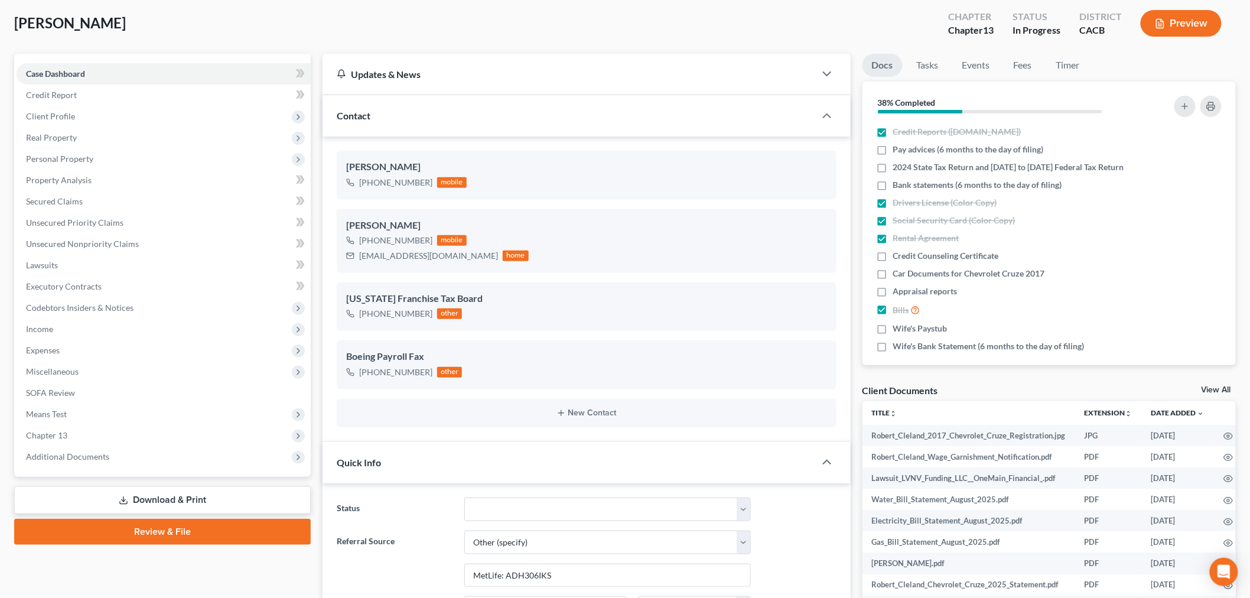
scroll to position [0, 0]
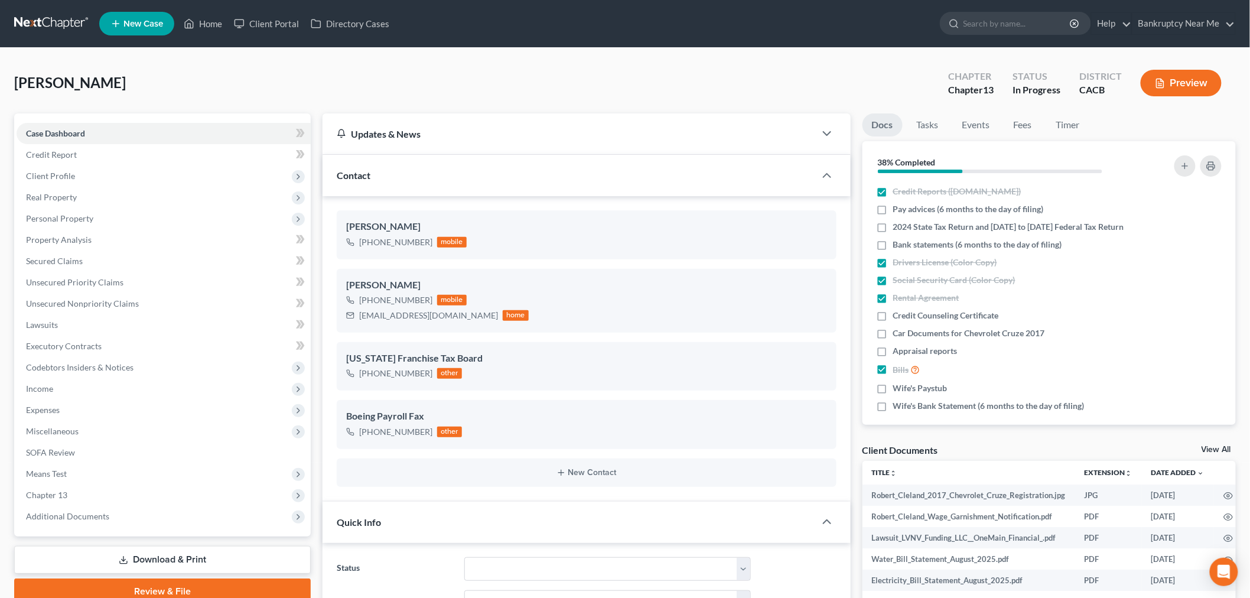
click at [57, 24] on link at bounding box center [52, 23] width 76 height 21
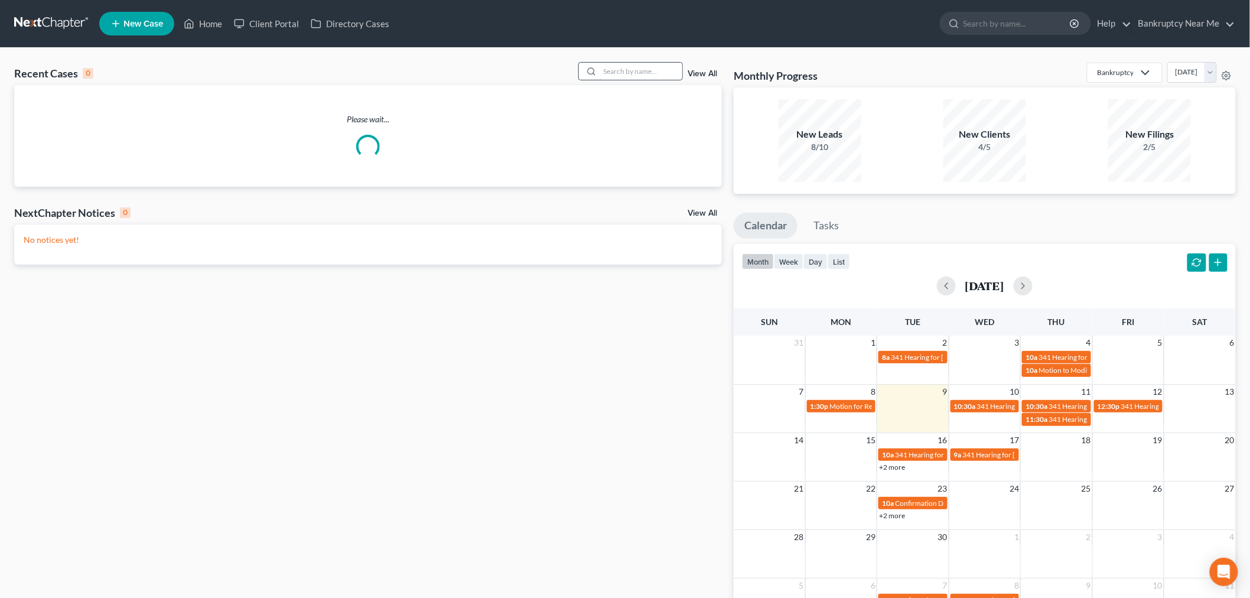
click at [626, 70] on input "search" at bounding box center [641, 71] width 83 height 17
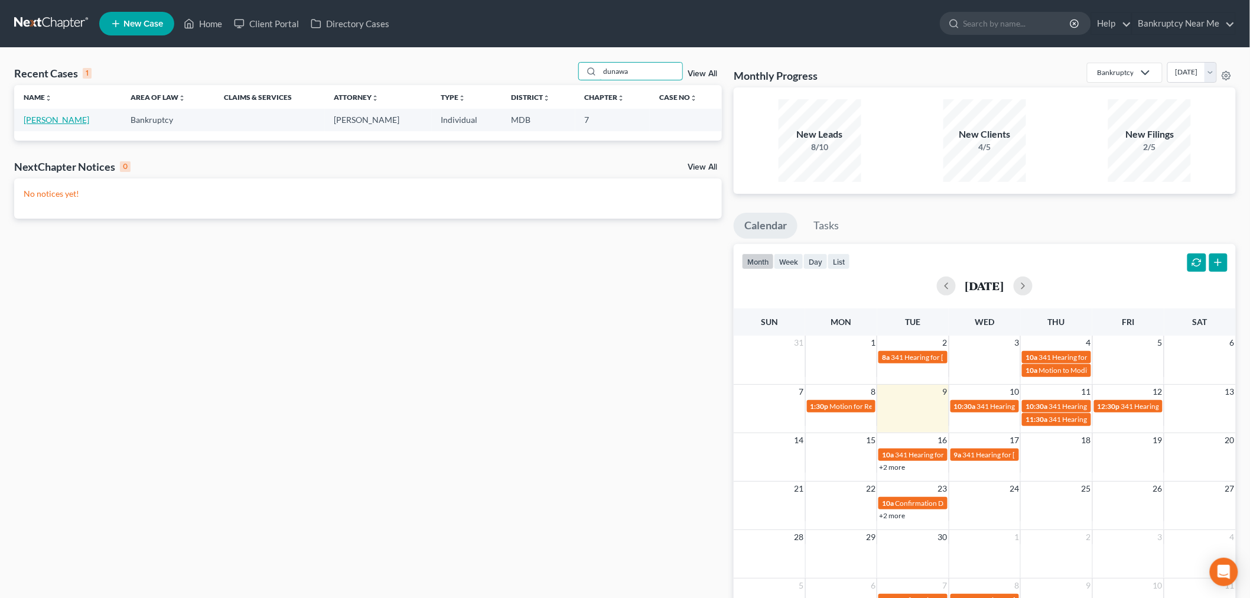
type input "dunawa"
drag, startPoint x: 63, startPoint y: 117, endPoint x: 116, endPoint y: 111, distance: 54.1
click at [63, 117] on link "[PERSON_NAME]" at bounding box center [57, 120] width 66 height 10
select select "4"
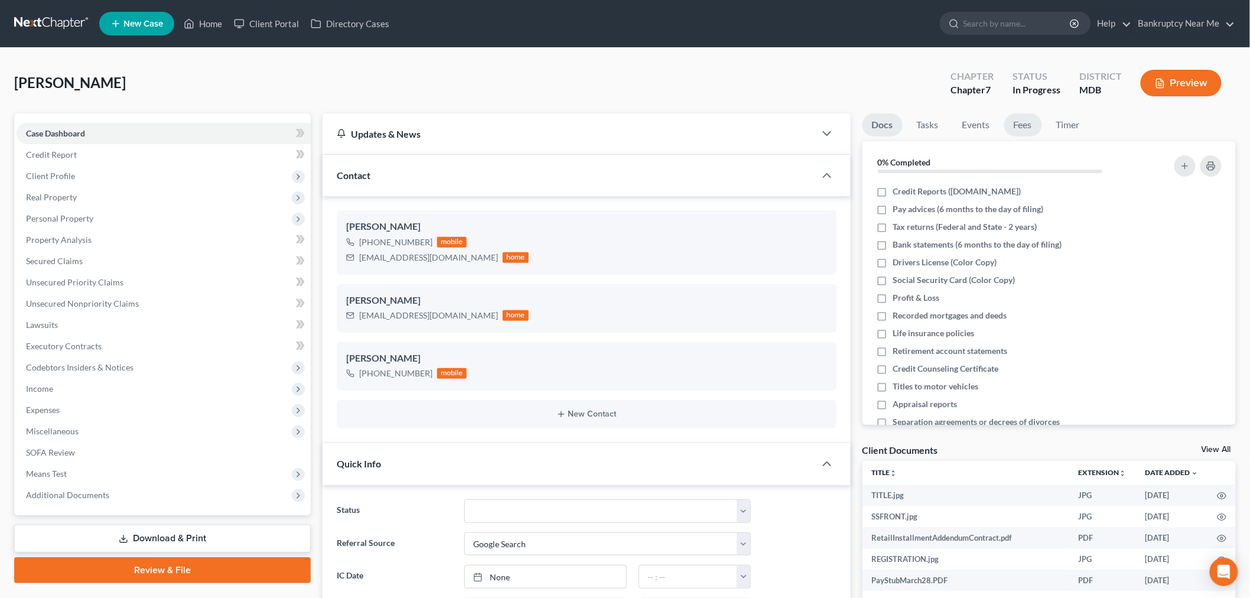
click at [1031, 124] on link "Fees" at bounding box center [1023, 124] width 38 height 23
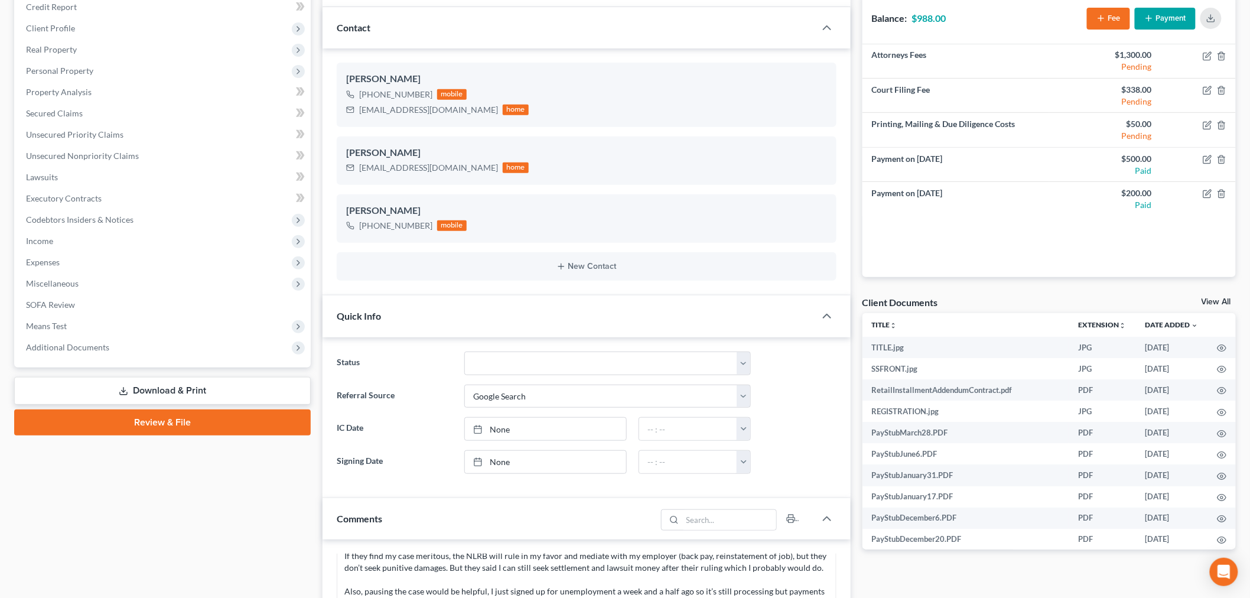
scroll to position [393, 0]
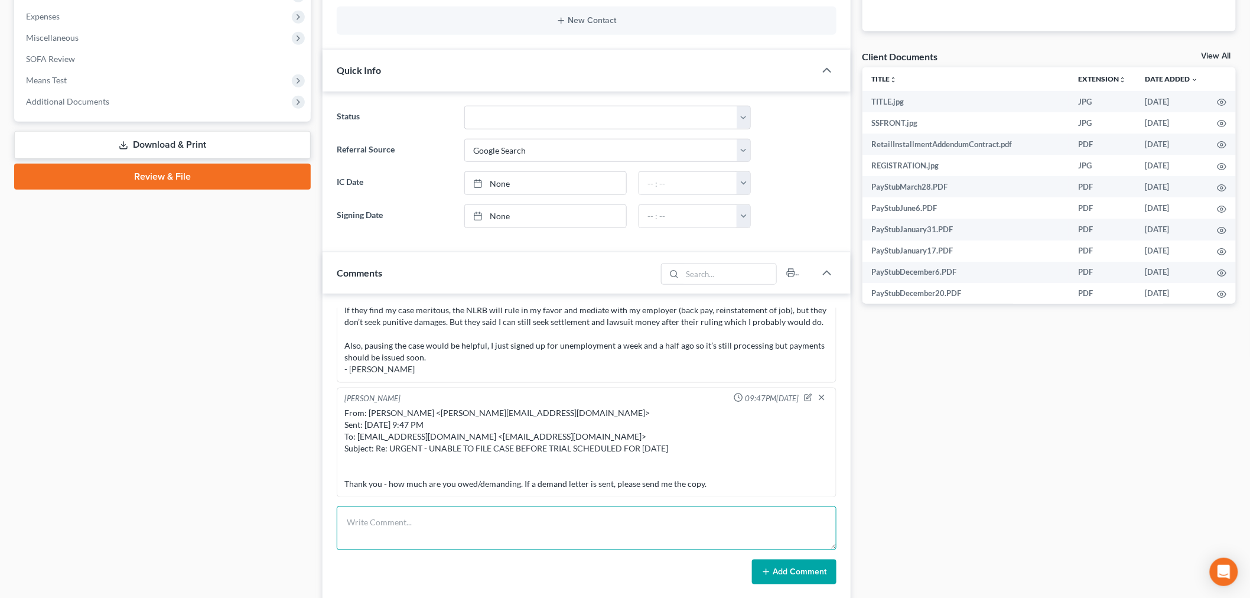
click at [518, 526] on textarea at bounding box center [587, 528] width 500 height 44
paste textarea "From: jkdunaway97@gmail.com <jkdunaway97@gmail.com> Sent: Wednesday, September …"
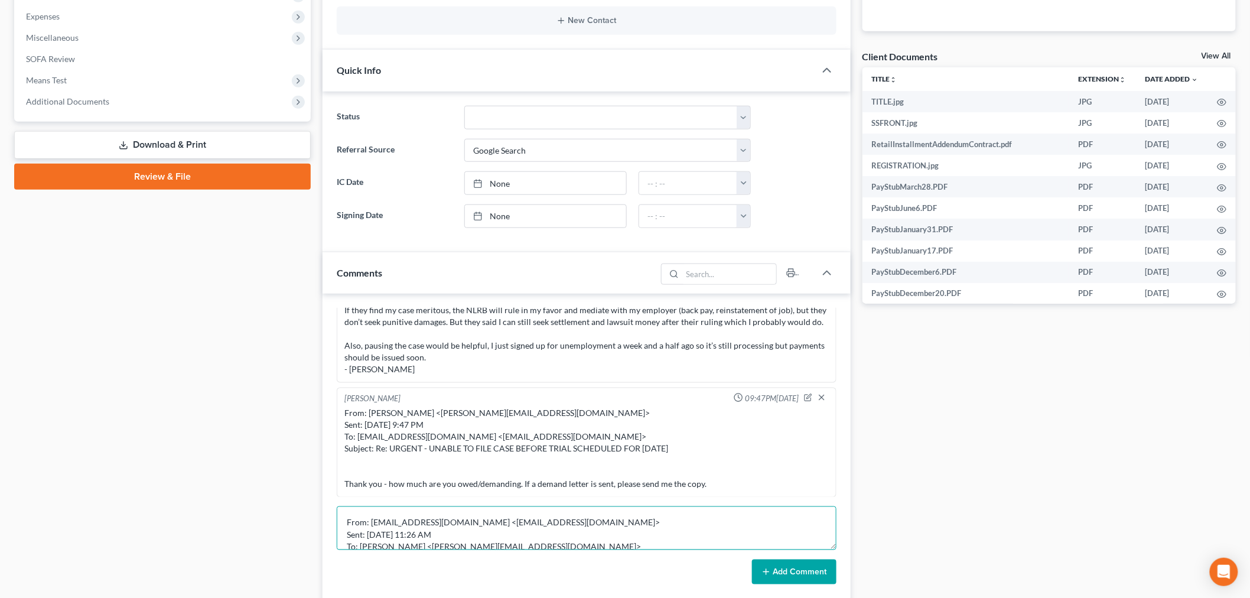
scroll to position [76, 0]
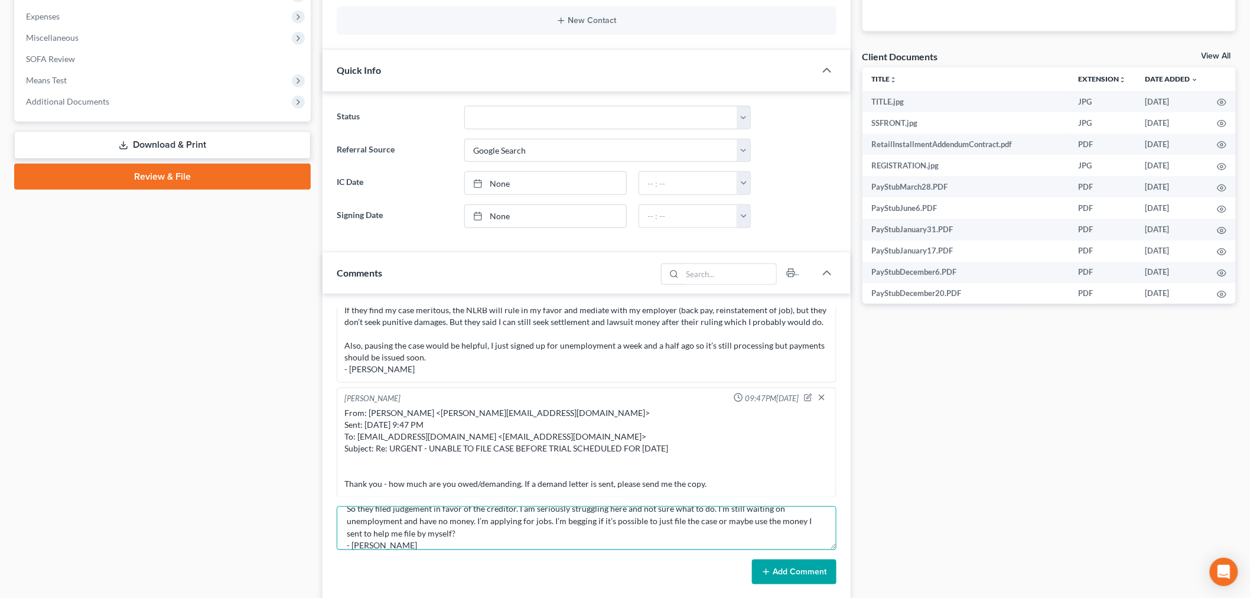
type textarea "From: jkdunaway97@gmail.com <jkdunaway97@gmail.com> Sent: Wednesday, September …"
click at [768, 579] on button "Add Comment" at bounding box center [794, 571] width 84 height 25
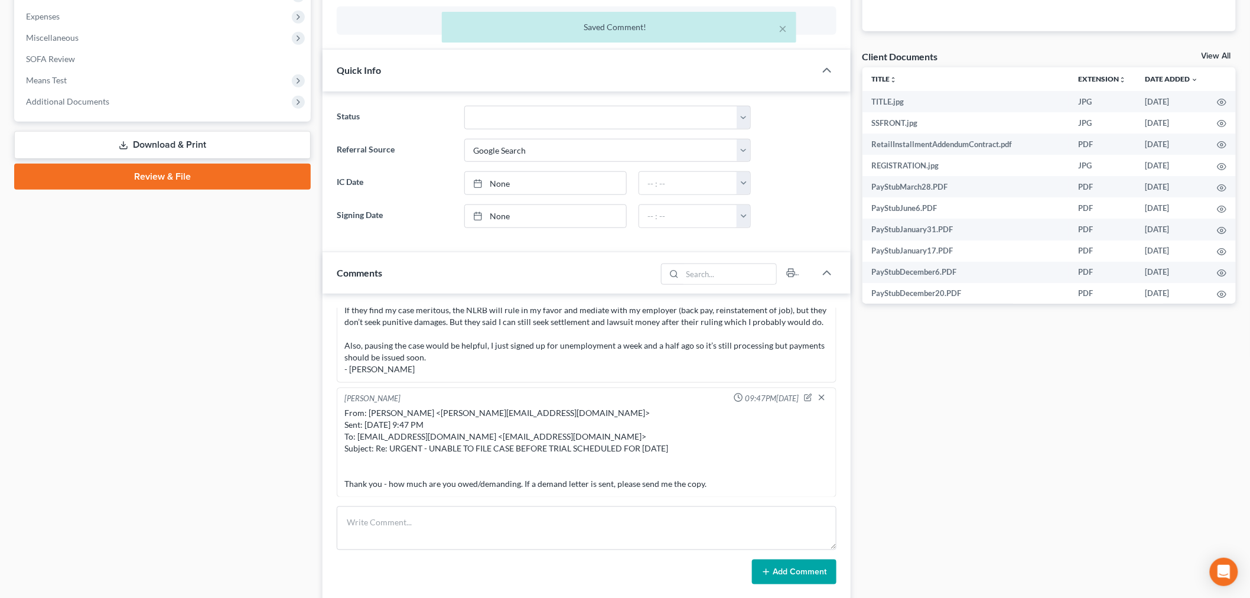
scroll to position [4060, 0]
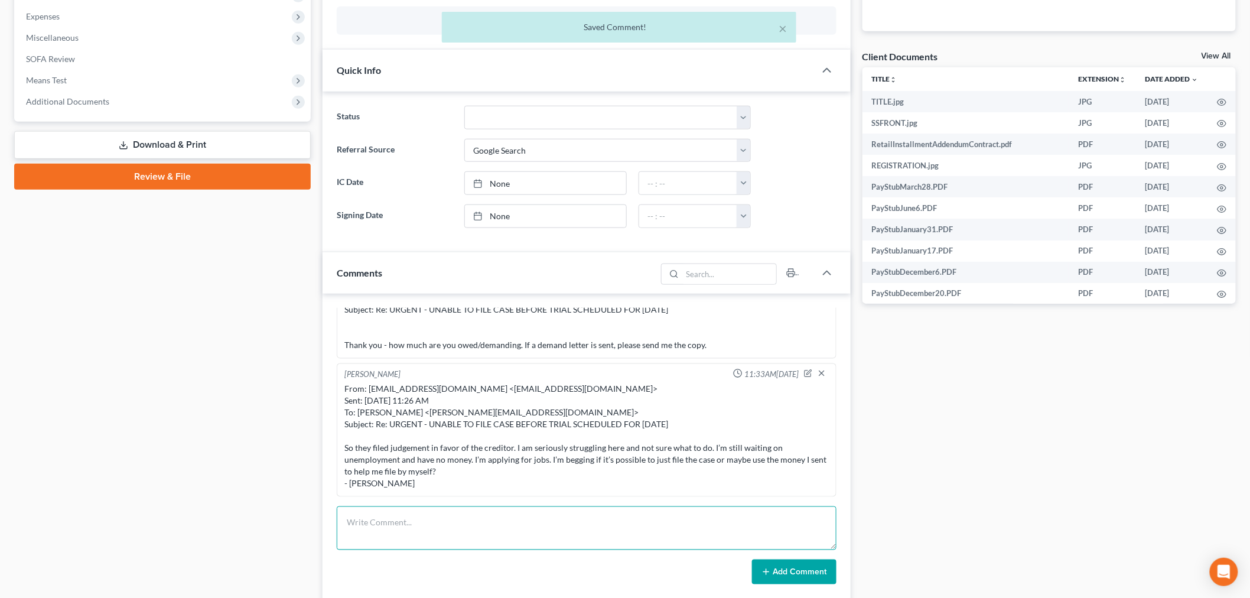
drag, startPoint x: 824, startPoint y: 526, endPoint x: 813, endPoint y: 545, distance: 21.2
click at [822, 529] on textarea at bounding box center [587, 528] width 500 height 44
paste textarea "From: Iris Kwon <iris@bankruptcynearme.org> Sent: Tuesday, September 09, 2025 1…"
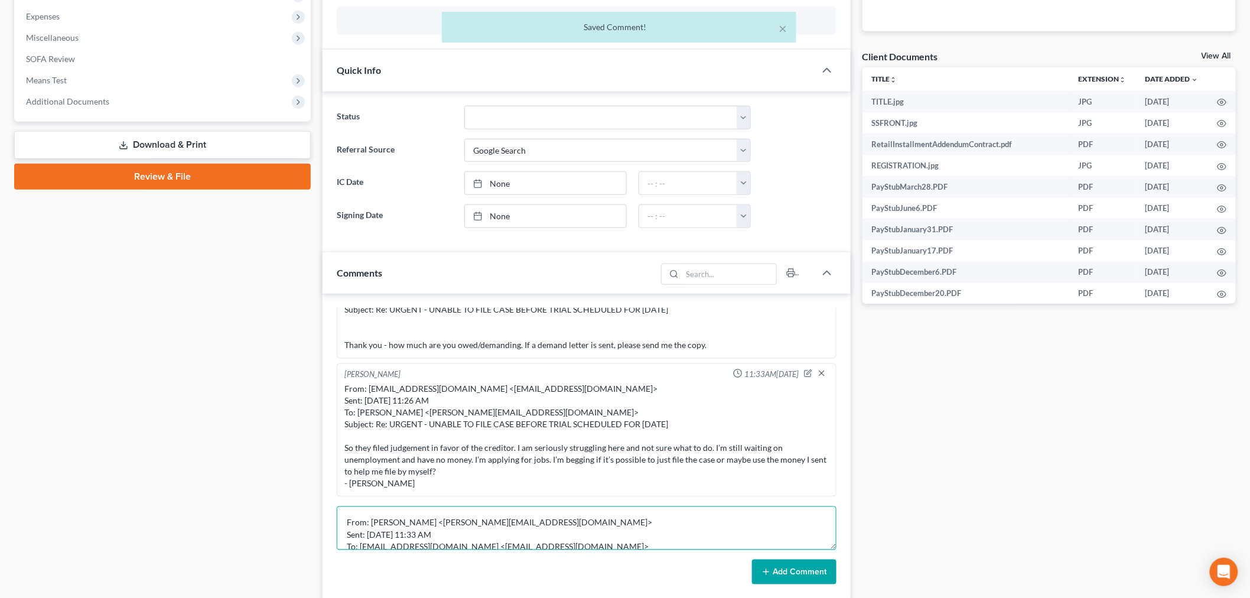
scroll to position [76, 0]
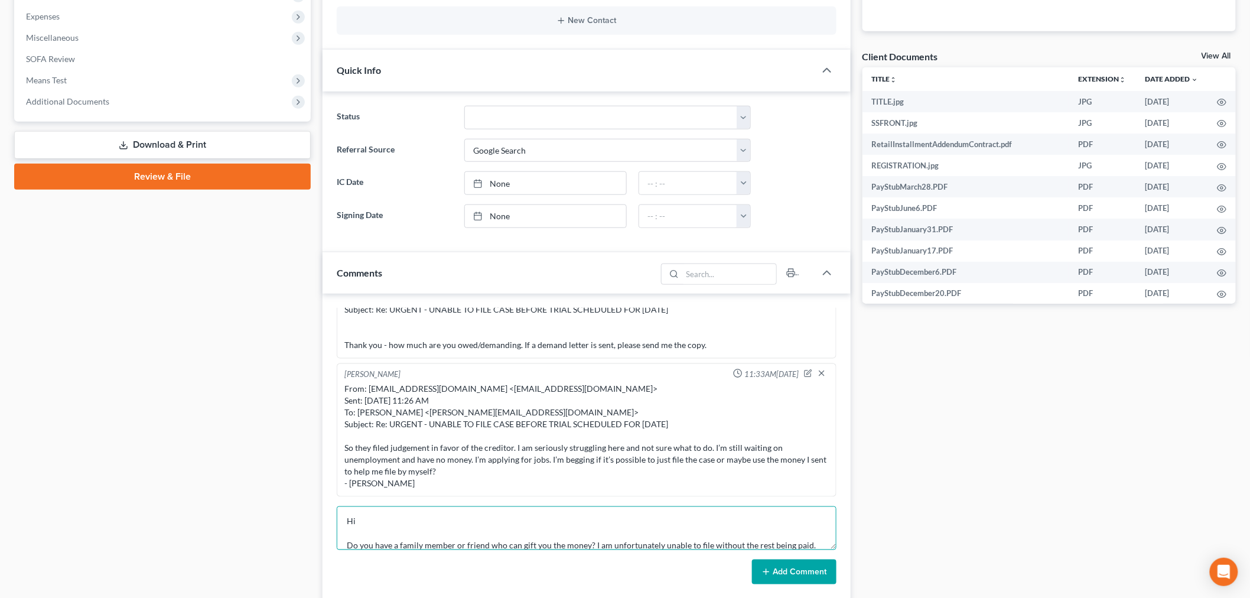
type textarea "From: Iris Kwon <iris@bankruptcynearme.org> Sent: Tuesday, September 09, 2025 1…"
click at [805, 576] on button "Add Comment" at bounding box center [794, 571] width 84 height 25
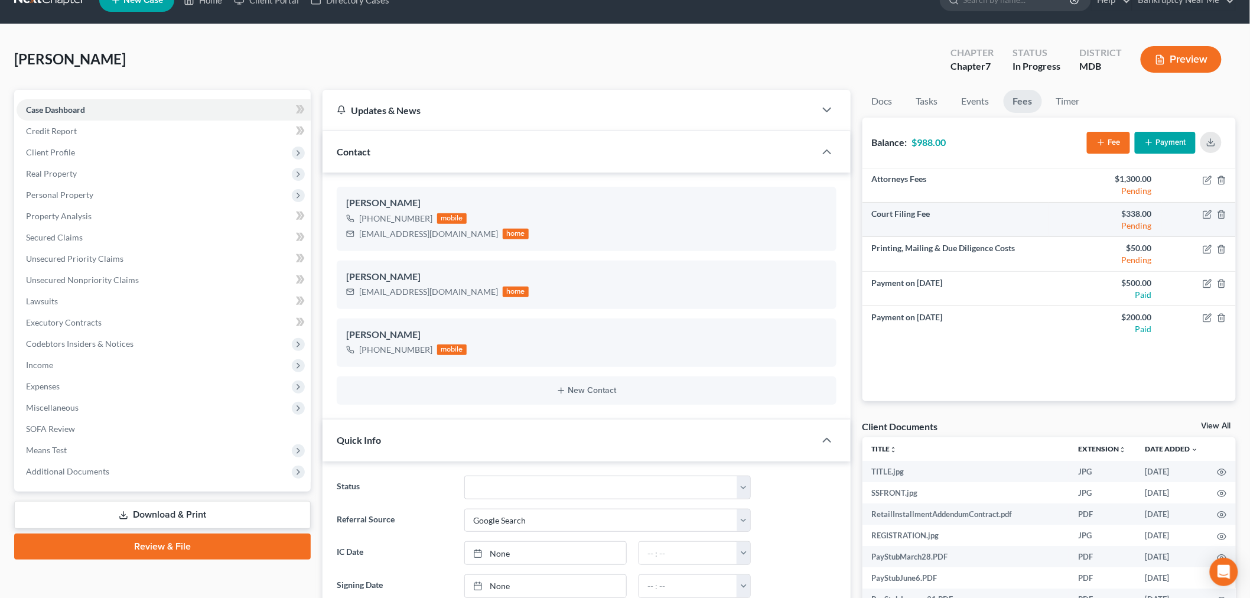
scroll to position [0, 0]
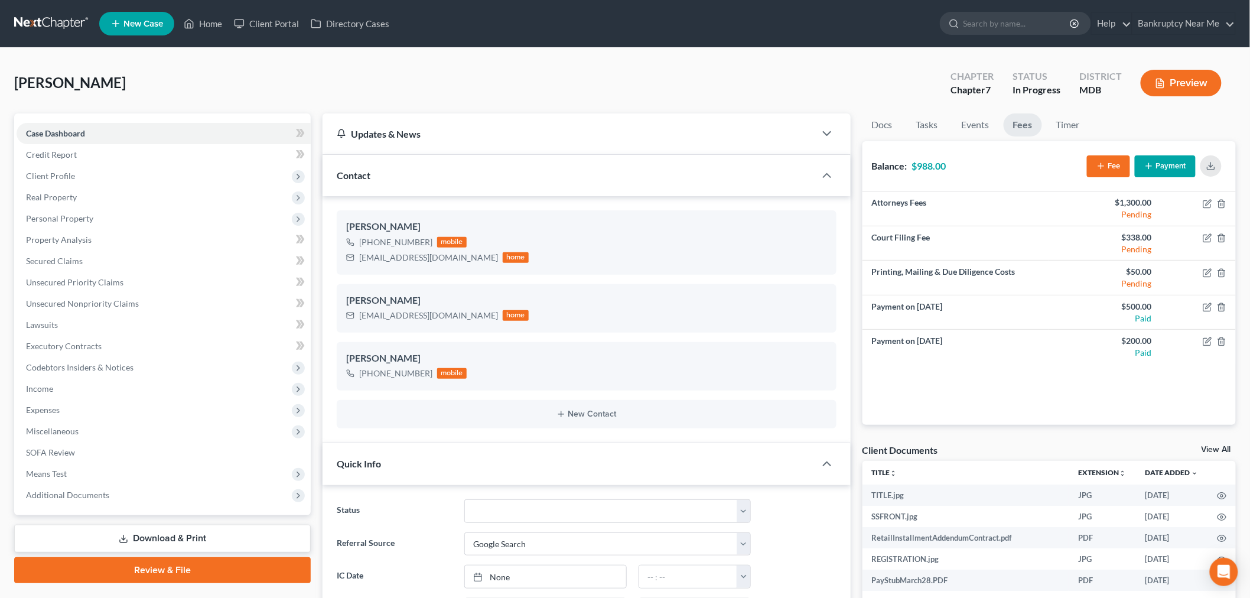
click at [73, 17] on link at bounding box center [52, 23] width 76 height 21
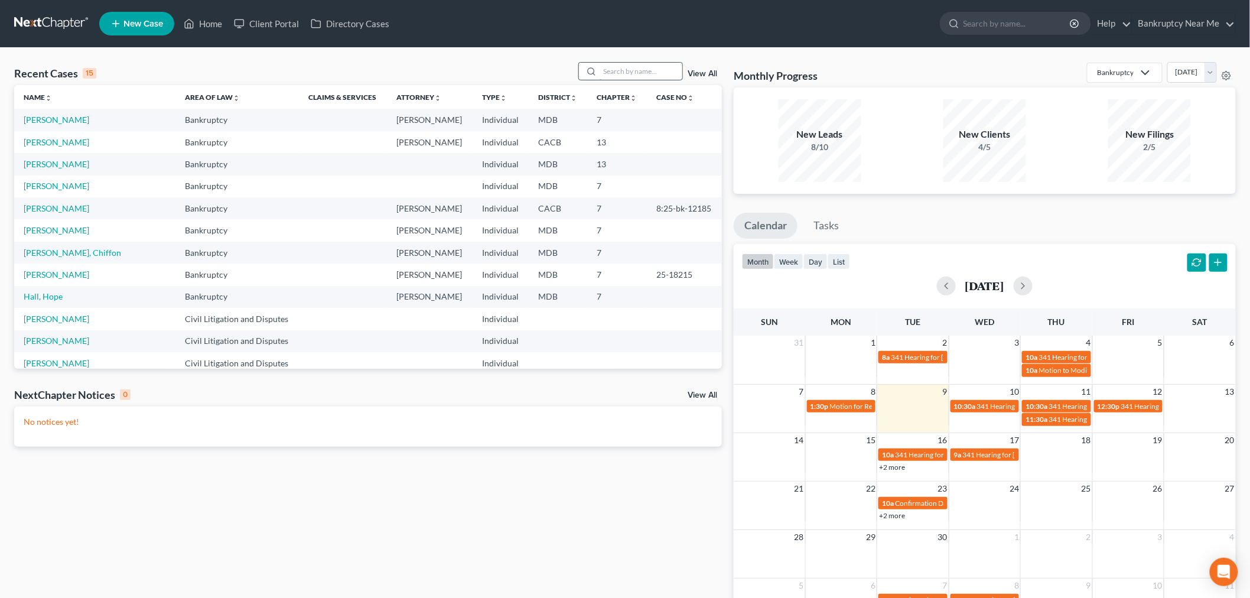
click at [658, 69] on input "search" at bounding box center [641, 71] width 83 height 17
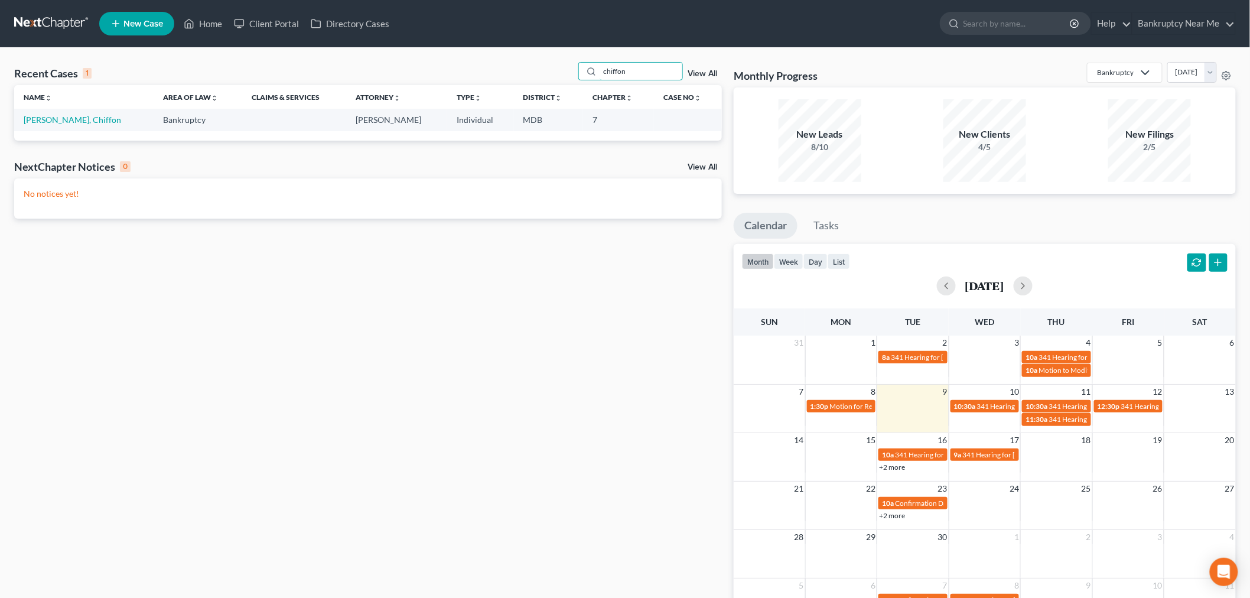
type input "chiffon"
click at [71, 113] on td "[PERSON_NAME], Chiffon" at bounding box center [83, 120] width 139 height 22
click at [69, 118] on link "[PERSON_NAME], Chiffon" at bounding box center [72, 120] width 97 height 10
select select "6"
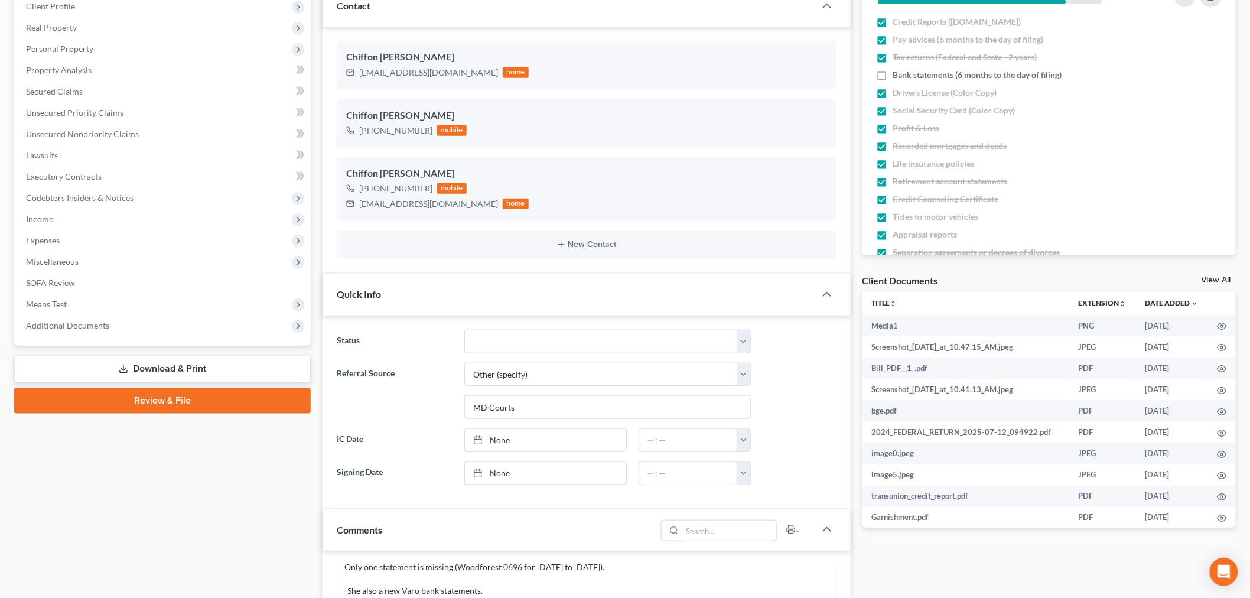
scroll to position [459, 0]
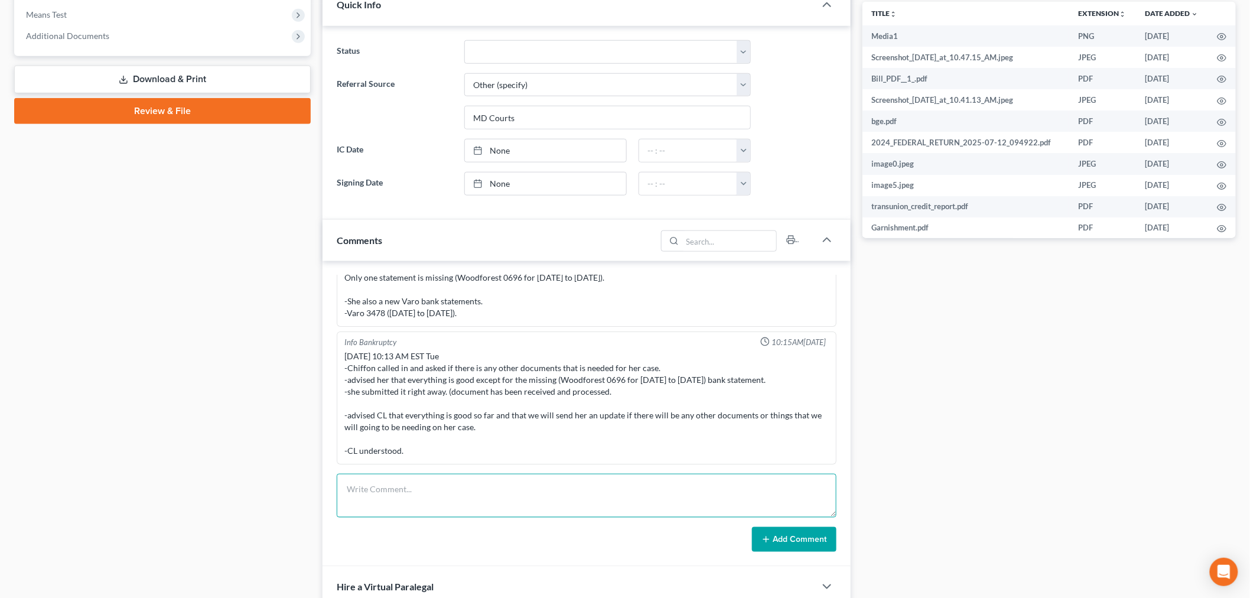
drag, startPoint x: 489, startPoint y: 494, endPoint x: 588, endPoint y: 516, distance: 101.6
click at [491, 494] on textarea at bounding box center [587, 496] width 500 height 44
paste textarea "________________________________________ From: Chiffon Edmonds <chiffonedmonds@…"
type textarea "________________________________________ From: Chiffon Edmonds <chiffonedmonds@…"
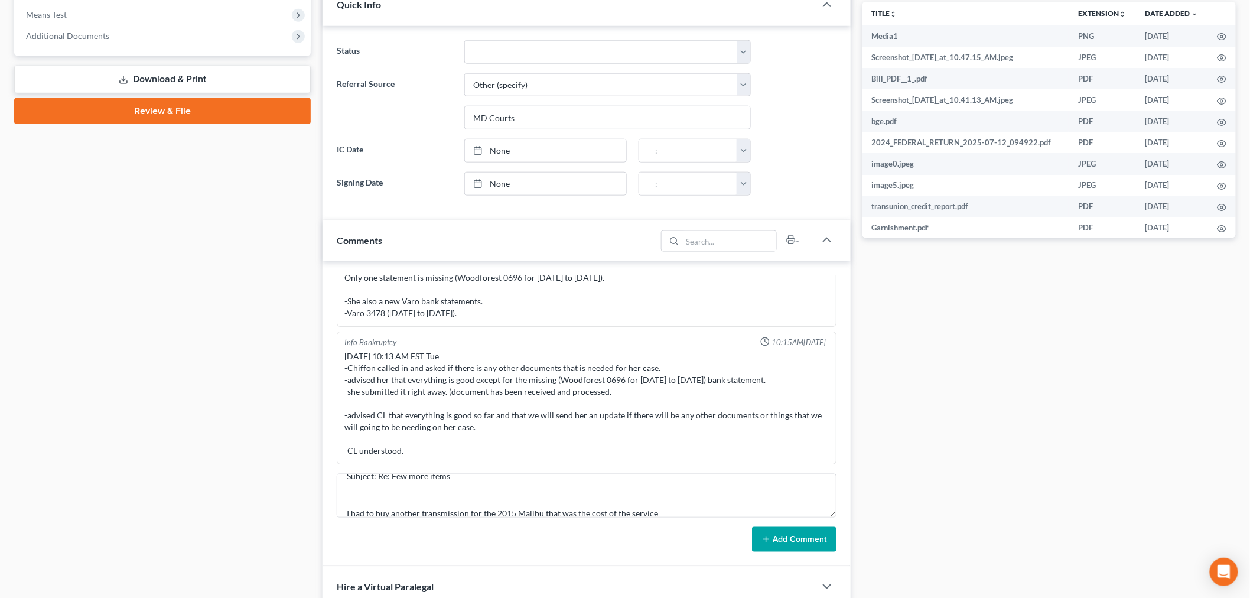
click at [775, 557] on div "Info Bankruptcy 03:16PM, 07/22/2025 Info Bankruptcy 05:36PM, 07/22/2025 REMINDE…" at bounding box center [587, 413] width 528 height 305
click at [777, 545] on button "Add Comment" at bounding box center [794, 539] width 84 height 25
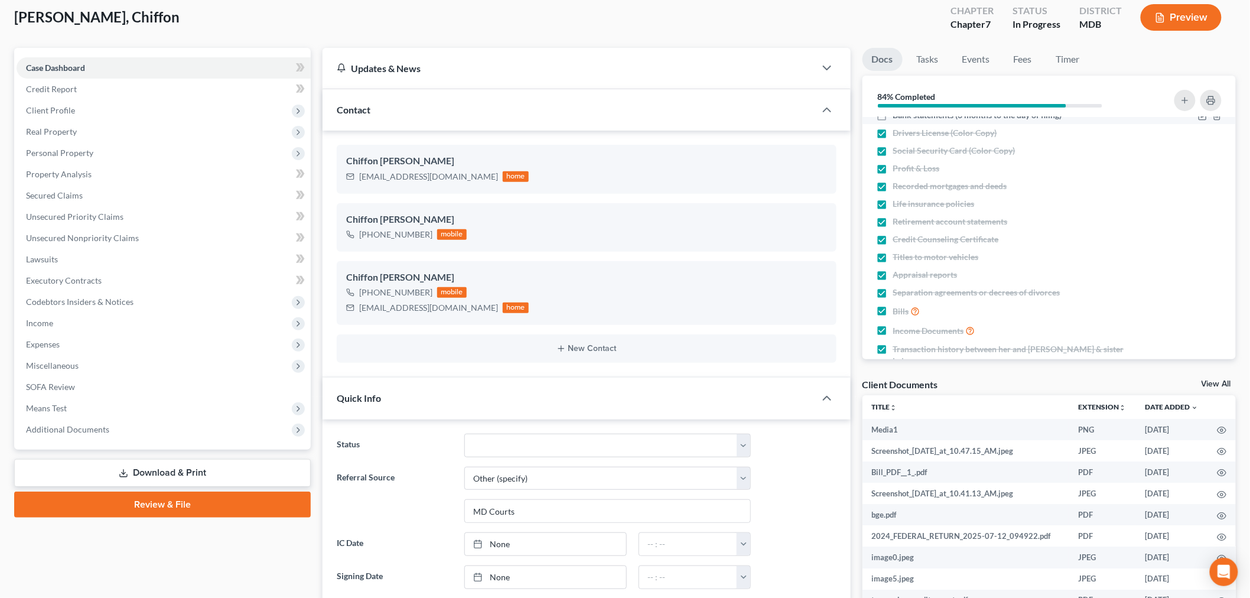
scroll to position [116, 0]
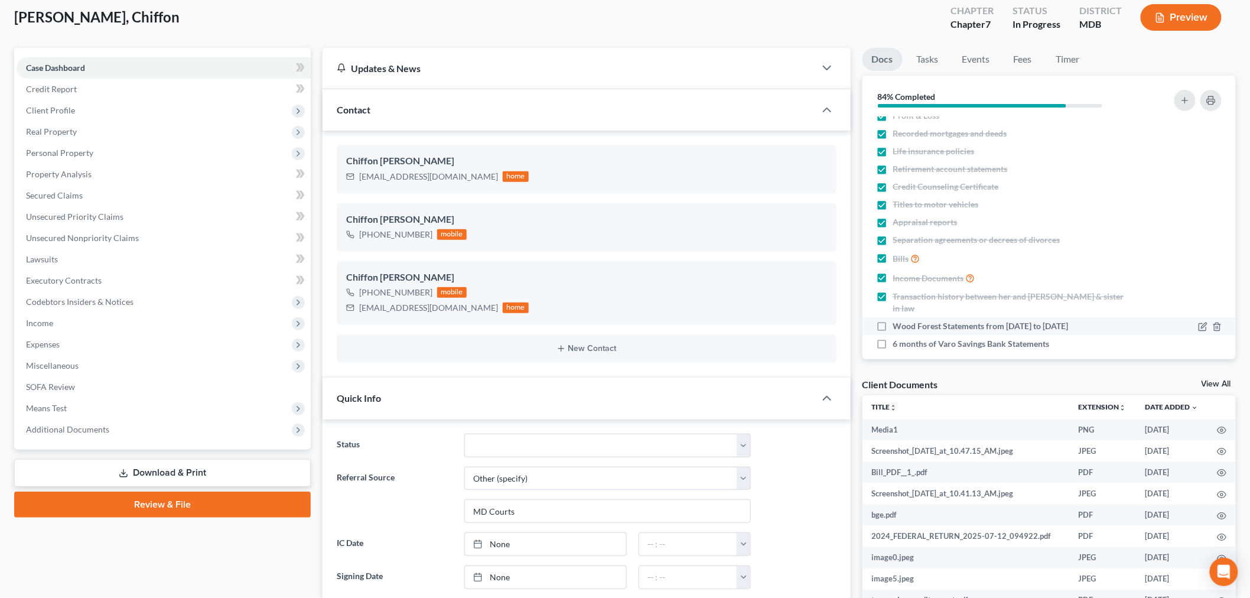
click at [1052, 320] on span "Wood Forest Statements from March 2025 to June 2025" at bounding box center [980, 326] width 175 height 12
click at [906, 320] on input "Wood Forest Statements from March 2025 to June 2025" at bounding box center [902, 324] width 8 height 8
checkbox input "true"
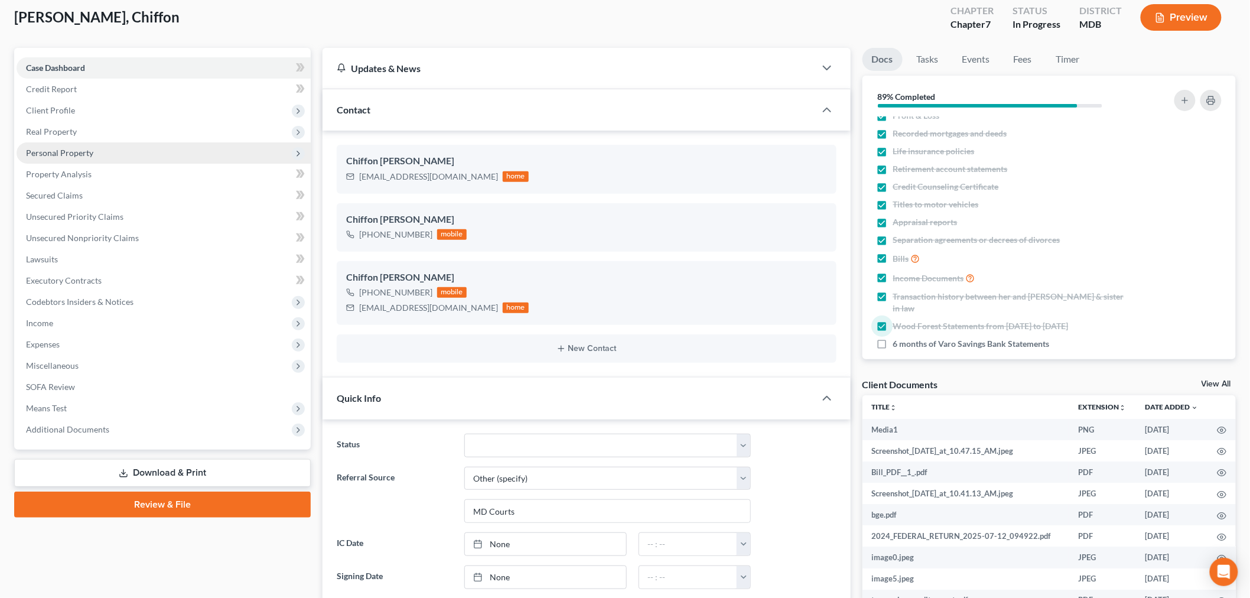
click at [145, 147] on span "Personal Property" at bounding box center [164, 152] width 294 height 21
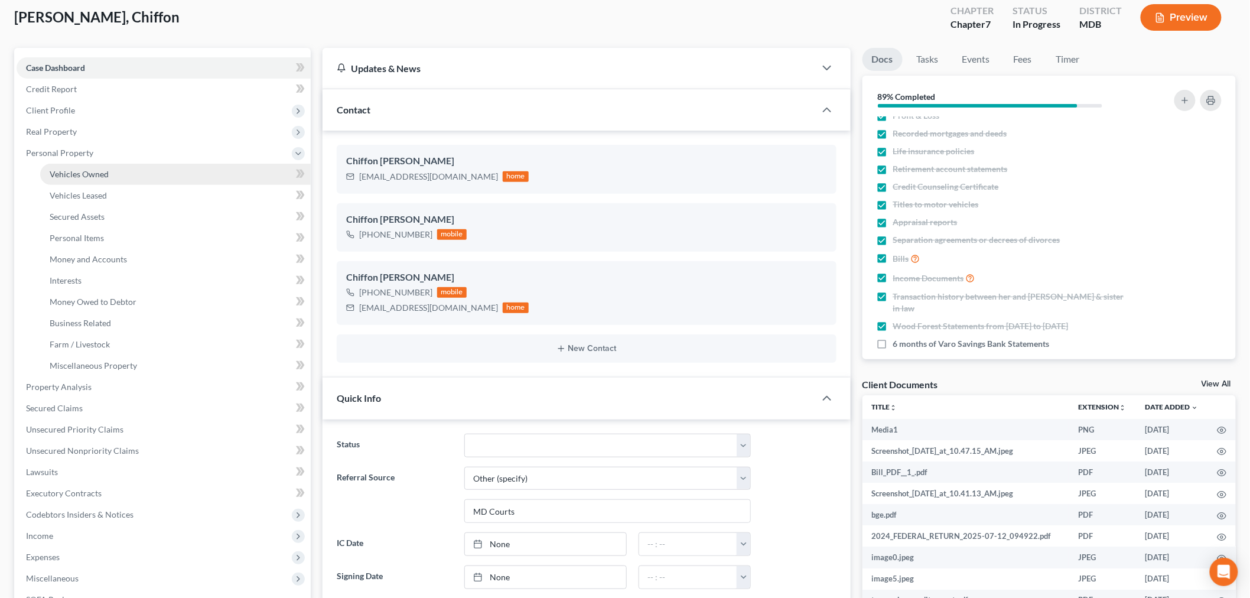
click at [138, 167] on link "Vehicles Owned" at bounding box center [175, 174] width 271 height 21
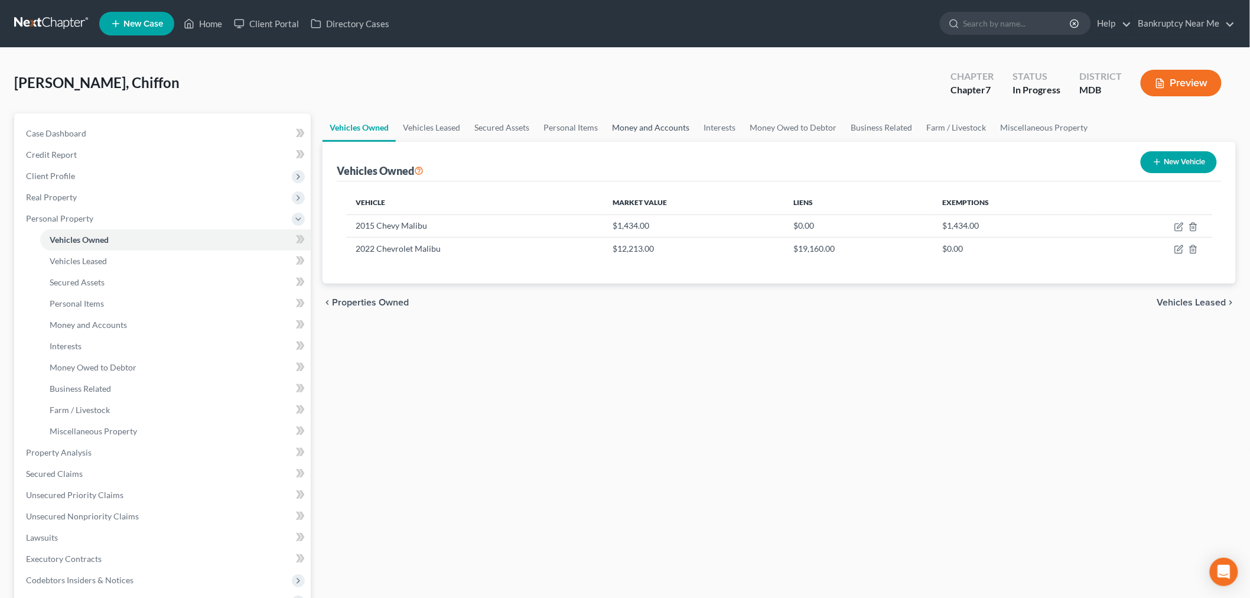
click at [626, 127] on link "Money and Accounts" at bounding box center [651, 127] width 92 height 28
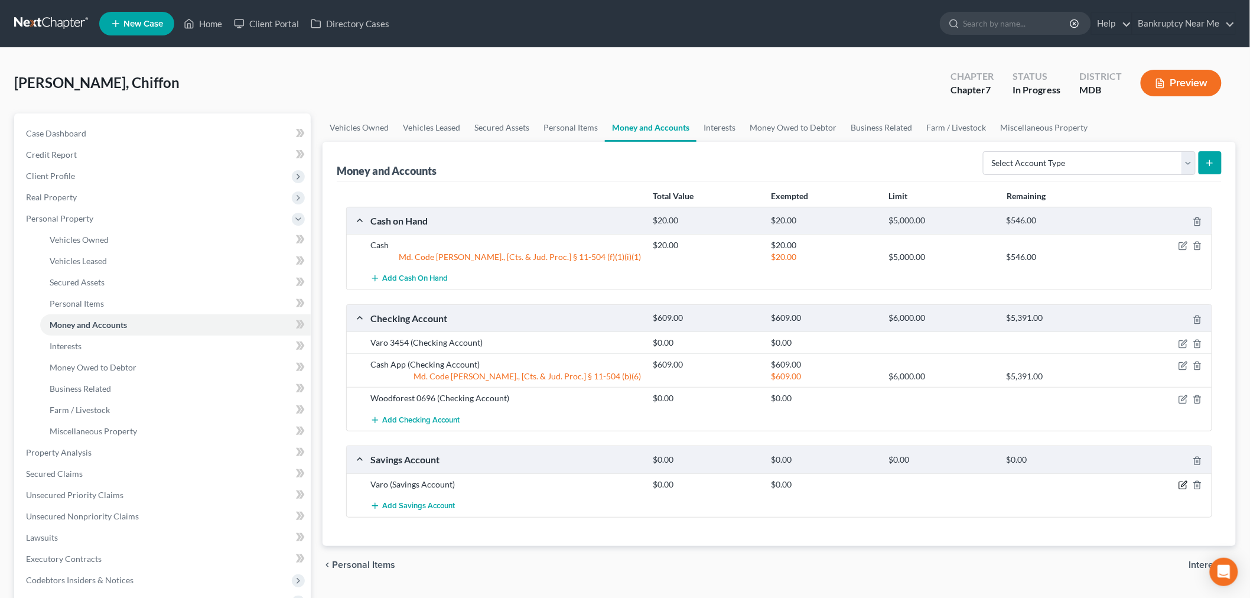
click at [1183, 487] on icon "button" at bounding box center [1183, 484] width 9 height 9
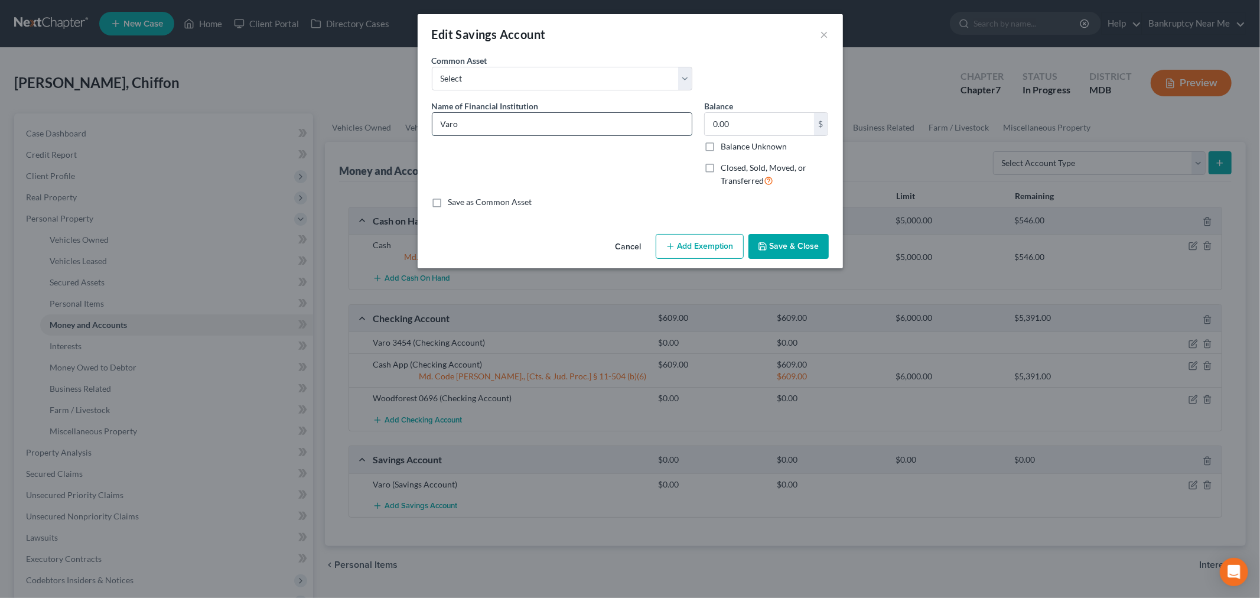
click at [548, 126] on input "Varo" at bounding box center [561, 124] width 259 height 22
type input "Varo 3478"
click at [760, 240] on button "Save & Close" at bounding box center [789, 246] width 80 height 25
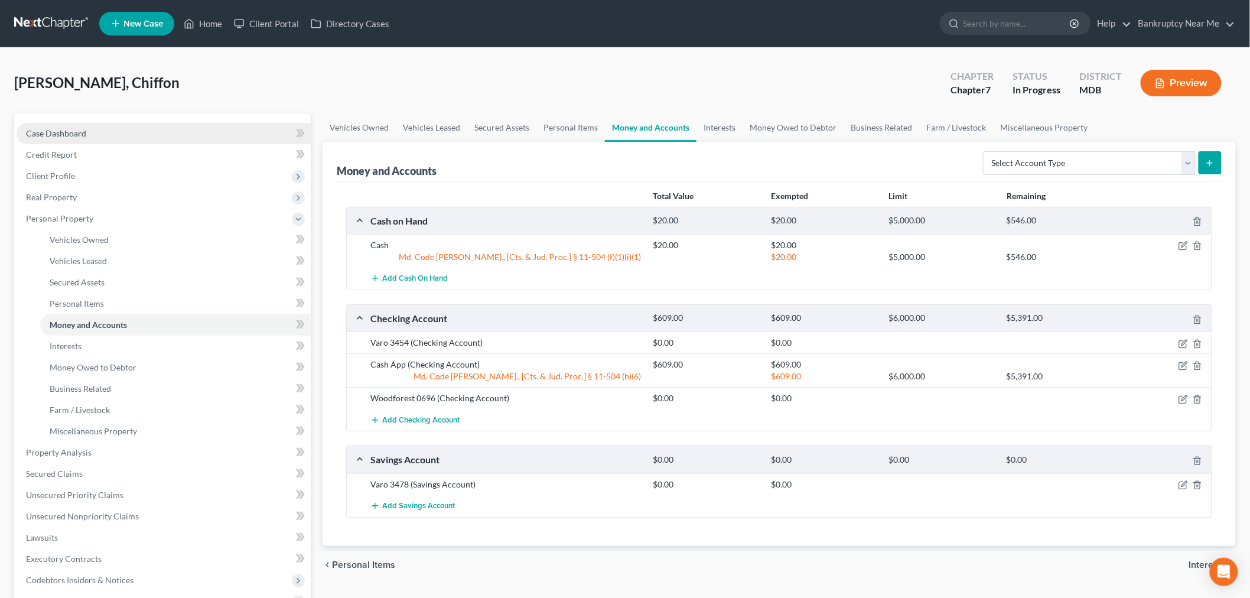
click at [108, 129] on link "Case Dashboard" at bounding box center [164, 133] width 294 height 21
select select "6"
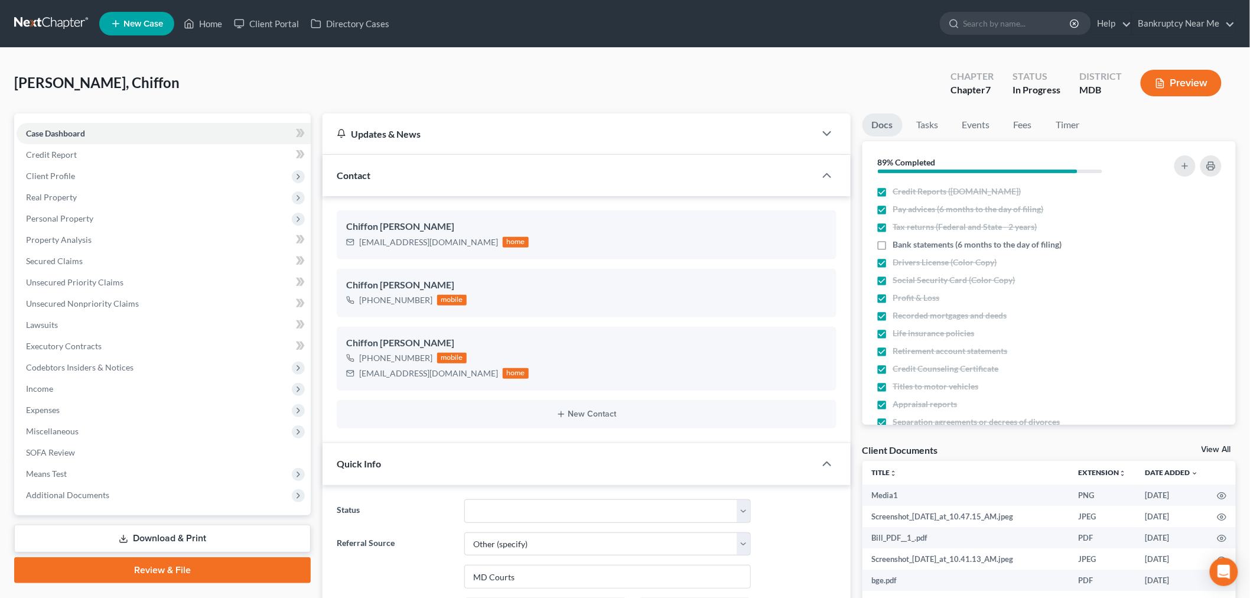
scroll to position [4, 0]
click at [1011, 117] on link "Fees" at bounding box center [1023, 124] width 38 height 23
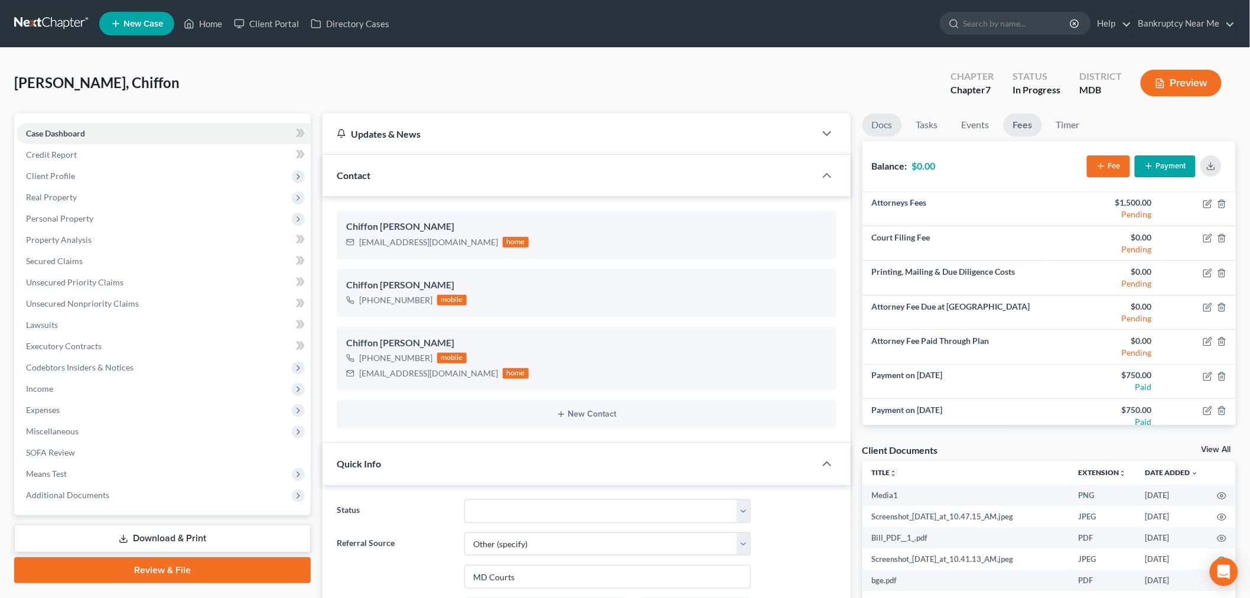
click at [883, 126] on link "Docs" at bounding box center [883, 124] width 40 height 23
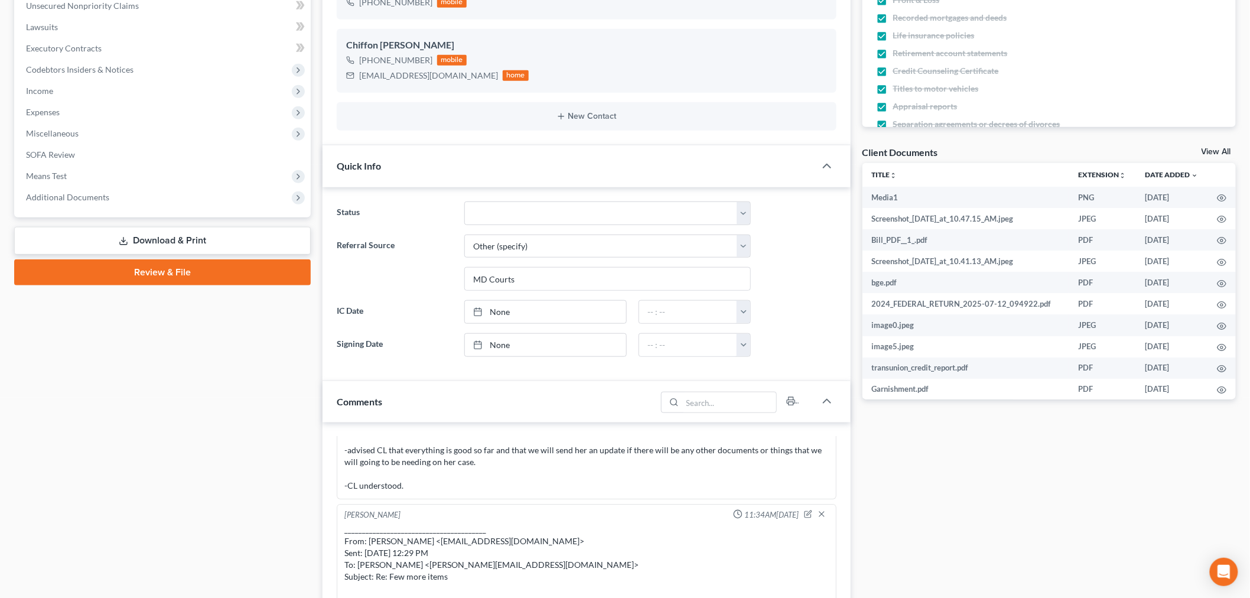
scroll to position [591, 0]
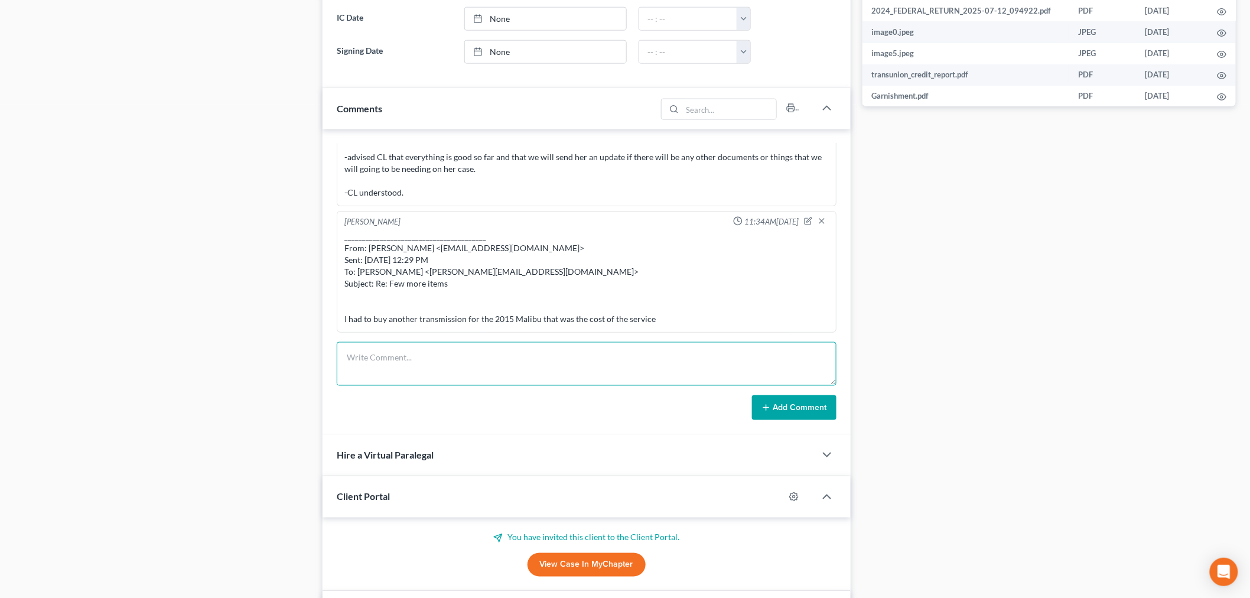
click at [744, 362] on textarea at bounding box center [587, 364] width 500 height 44
paste textarea "From: Iris Kwon <iris@bankruptcynearme.org> Sent: Tuesday, September 09, 2025 1…"
type textarea "From: Iris Kwon <iris@bankruptcynearme.org> Sent: Tuesday, September 09, 2025 1…"
click at [788, 405] on button "Add Comment" at bounding box center [794, 407] width 84 height 25
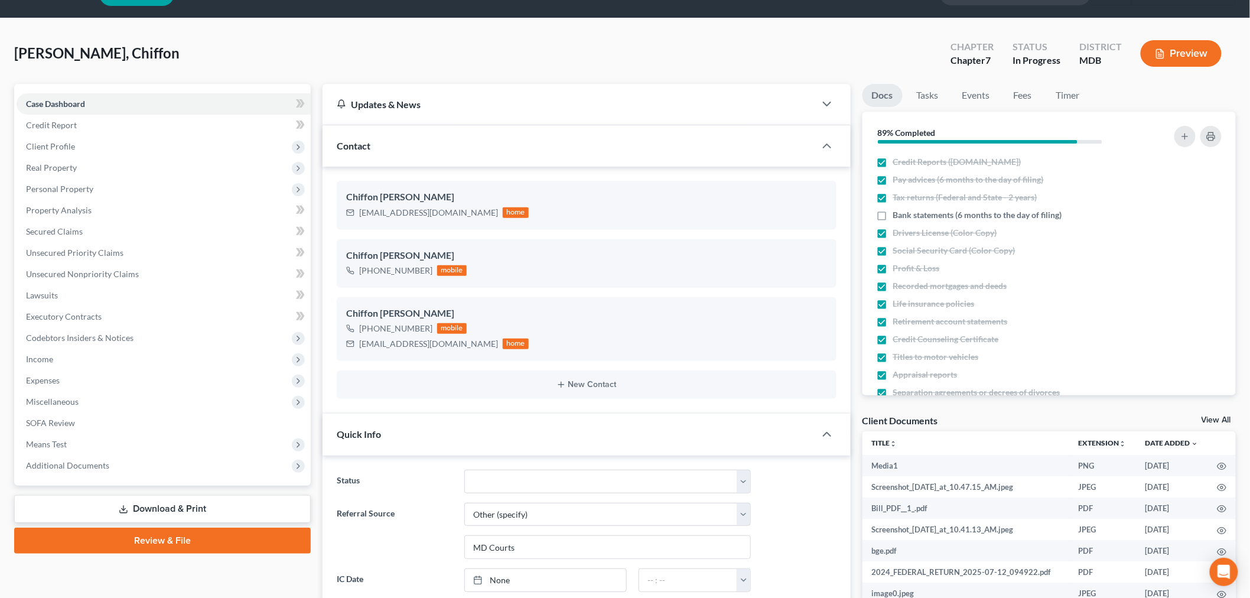
scroll to position [0, 0]
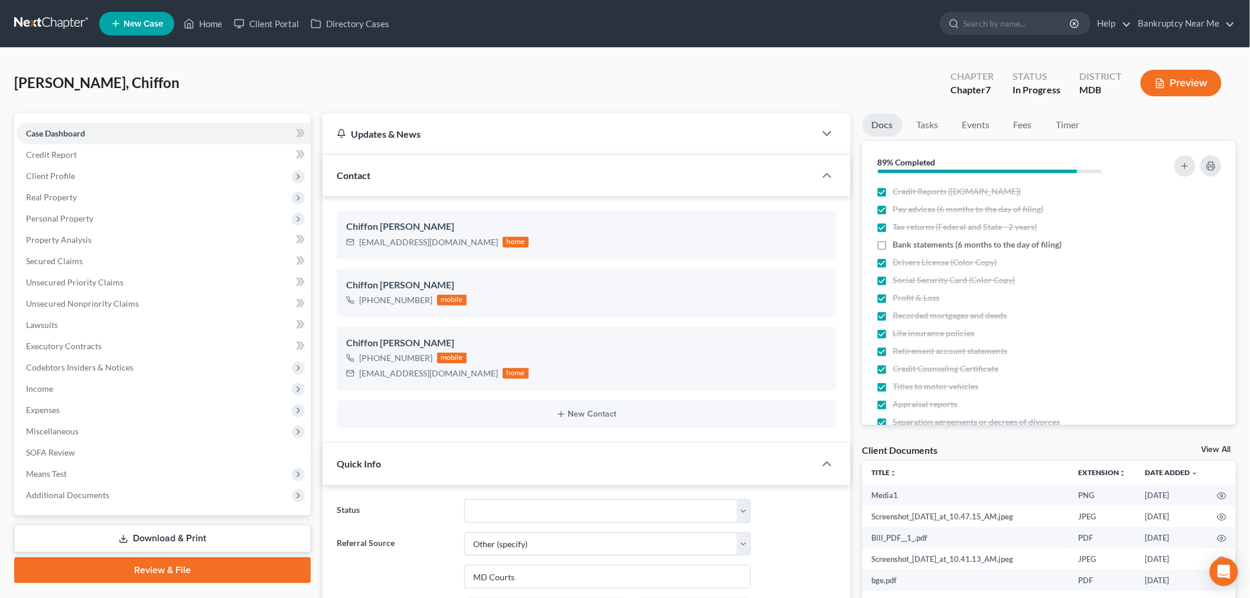
click at [50, 15] on link at bounding box center [52, 23] width 76 height 21
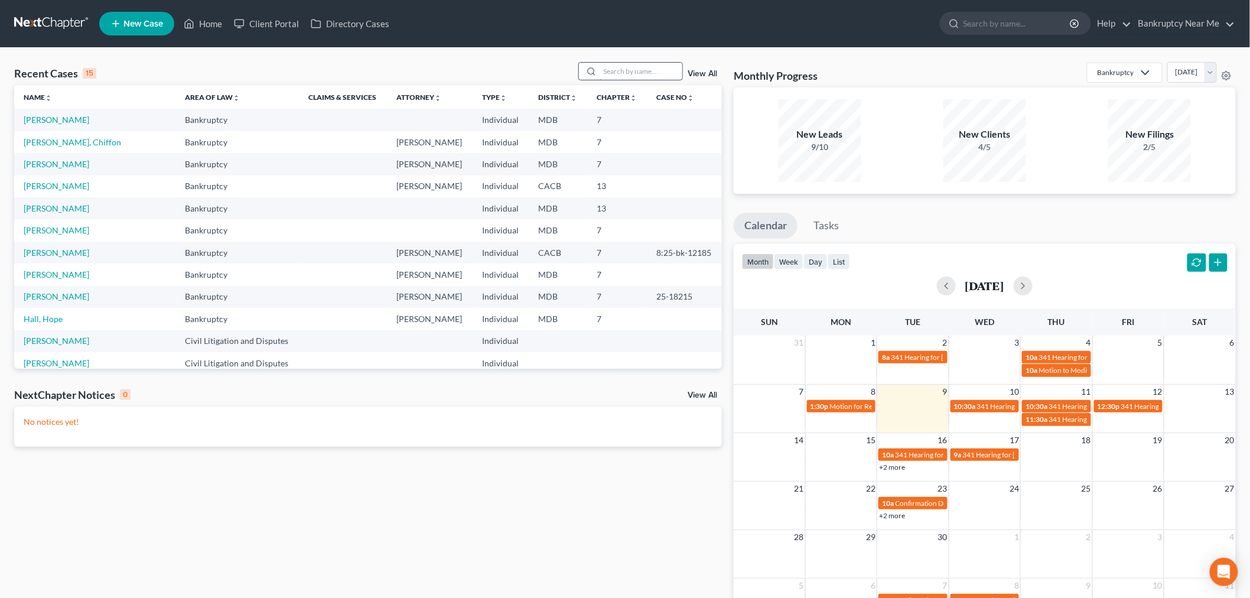
click at [648, 68] on input "search" at bounding box center [641, 71] width 83 height 17
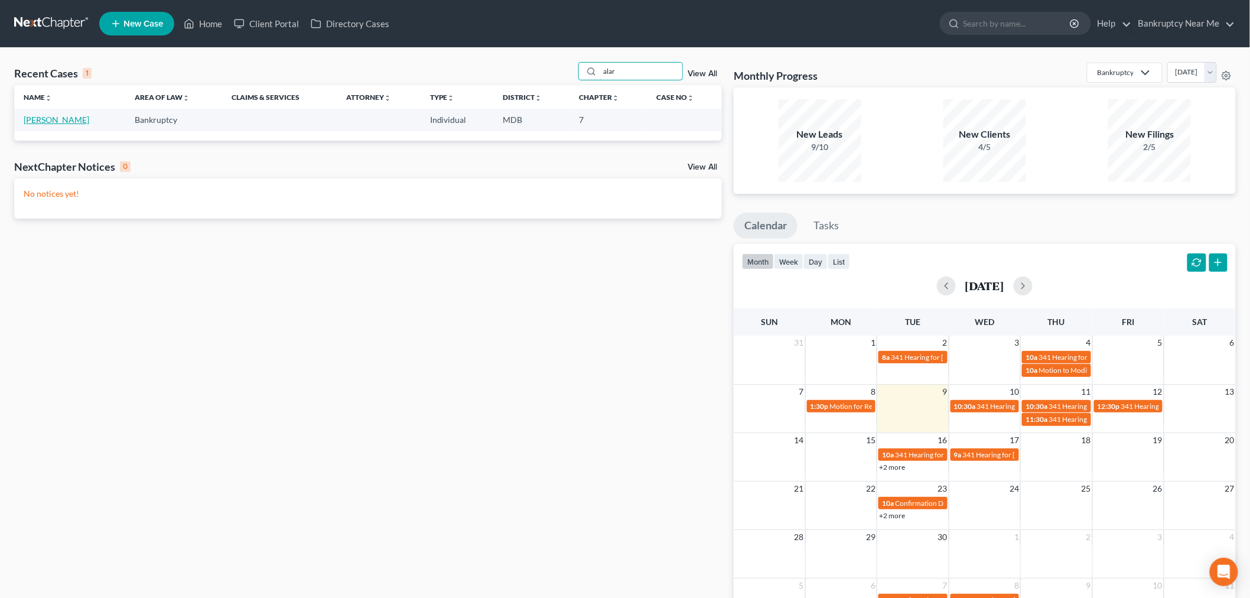
type input "alar"
click at [89, 117] on link "[PERSON_NAME]" at bounding box center [57, 120] width 66 height 10
select select "0"
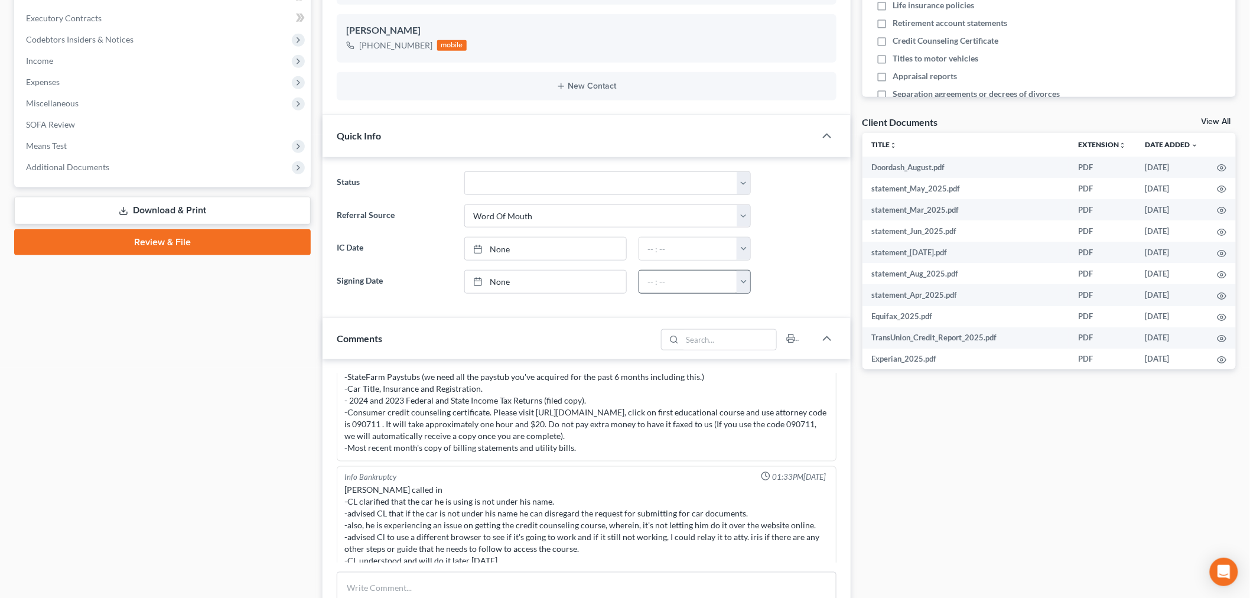
scroll to position [638, 0]
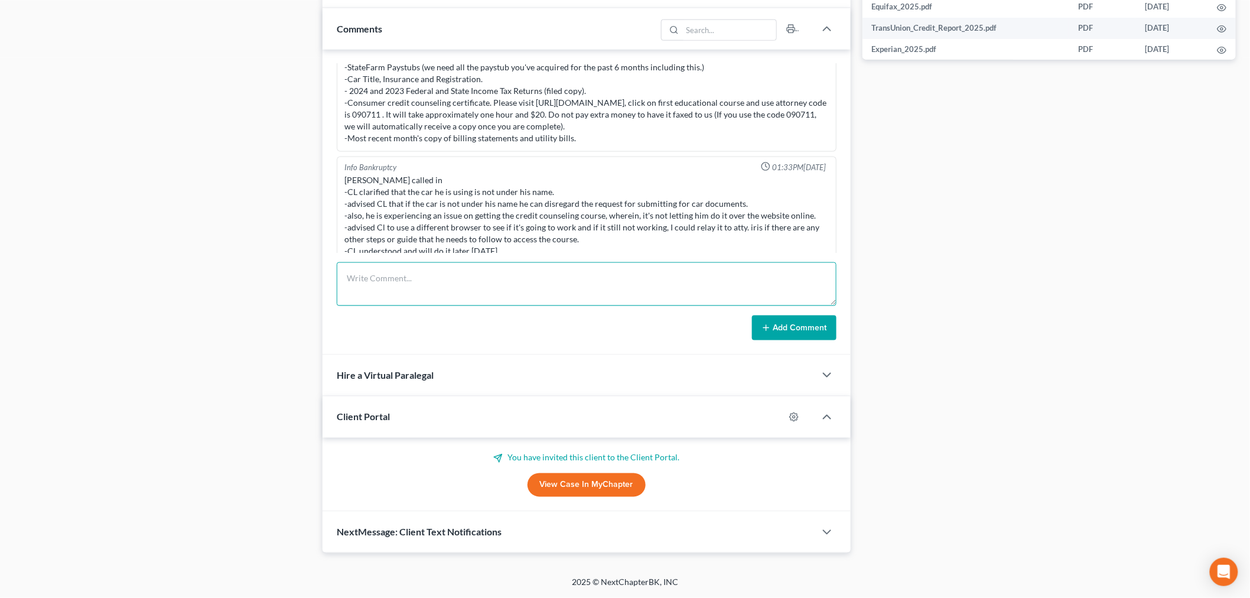
click at [652, 292] on textarea at bounding box center [587, 284] width 500 height 44
paste textarea "From: [PERSON_NAME] <[EMAIL_ADDRESS][DOMAIN_NAME]> Sent: [DATE] 1:29 PM To: [PE…"
type textarea "From: [PERSON_NAME] <[EMAIL_ADDRESS][DOMAIN_NAME]> Sent: [DATE] 1:29 PM To: [PE…"
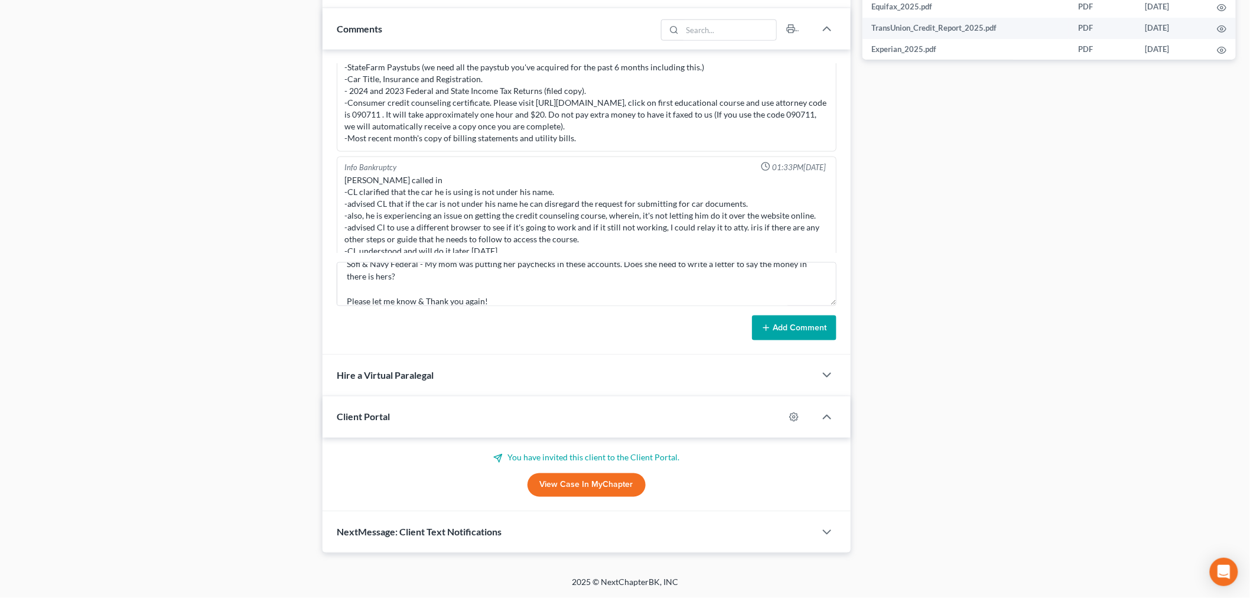
click at [800, 327] on button "Add Comment" at bounding box center [794, 327] width 84 height 25
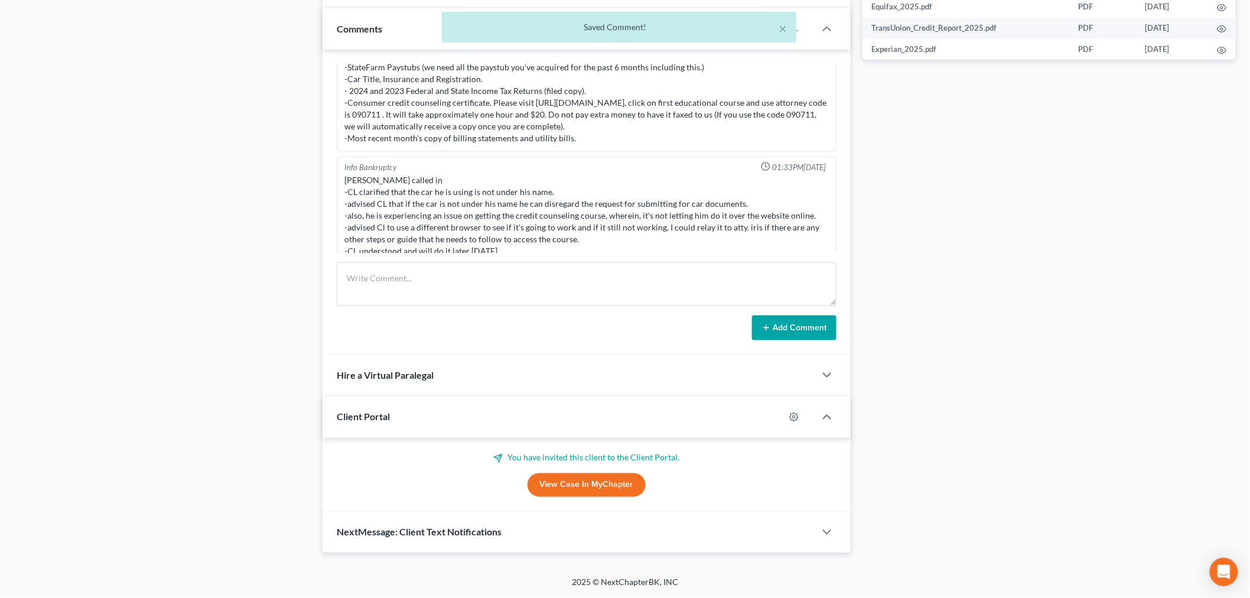
scroll to position [2978, 0]
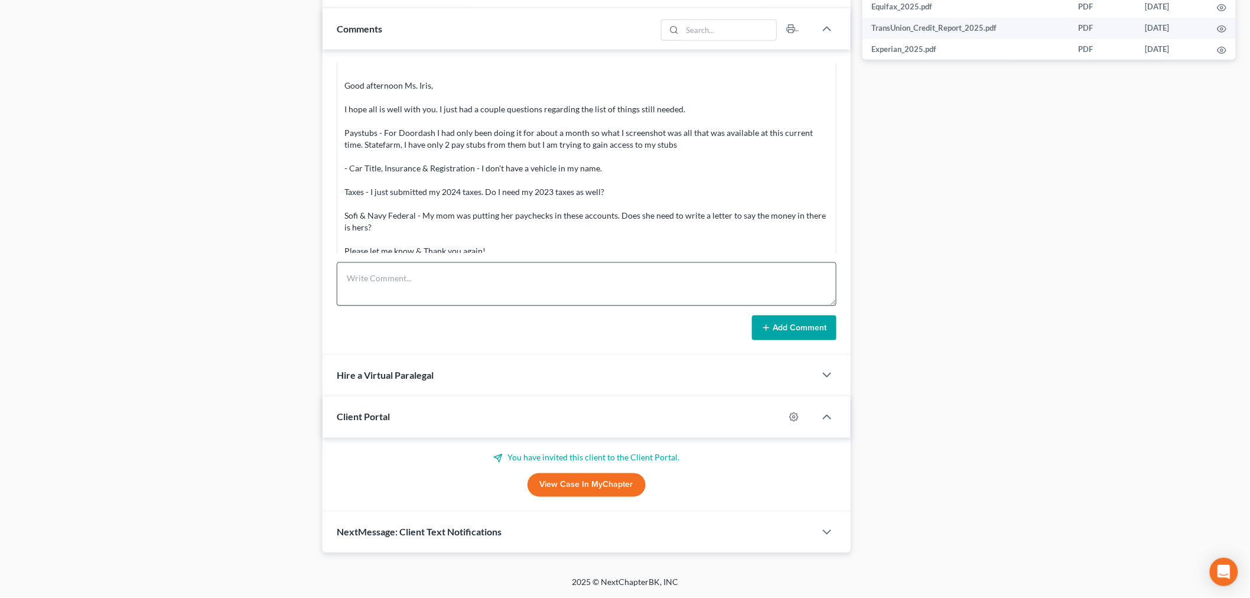
drag, startPoint x: 730, startPoint y: 259, endPoint x: 725, endPoint y: 278, distance: 20.2
click at [728, 260] on div "Info Bankruptcy 12:44PM[DATE] NAME [PERSON_NAME] STATE THE PC RESIDES & FOR HOW…" at bounding box center [587, 202] width 528 height 305
click at [725, 281] on textarea at bounding box center [587, 284] width 500 height 44
paste textarea "From: [PERSON_NAME] <[PERSON_NAME][EMAIL_ADDRESS][DOMAIN_NAME]> Sent: [DATE] 11…"
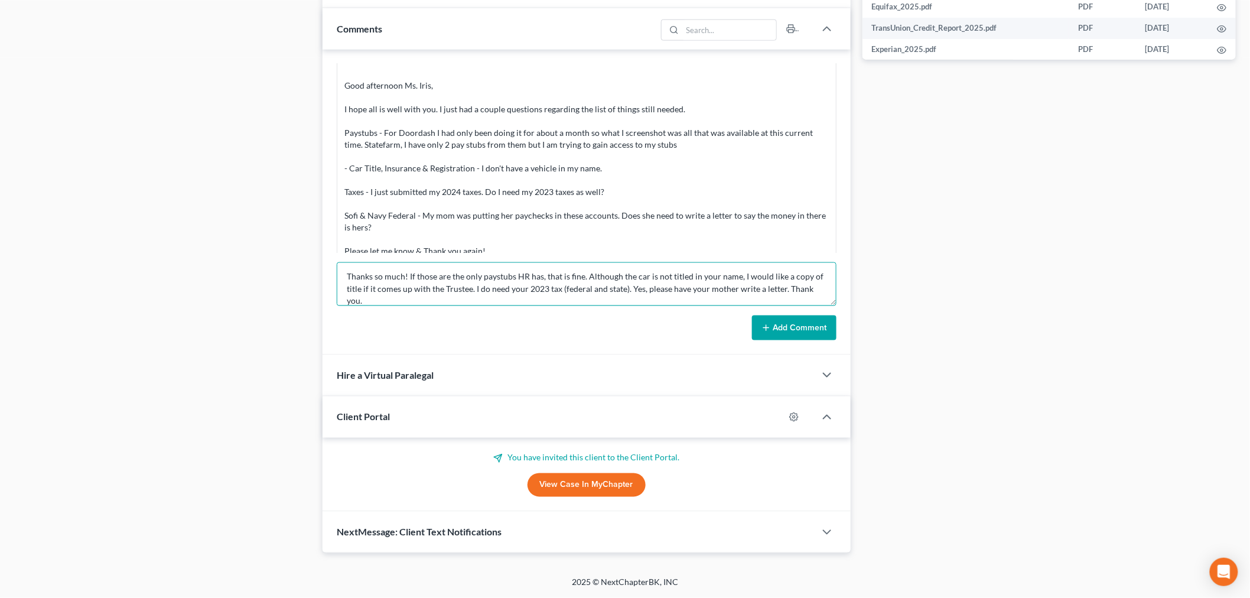
type textarea "From: [PERSON_NAME] <[PERSON_NAME][EMAIL_ADDRESS][DOMAIN_NAME]> Sent: [DATE] 11…"
click at [776, 323] on button "Add Comment" at bounding box center [794, 327] width 84 height 25
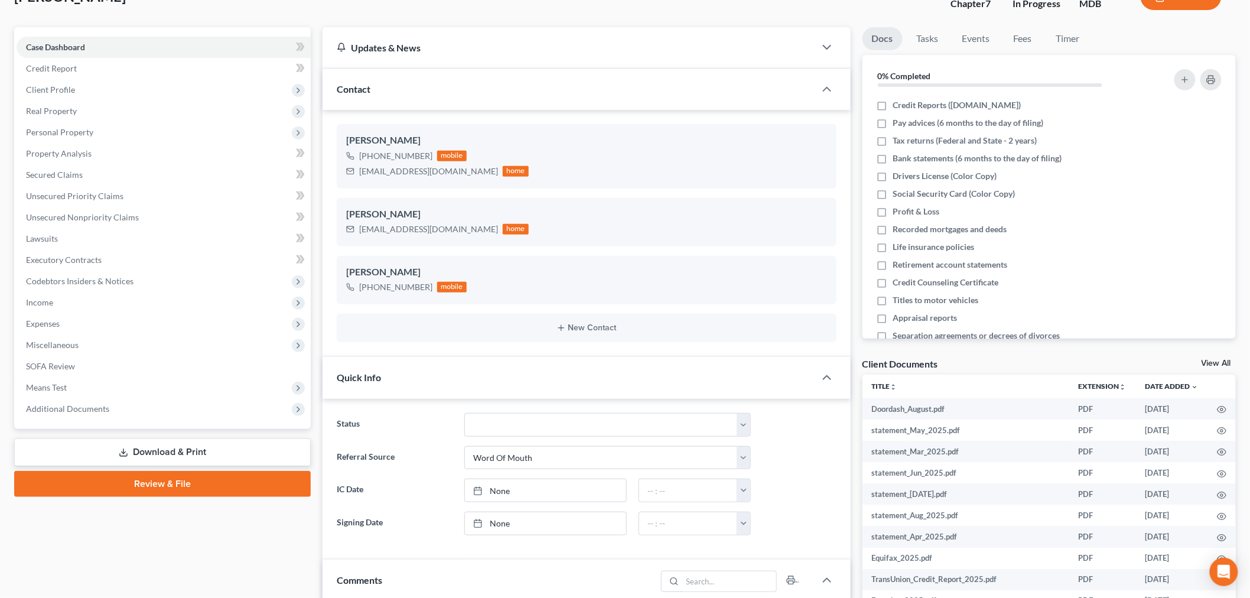
scroll to position [0, 0]
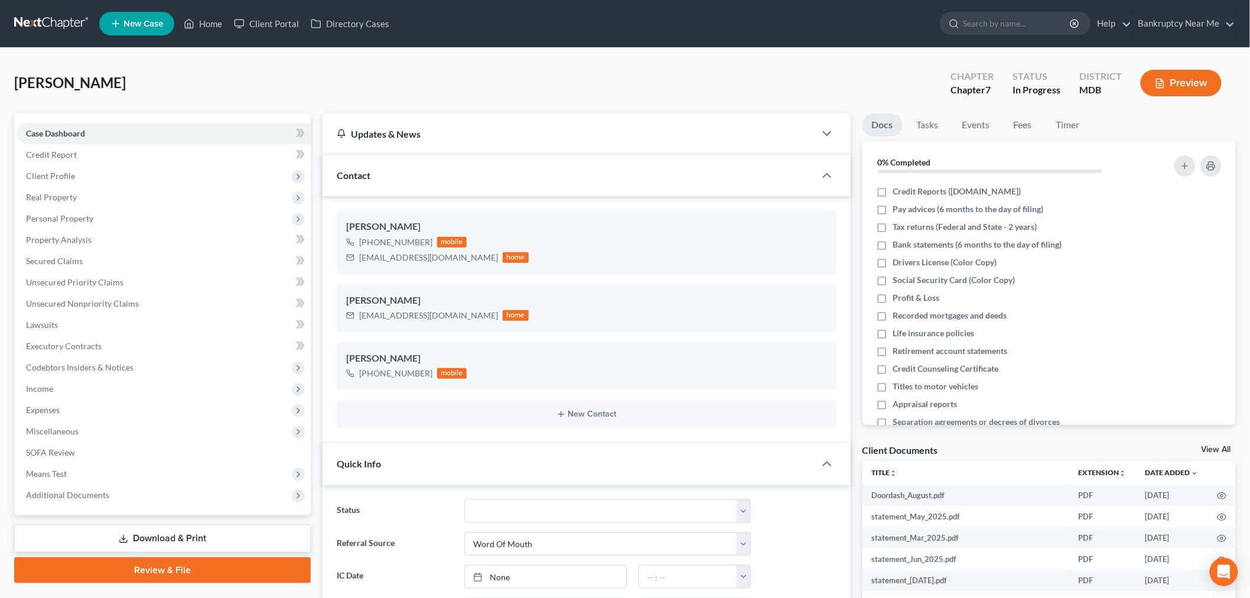
click at [42, 13] on link at bounding box center [52, 23] width 76 height 21
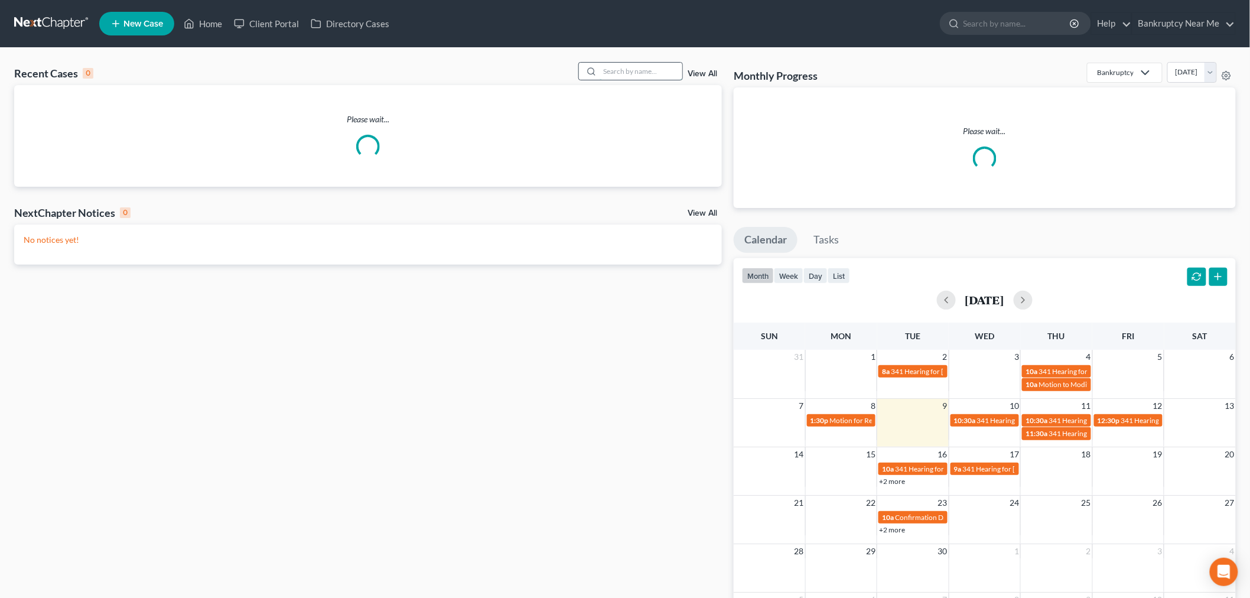
click at [634, 72] on input "search" at bounding box center [641, 71] width 83 height 17
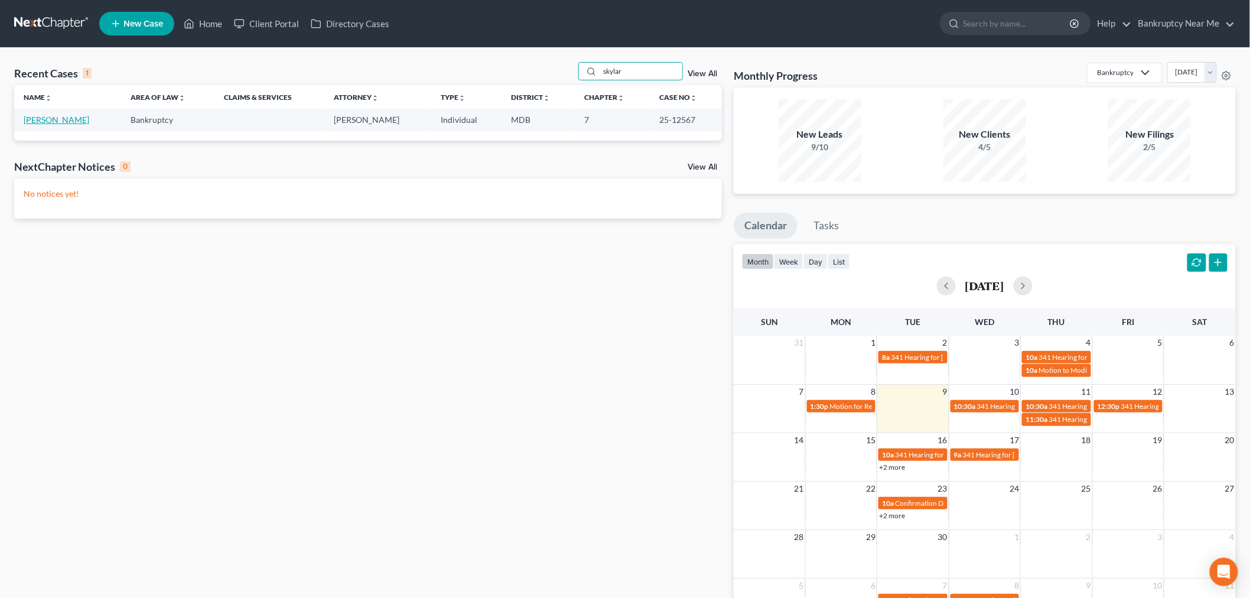
type input "skylar"
click at [51, 116] on link "[PERSON_NAME]" at bounding box center [57, 120] width 66 height 10
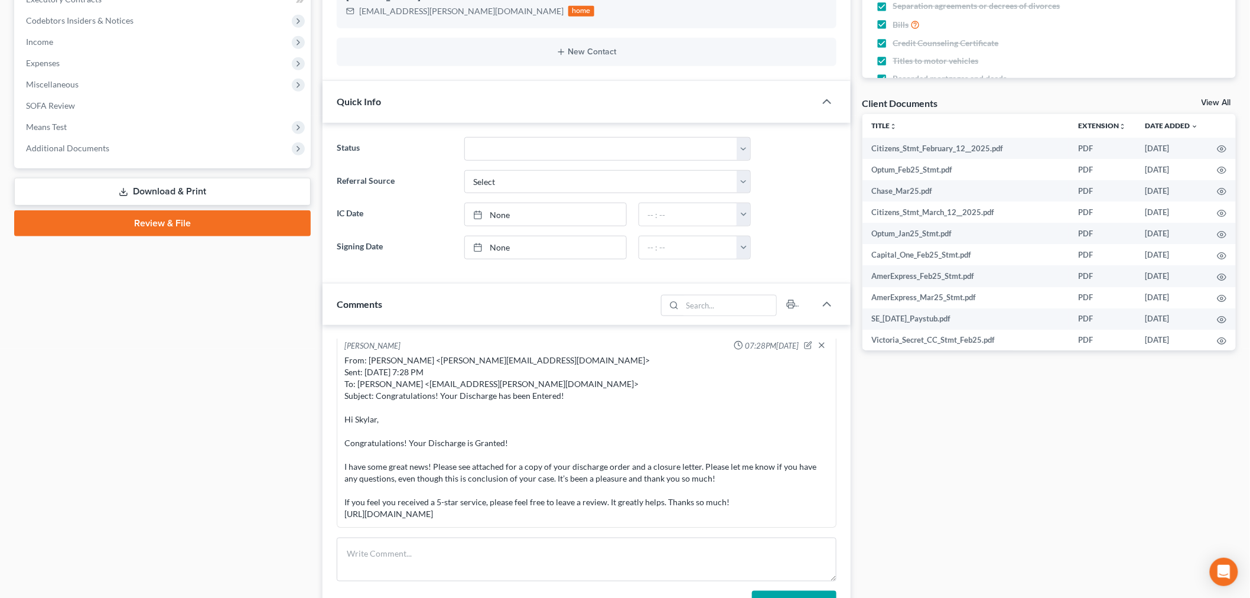
scroll to position [459, 0]
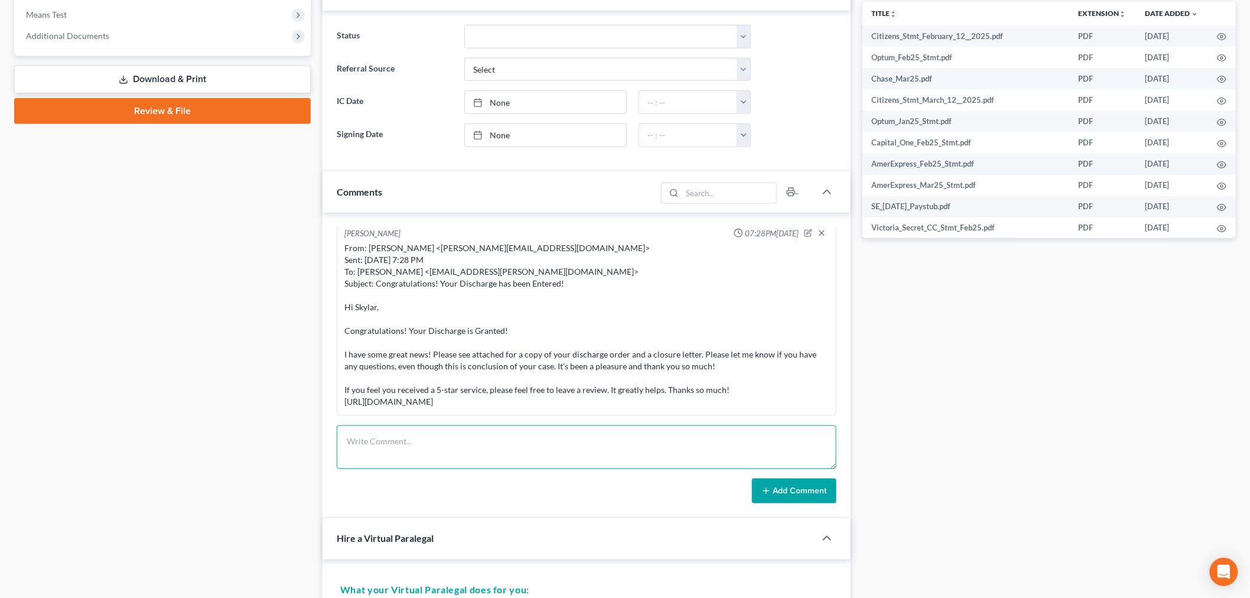
click at [719, 444] on textarea at bounding box center [587, 447] width 500 height 44
paste textarea "From: [PERSON_NAME] <[EMAIL_ADDRESS][PERSON_NAME][DOMAIN_NAME]> Sent: [DATE] 2:…"
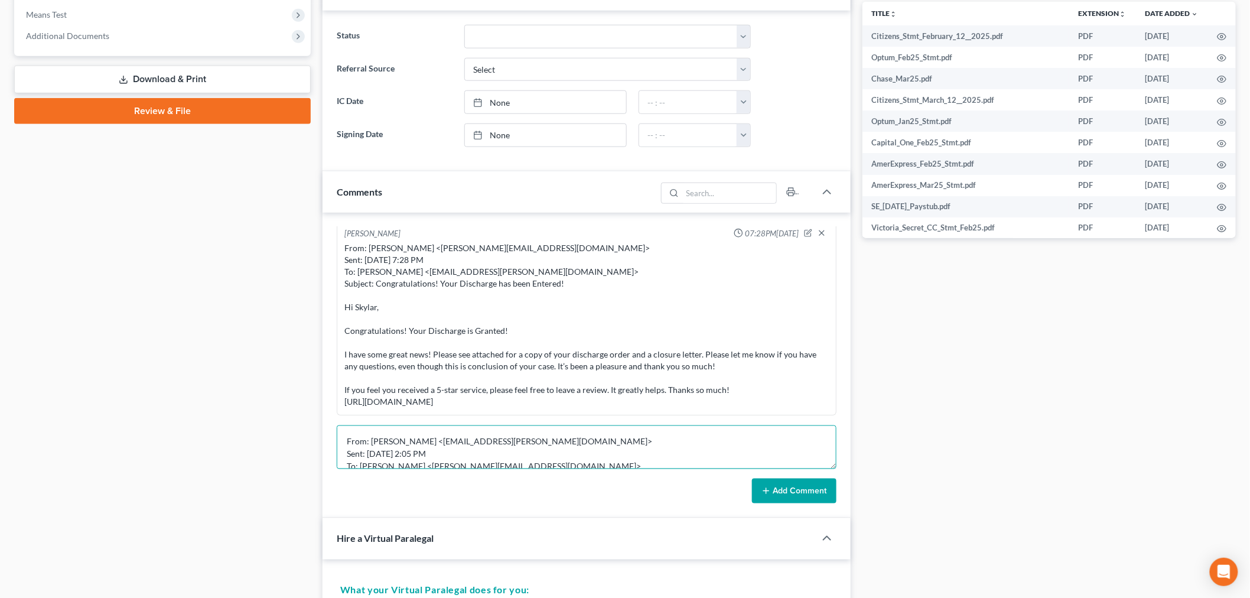
scroll to position [150, 0]
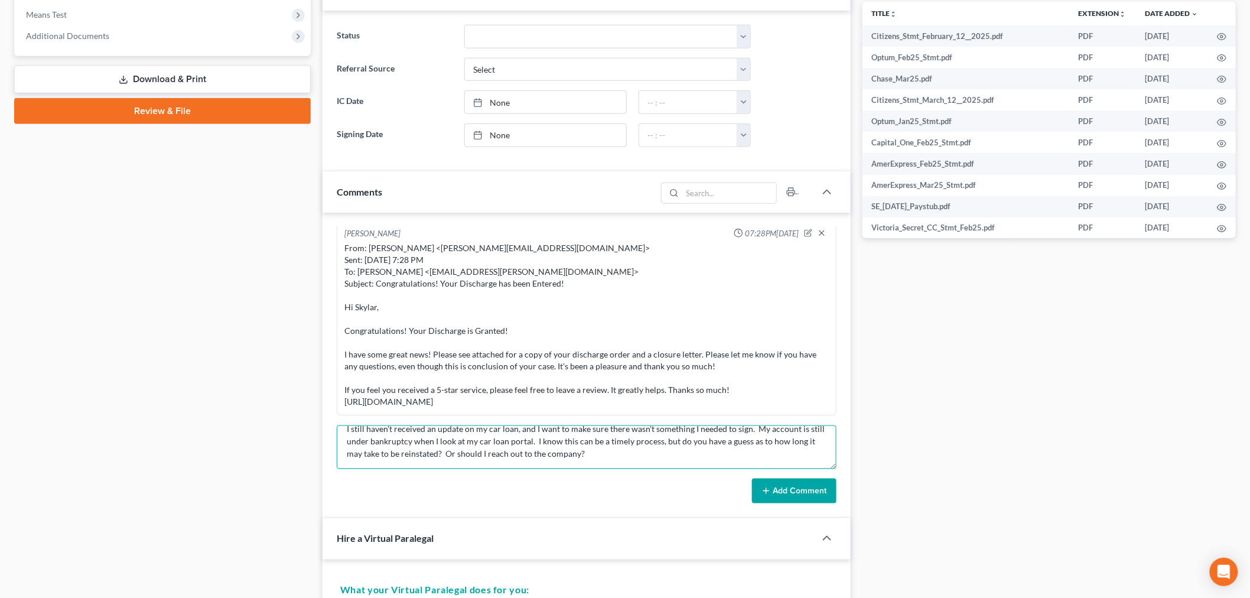
type textarea "From: [PERSON_NAME] <[EMAIL_ADDRESS][PERSON_NAME][DOMAIN_NAME]> Sent: [DATE] 2:…"
click at [775, 481] on button "Add Comment" at bounding box center [794, 491] width 84 height 25
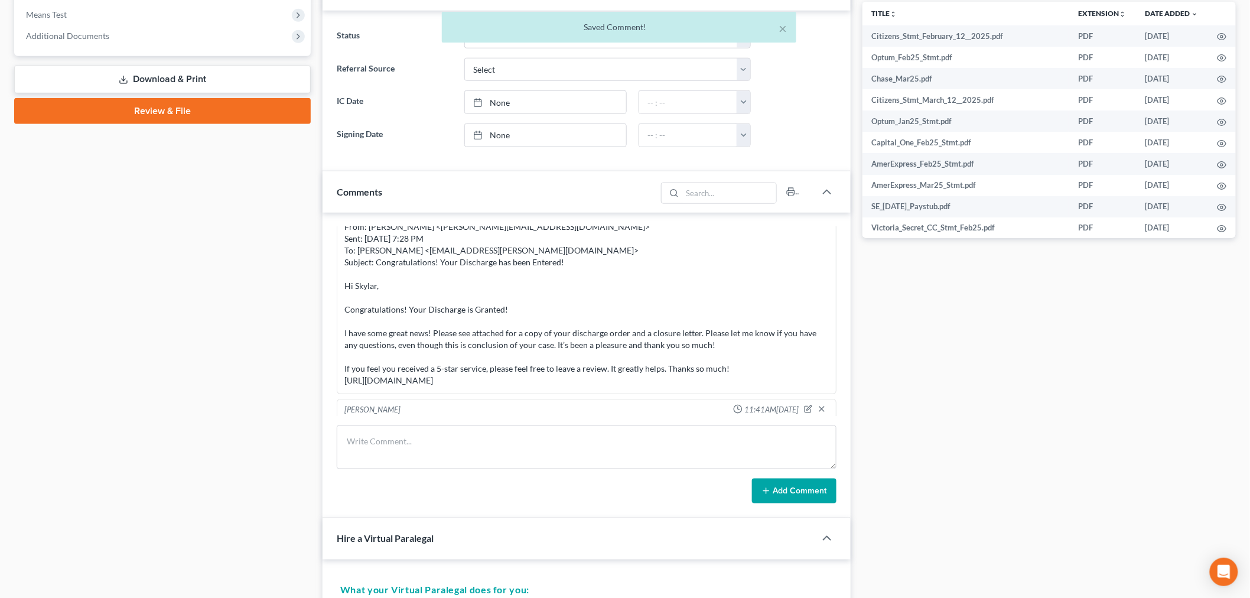
scroll to position [7404, 0]
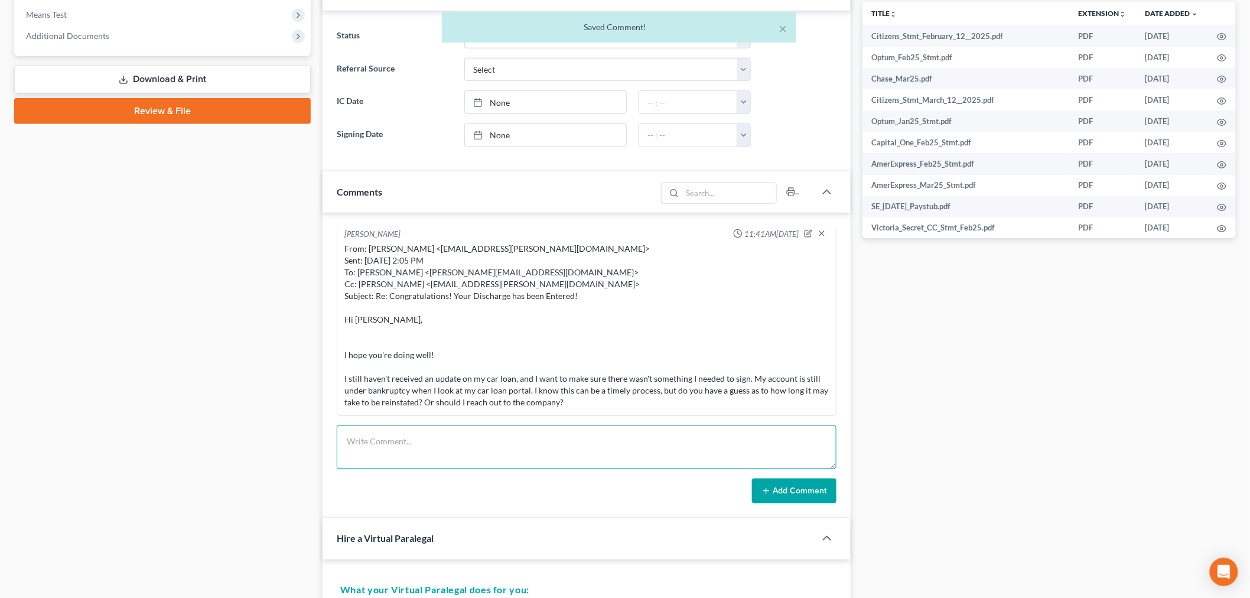
drag, startPoint x: 516, startPoint y: 464, endPoint x: 521, endPoint y: 468, distance: 6.3
click at [516, 467] on textarea at bounding box center [587, 447] width 500 height 44
paste textarea "________________________________________ From: [PERSON_NAME] <[PERSON_NAME][EMA…"
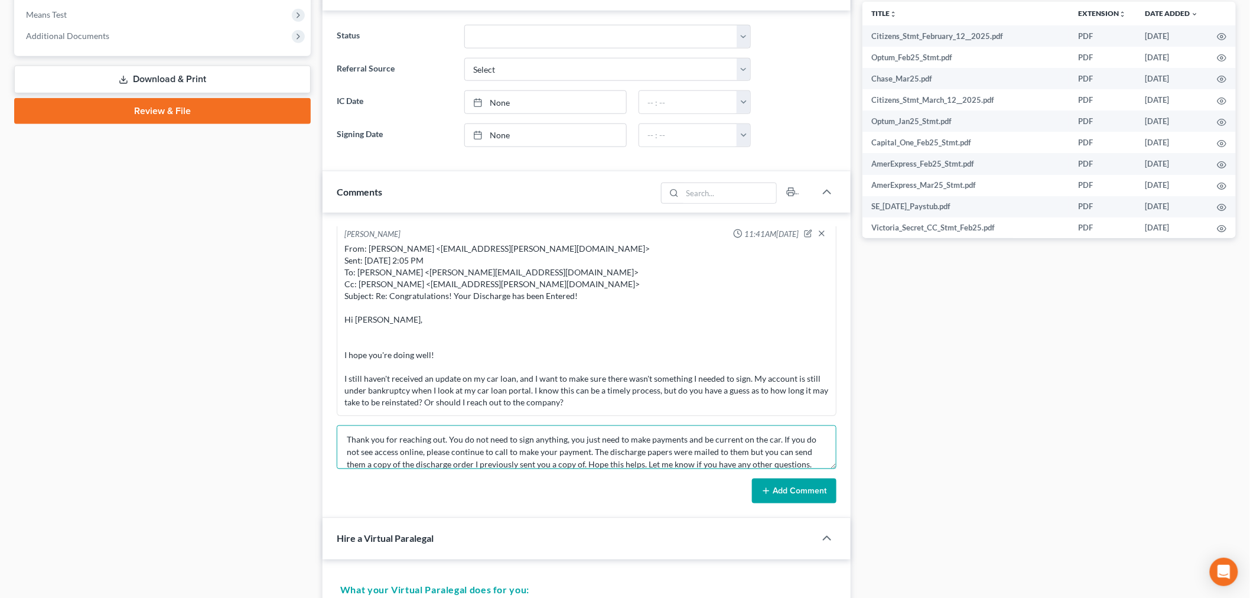
type textarea "________________________________________ From: [PERSON_NAME] <[PERSON_NAME][EMA…"
click at [772, 493] on button "Add Comment" at bounding box center [794, 491] width 84 height 25
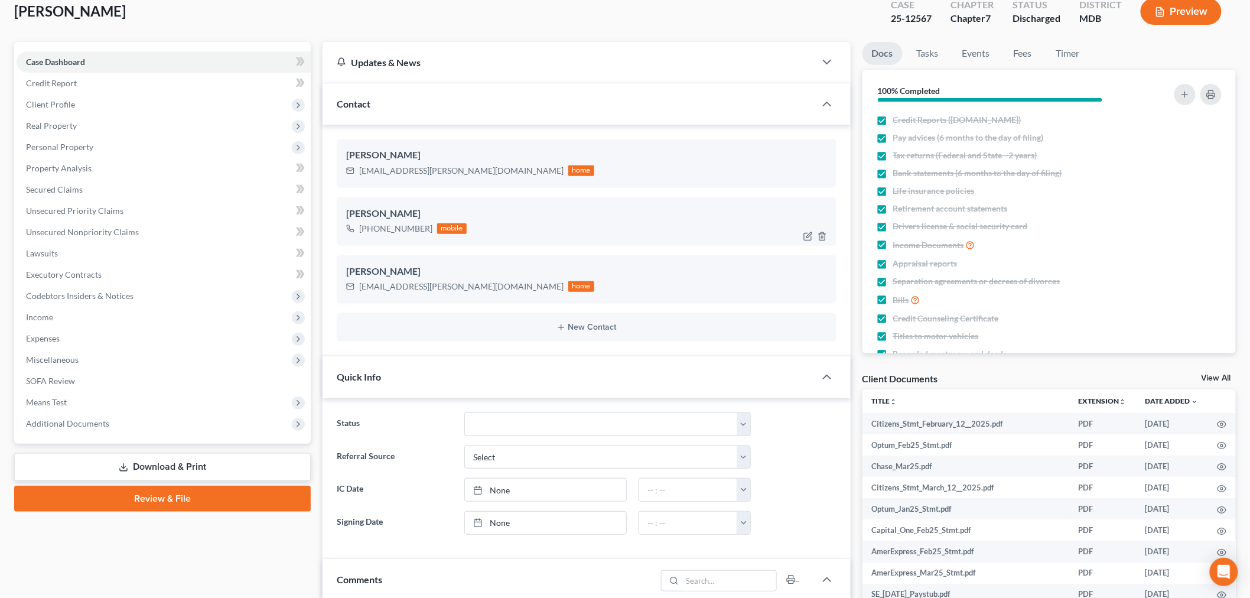
scroll to position [0, 0]
